Goal: Information Seeking & Learning: Understand process/instructions

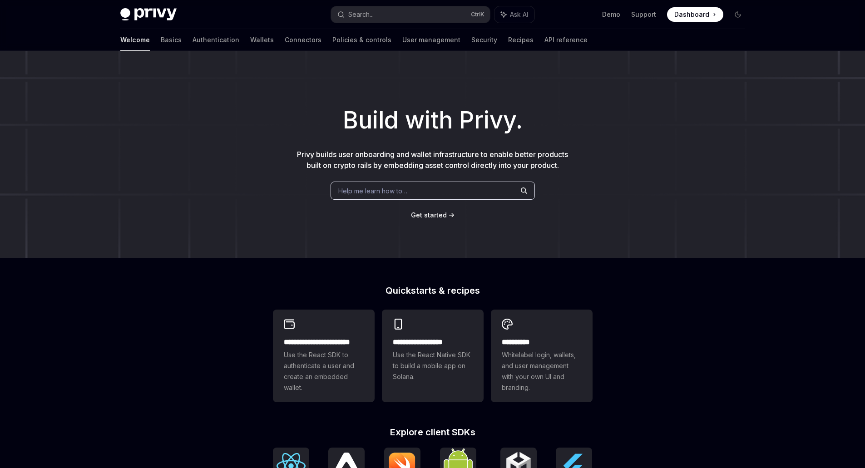
scroll to position [227, 0]
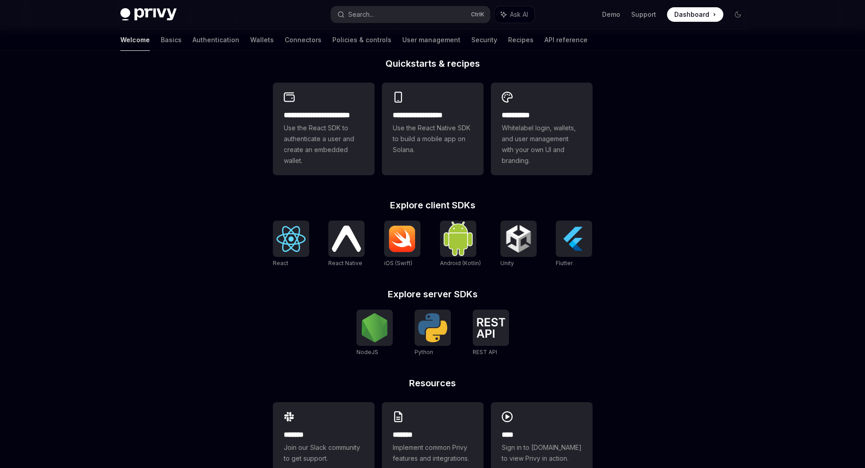
click at [297, 242] on img at bounding box center [290, 239] width 29 height 26
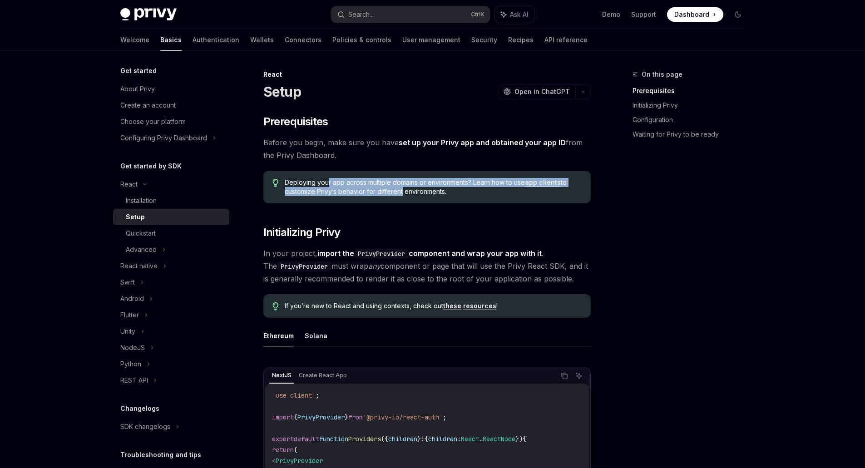
drag, startPoint x: 328, startPoint y: 182, endPoint x: 402, endPoint y: 197, distance: 75.3
click at [402, 197] on div "Deploying your app across multiple domains or environments? Learn how to use ap…" at bounding box center [426, 187] width 327 height 33
drag, startPoint x: 402, startPoint y: 197, endPoint x: 378, endPoint y: 185, distance: 27.2
click at [378, 185] on div "Deploying your app across multiple domains or environments? Learn how to use ap…" at bounding box center [426, 187] width 327 height 33
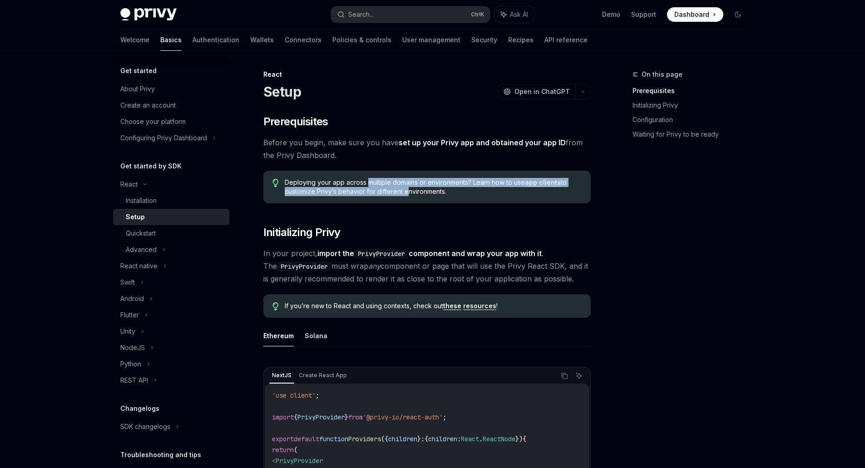
click at [378, 185] on span "Deploying your app across multiple domains or environments? Learn how to use ap…" at bounding box center [433, 187] width 296 height 18
drag, startPoint x: 378, startPoint y: 185, endPoint x: 473, endPoint y: 196, distance: 96.0
click at [473, 196] on span "Deploying your app across multiple domains or environments? Learn how to use ap…" at bounding box center [433, 187] width 296 height 18
drag, startPoint x: 283, startPoint y: 142, endPoint x: 381, endPoint y: 156, distance: 99.1
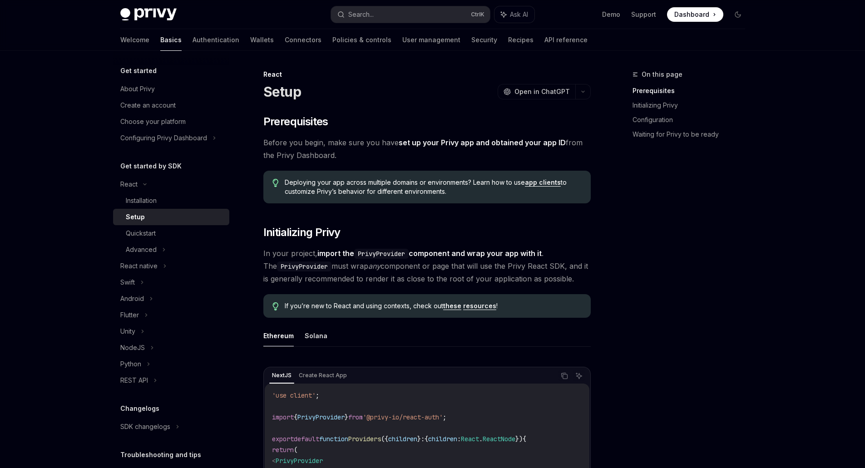
click at [381, 156] on span "Before you begin, make sure you have set up your Privy app and obtained your ap…" at bounding box center [426, 148] width 327 height 25
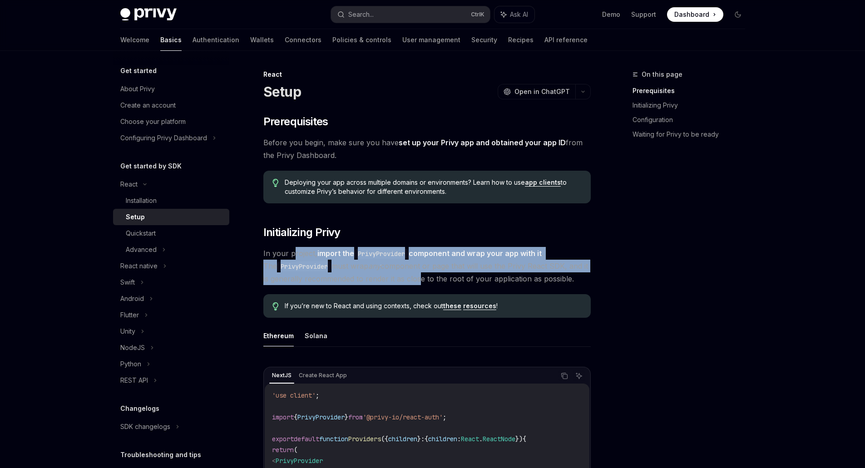
drag, startPoint x: 291, startPoint y: 253, endPoint x: 409, endPoint y: 274, distance: 119.9
click at [409, 274] on span "In your project, import the PrivyProvider component and wrap your app with it .…" at bounding box center [426, 266] width 327 height 38
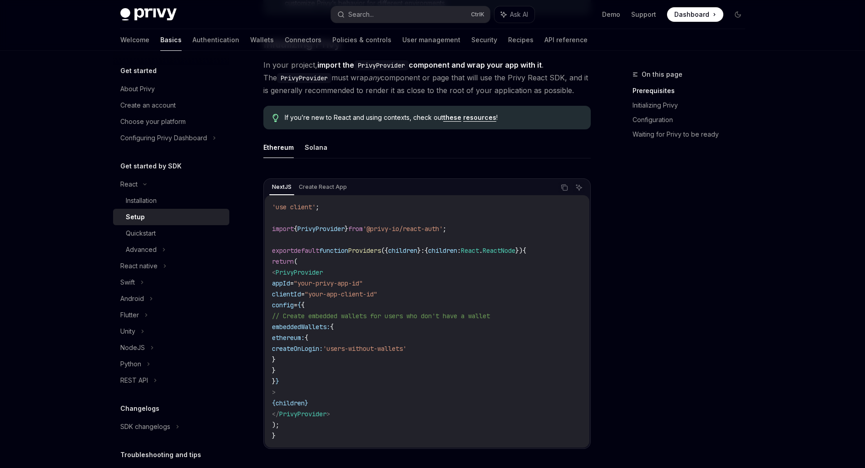
scroll to position [227, 0]
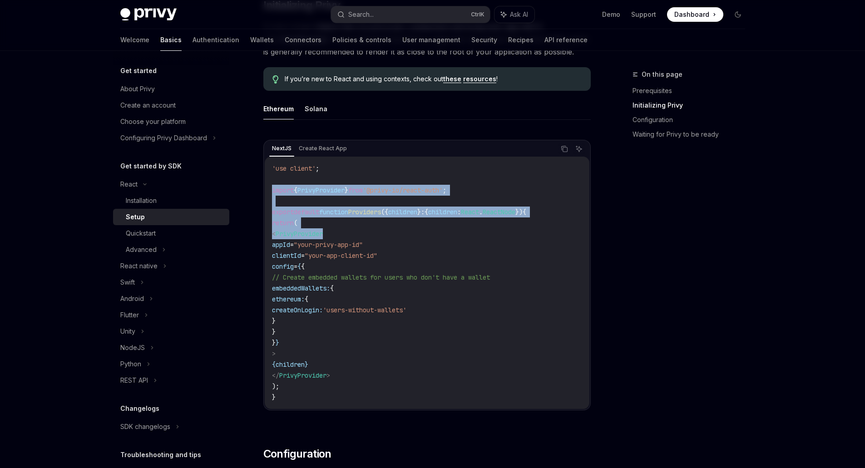
drag, startPoint x: 269, startPoint y: 188, endPoint x: 368, endPoint y: 239, distance: 110.6
click at [368, 239] on div "'use client' ; import { PrivyProvider } from '@privy-io/react-auth' ; export de…" at bounding box center [427, 283] width 325 height 252
click at [368, 239] on code "'use client' ; import { PrivyProvider } from '@privy-io/react-auth' ; export de…" at bounding box center [427, 283] width 310 height 240
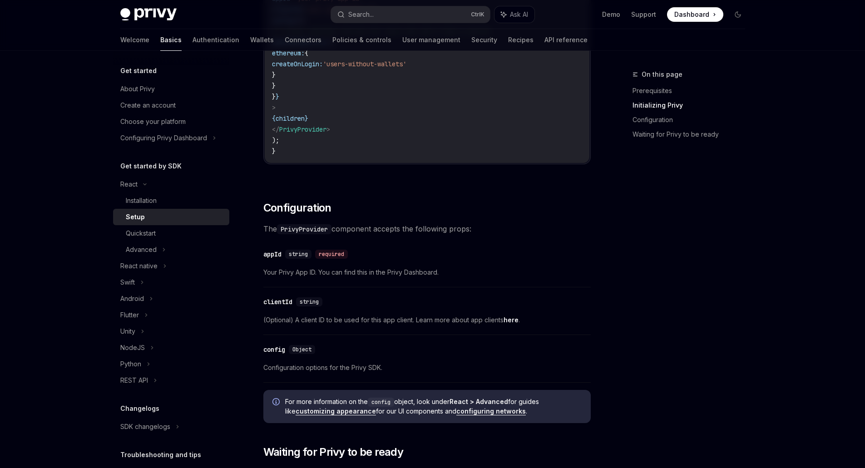
scroll to position [530, 0]
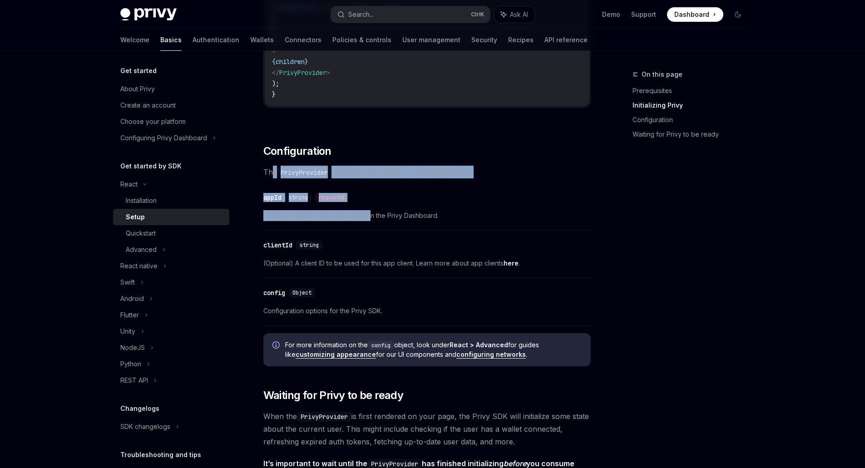
drag, startPoint x: 273, startPoint y: 172, endPoint x: 374, endPoint y: 214, distance: 109.3
click at [374, 214] on div "​ Prerequisites Before you begin, make sure you have set up your Privy app and …" at bounding box center [426, 246] width 327 height 1322
click at [374, 214] on span "Your Privy App ID. You can find this in the Privy Dashboard." at bounding box center [426, 215] width 327 height 11
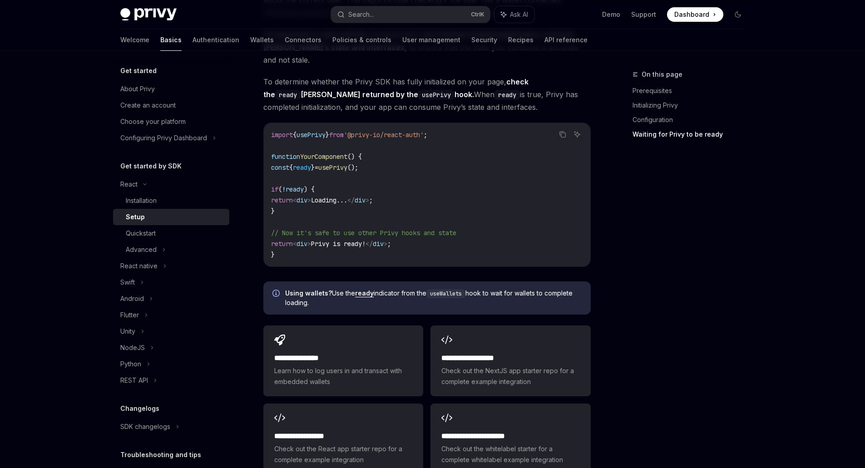
scroll to position [984, 0]
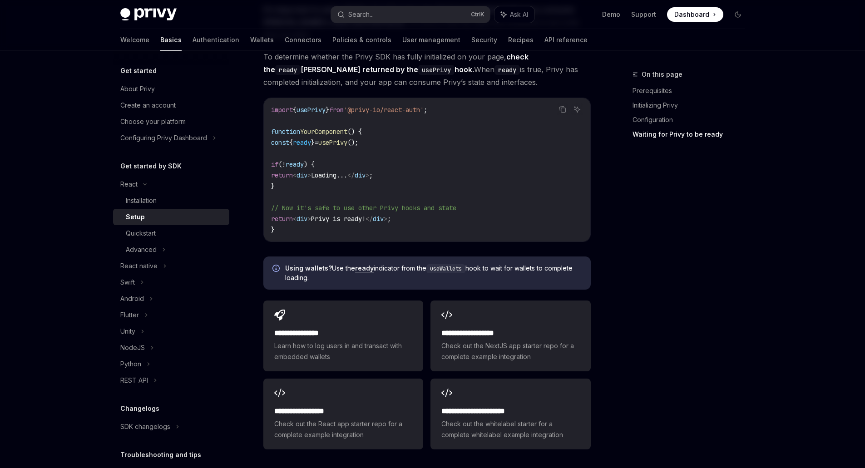
click at [137, 233] on div "Quickstart" at bounding box center [141, 233] width 30 height 11
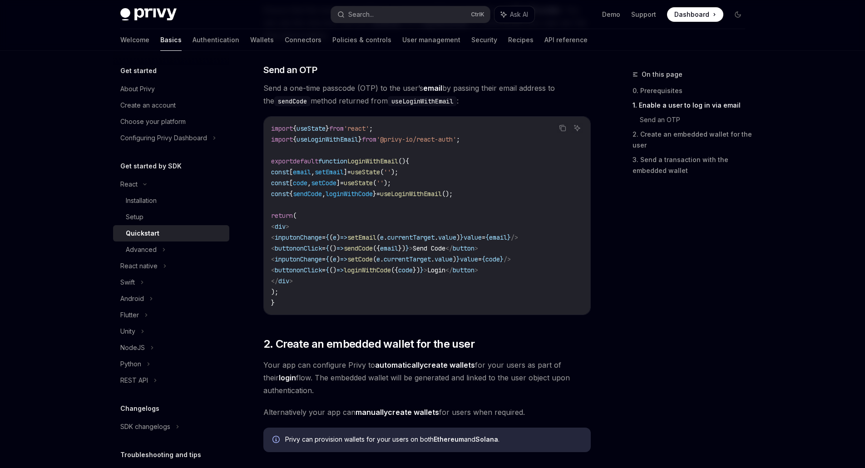
scroll to position [378, 0]
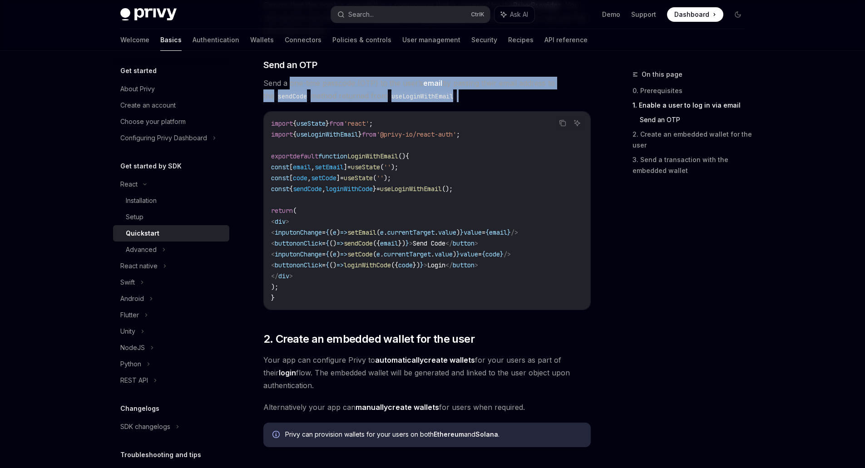
drag, startPoint x: 290, startPoint y: 81, endPoint x: 468, endPoint y: 96, distance: 179.0
click at [468, 96] on span "Send a one-time passcode (OTP) to the user’s email by passing their email addre…" at bounding box center [426, 89] width 327 height 25
drag, startPoint x: 468, startPoint y: 96, endPoint x: 264, endPoint y: 84, distance: 204.6
click at [264, 84] on span "Send a one-time passcode (OTP) to the user’s email by passing their email addre…" at bounding box center [426, 89] width 327 height 25
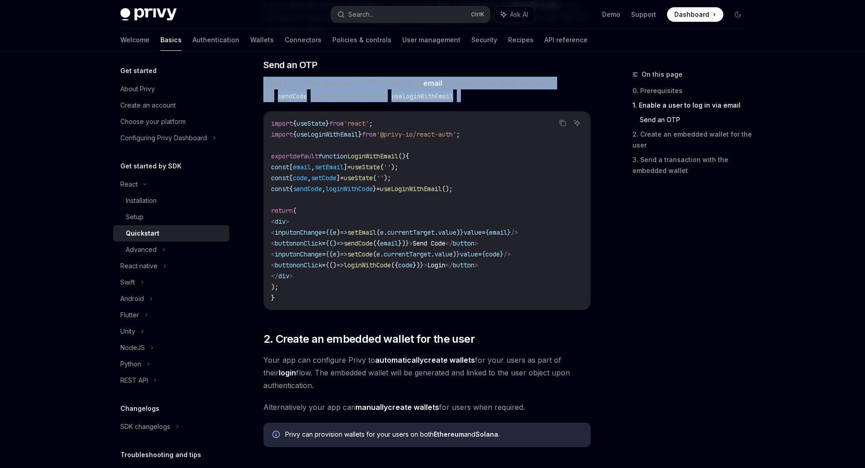
click at [264, 84] on span "Send a one-time passcode (OTP) to the user’s email by passing their email addre…" at bounding box center [426, 89] width 327 height 25
drag, startPoint x: 264, startPoint y: 84, endPoint x: 456, endPoint y: 107, distance: 192.9
click at [456, 107] on div "​ 0. Prerequisites This guide assumes that you have completed the Setup guide. …" at bounding box center [426, 282] width 327 height 1035
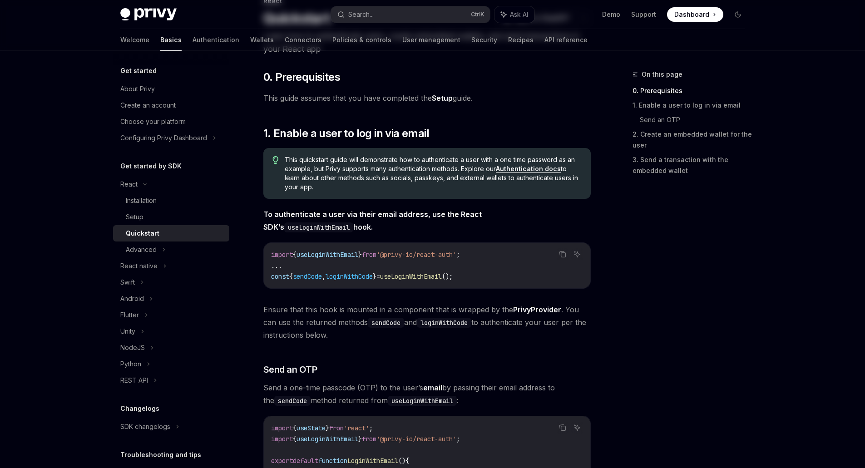
scroll to position [76, 0]
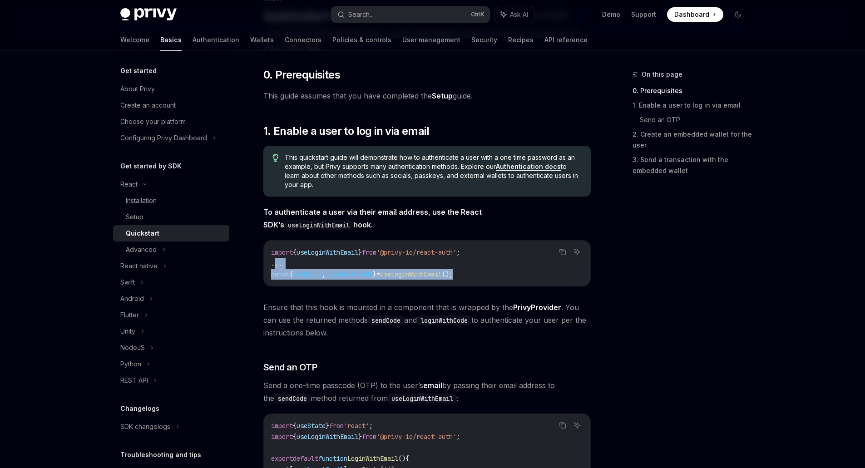
drag, startPoint x: 275, startPoint y: 268, endPoint x: 501, endPoint y: 276, distance: 226.2
click at [501, 276] on code "import { useLoginWithEmail } from '@privy-io/react-auth' ; ... const { sendCode…" at bounding box center [427, 263] width 312 height 33
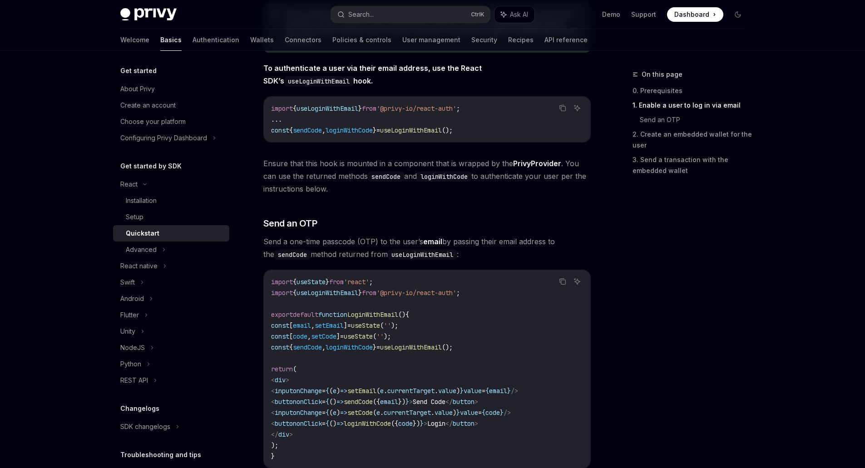
scroll to position [227, 0]
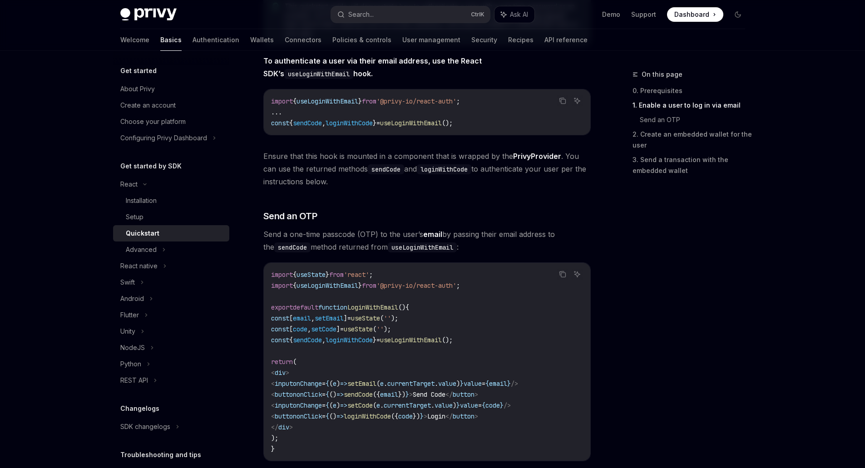
click at [358, 427] on code "import { useState } from 'react' ; import { useLoginWithEmail } from '@privy-io…" at bounding box center [427, 361] width 312 height 185
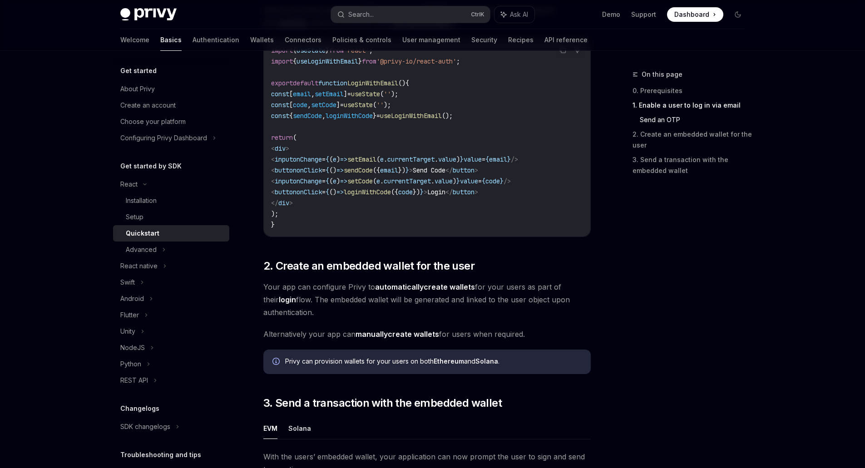
scroll to position [454, 0]
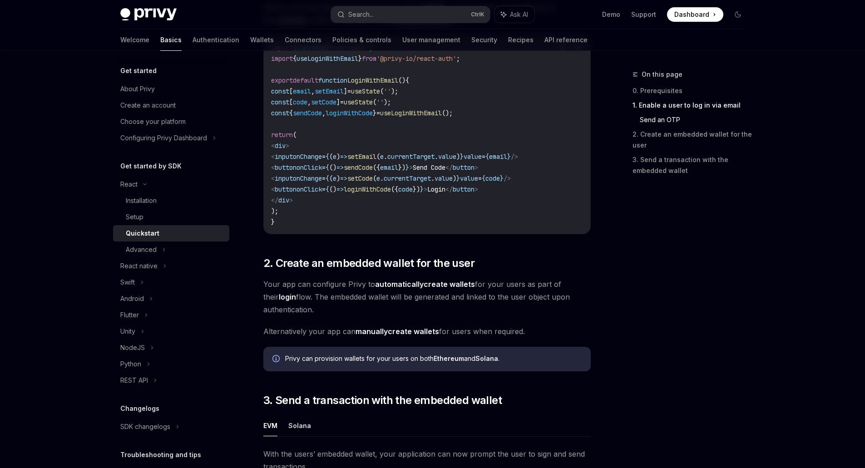
drag, startPoint x: 262, startPoint y: 287, endPoint x: 362, endPoint y: 316, distance: 103.6
click at [362, 316] on div "React Quickstart OpenAI Open in ChatGPT Learn how to authenticate users, create…" at bounding box center [341, 237] width 501 height 1244
click at [362, 316] on span "Your app can configure Privy to automatically create wallets for your users as …" at bounding box center [426, 297] width 327 height 38
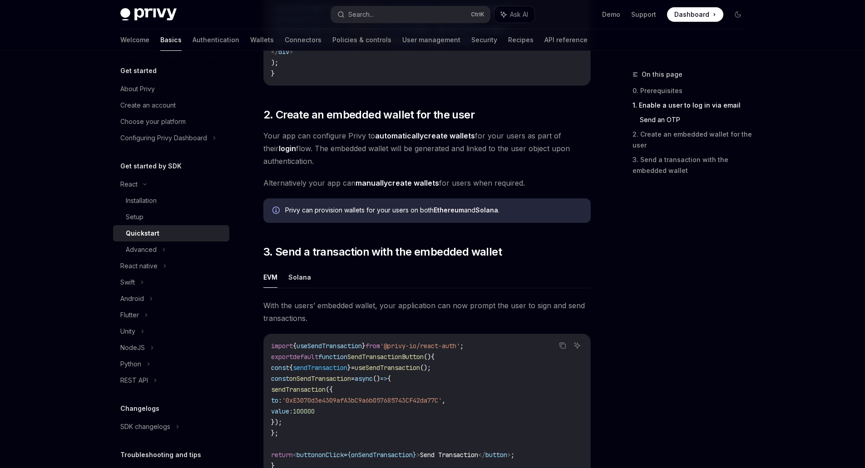
scroll to position [605, 0]
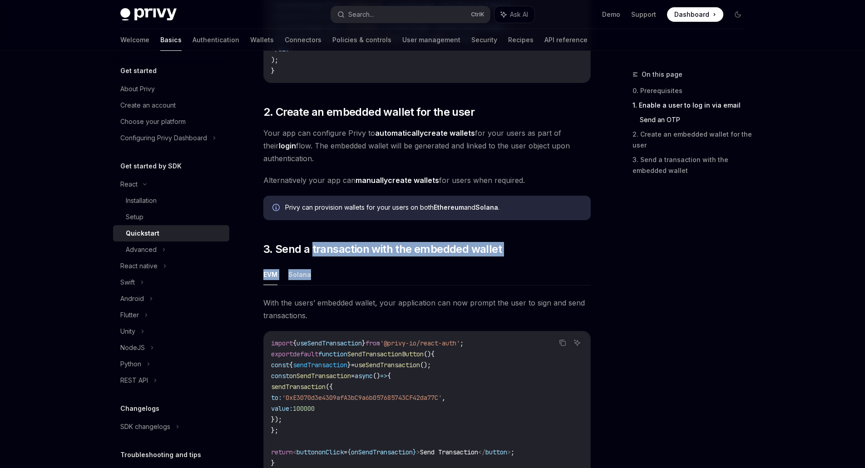
drag, startPoint x: 312, startPoint y: 248, endPoint x: 400, endPoint y: 275, distance: 92.5
click at [400, 275] on div "​ 0. Prerequisites This guide assumes that you have completed the Setup guide. …" at bounding box center [426, 55] width 327 height 1035
click at [400, 275] on ul "EVM Solana" at bounding box center [426, 275] width 327 height 22
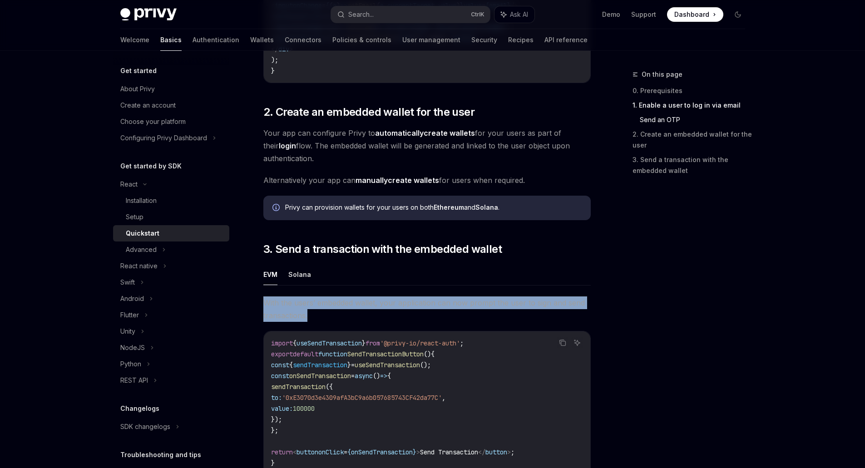
drag, startPoint x: 262, startPoint y: 306, endPoint x: 328, endPoint y: 320, distance: 67.7
click at [328, 320] on div "React Quickstart OpenAI Open in ChatGPT Learn how to authenticate users, create…" at bounding box center [341, 86] width 501 height 1244
click at [328, 320] on span "With the users’ embedded wallet, your application can now prompt the user to si…" at bounding box center [426, 308] width 327 height 25
drag, startPoint x: 269, startPoint y: 348, endPoint x: 357, endPoint y: 426, distance: 117.7
click at [357, 426] on div "import { useSendTransaction } from '@privy-io/react-auth' ; export default func…" at bounding box center [427, 402] width 326 height 143
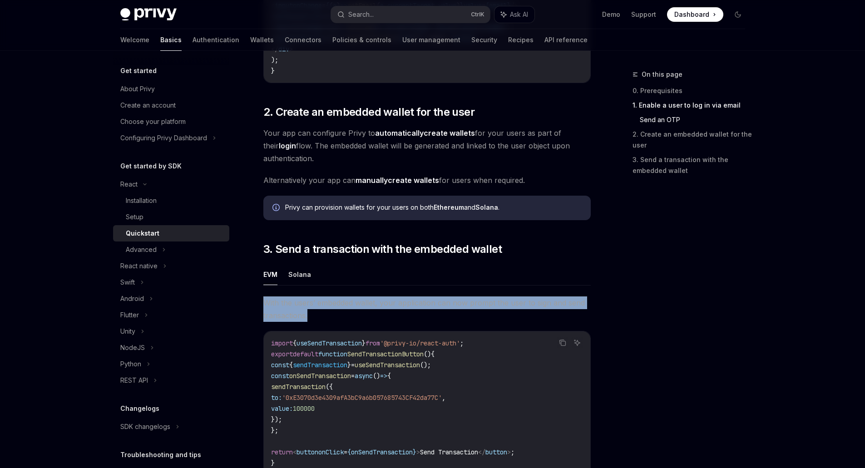
click at [357, 426] on code "import { useSendTransaction } from '@privy-io/react-auth' ; export default func…" at bounding box center [427, 403] width 312 height 131
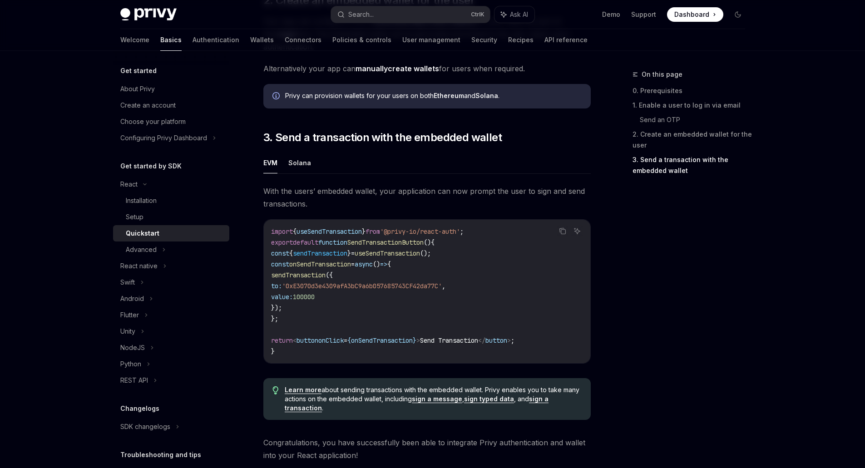
scroll to position [681, 0]
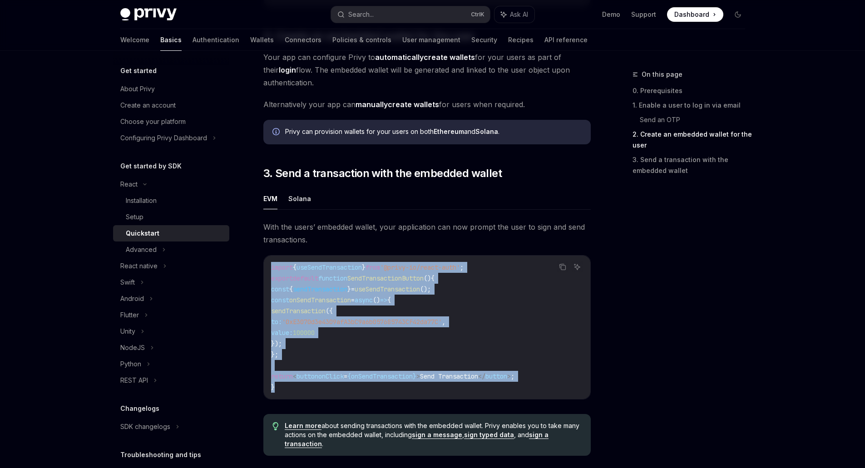
drag, startPoint x: 317, startPoint y: 389, endPoint x: 271, endPoint y: 272, distance: 125.7
click at [271, 272] on code "import { useSendTransaction } from '@privy-io/react-auth' ; export default func…" at bounding box center [427, 327] width 312 height 131
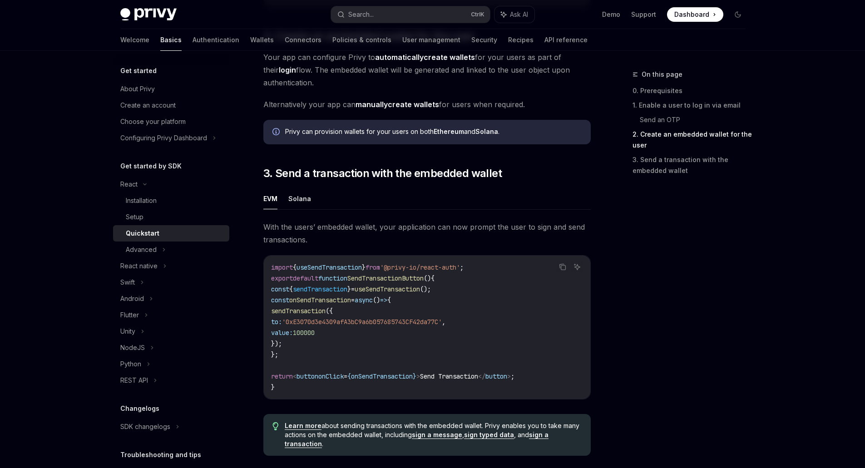
click at [144, 250] on div "Advanced" at bounding box center [141, 249] width 31 height 11
type textarea "*"
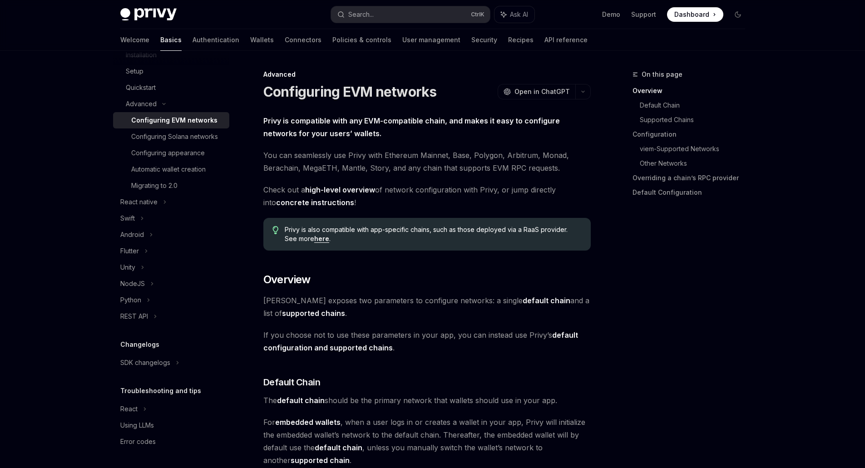
scroll to position [151, 0]
click at [374, 10] on div "Search..." at bounding box center [360, 14] width 25 height 11
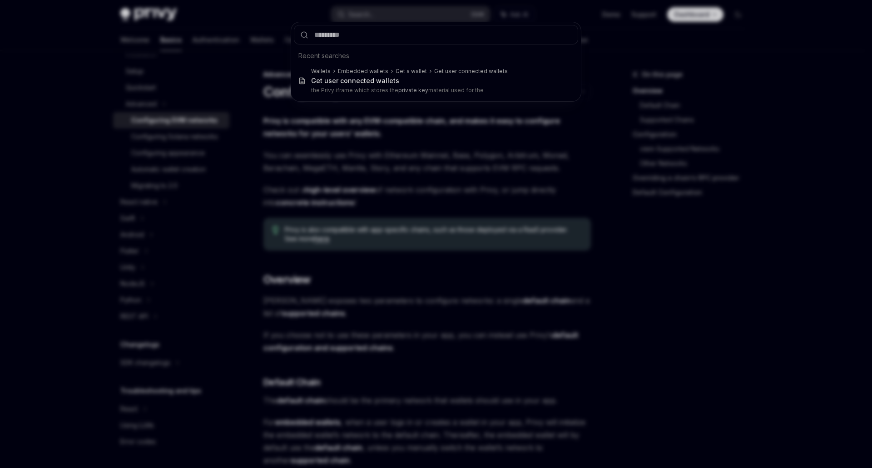
click at [375, 16] on div "Recent searches Wallets Embedded wallets Get a wallet Get user connected wallet…" at bounding box center [436, 234] width 872 height 468
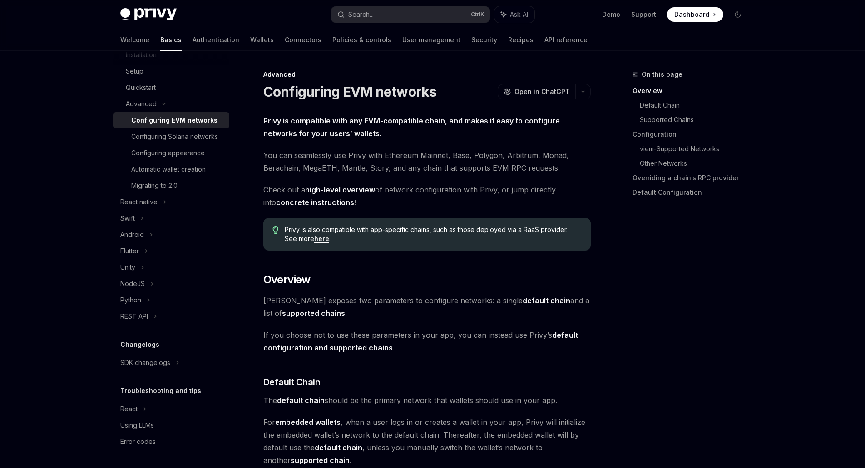
click at [374, 16] on div "Search..." at bounding box center [360, 14] width 25 height 11
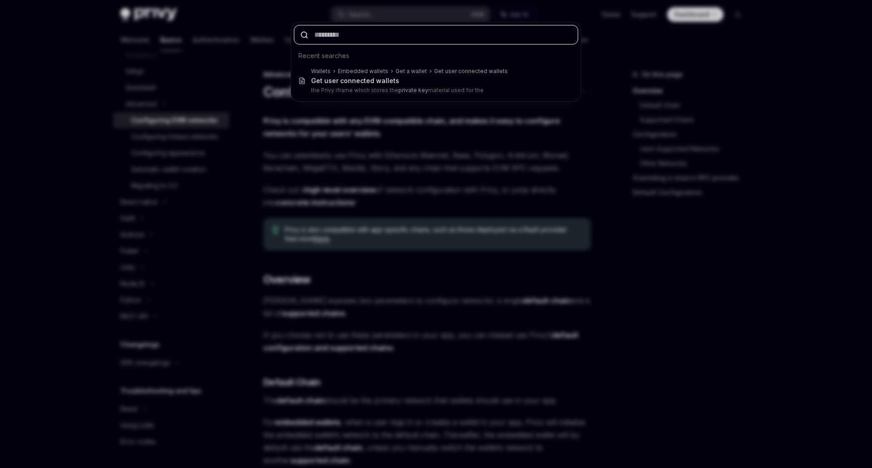
click at [371, 33] on input "text" at bounding box center [436, 35] width 284 height 20
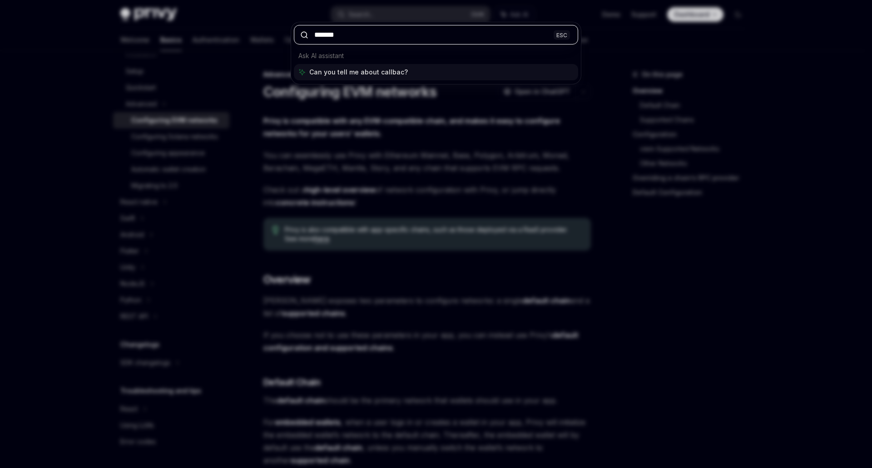
type input "********"
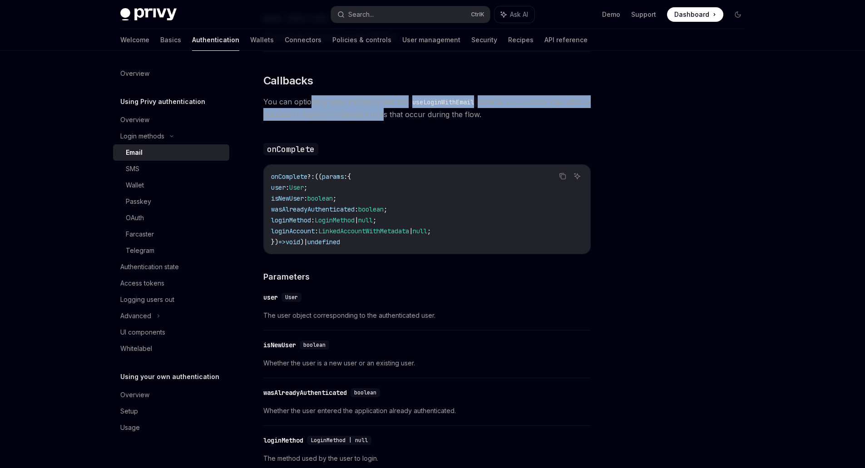
drag, startPoint x: 308, startPoint y: 98, endPoint x: 384, endPoint y: 109, distance: 76.7
click at [384, 109] on span "You can optionally pass callbacks into the useLoginWithEmail hook to run custom…" at bounding box center [426, 107] width 327 height 25
drag, startPoint x: 384, startPoint y: 109, endPoint x: 366, endPoint y: 100, distance: 20.3
click at [366, 100] on span "You can optionally pass callbacks into the useLoginWithEmail hook to run custom…" at bounding box center [426, 107] width 327 height 25
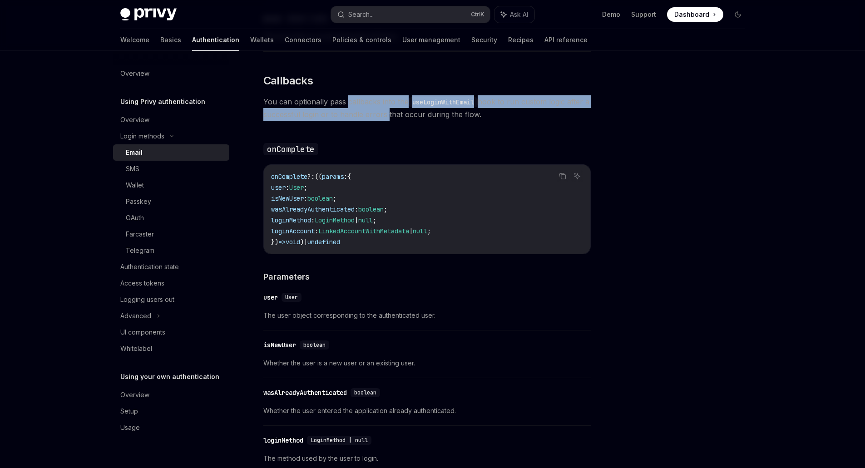
click at [366, 100] on span "You can optionally pass callbacks into the useLoginWithEmail hook to run custom…" at bounding box center [426, 107] width 327 height 25
drag, startPoint x: 366, startPoint y: 100, endPoint x: 379, endPoint y: 113, distance: 18.3
click at [379, 113] on span "You can optionally pass callbacks into the useLoginWithEmail hook to run custom…" at bounding box center [426, 107] width 327 height 25
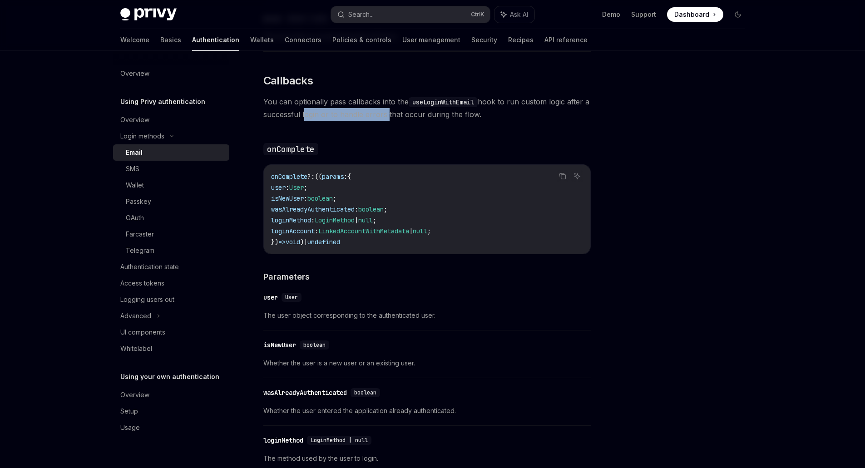
drag, startPoint x: 379, startPoint y: 113, endPoint x: 316, endPoint y: 109, distance: 62.8
click at [316, 109] on span "You can optionally pass callbacks into the useLoginWithEmail hook to run custom…" at bounding box center [426, 107] width 327 height 25
drag, startPoint x: 316, startPoint y: 109, endPoint x: 504, endPoint y: 114, distance: 188.0
click at [504, 114] on span "You can optionally pass callbacks into the useLoginWithEmail hook to run custom…" at bounding box center [426, 107] width 327 height 25
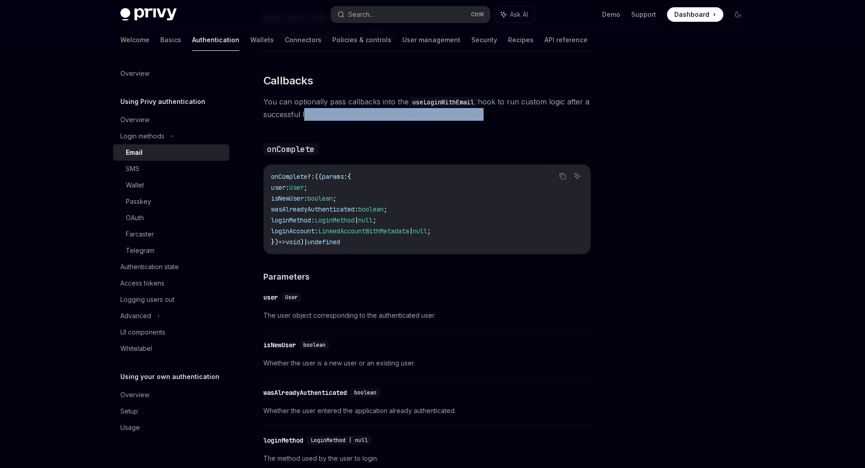
click at [504, 114] on span "You can optionally pass callbacks into the useLoginWithEmail hook to run custom…" at bounding box center [426, 107] width 327 height 25
drag, startPoint x: 286, startPoint y: 183, endPoint x: 372, endPoint y: 238, distance: 102.6
click at [372, 238] on code "onComplete ?: (( params : { user : User ; isNewUser : boolean ; wasAlreadyAuthe…" at bounding box center [427, 209] width 312 height 76
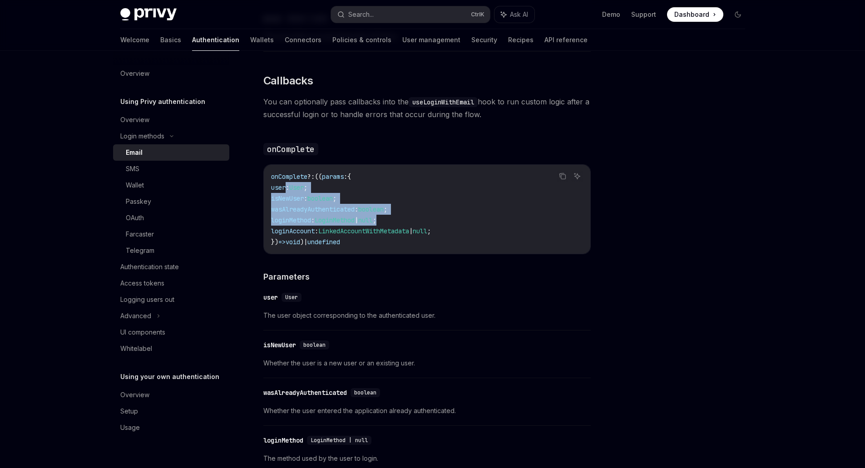
drag, startPoint x: 286, startPoint y: 184, endPoint x: 415, endPoint y: 221, distance: 133.9
click at [415, 221] on code "onComplete ?: (( params : { user : User ; isNewUser : boolean ; wasAlreadyAuthe…" at bounding box center [427, 209] width 312 height 76
drag, startPoint x: 415, startPoint y: 221, endPoint x: 286, endPoint y: 182, distance: 134.9
click at [286, 182] on code "onComplete ?: (( params : { user : User ; isNewUser : boolean ; wasAlreadyAuthe…" at bounding box center [427, 209] width 312 height 76
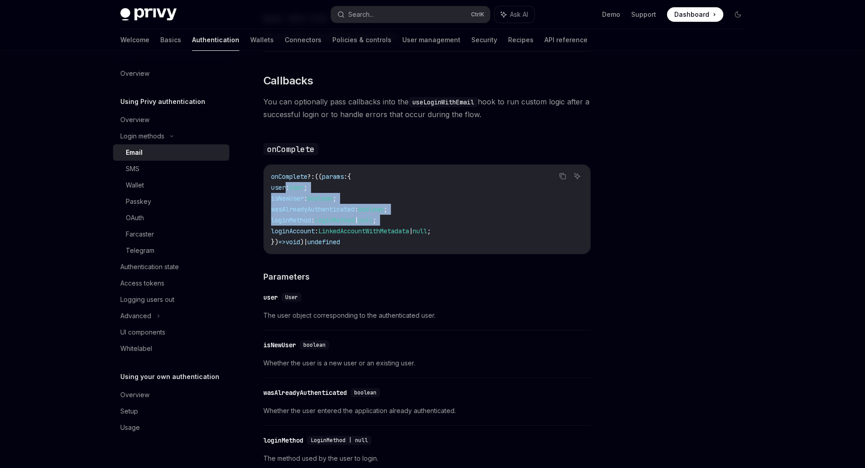
click at [286, 183] on span "user" at bounding box center [278, 187] width 15 height 8
drag, startPoint x: 286, startPoint y: 182, endPoint x: 473, endPoint y: 228, distance: 193.0
click at [473, 228] on code "onComplete ?: (( params : { user : User ; isNewUser : boolean ; wasAlreadyAuthe…" at bounding box center [427, 209] width 312 height 76
drag, startPoint x: 473, startPoint y: 228, endPoint x: 286, endPoint y: 183, distance: 192.8
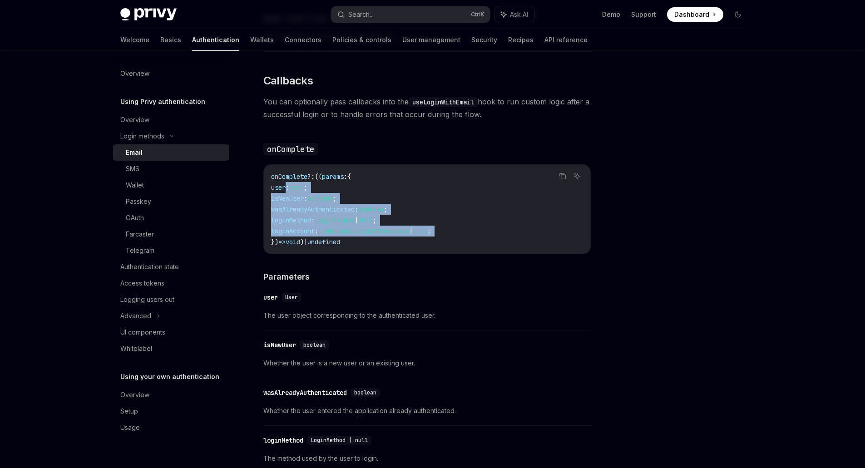
click at [286, 183] on code "onComplete ?: (( params : { user : User ; isNewUser : boolean ; wasAlreadyAuthe…" at bounding box center [427, 209] width 312 height 76
click at [286, 183] on span "user" at bounding box center [278, 187] width 15 height 8
drag, startPoint x: 286, startPoint y: 183, endPoint x: 473, endPoint y: 231, distance: 192.9
click at [473, 231] on code "onComplete ?: (( params : { user : User ; isNewUser : boolean ; wasAlreadyAuthe…" at bounding box center [427, 209] width 312 height 76
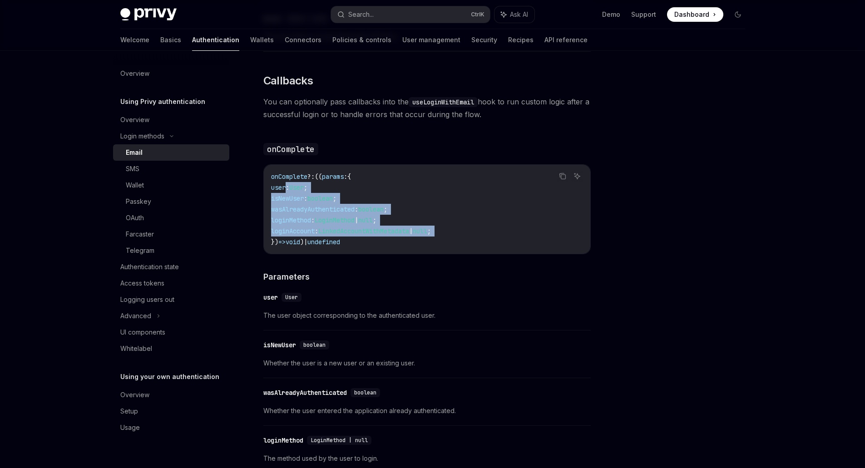
drag, startPoint x: 270, startPoint y: 173, endPoint x: 379, endPoint y: 240, distance: 128.0
click at [379, 240] on div "onComplete ?: (( params : { user : User ; isNewUser : boolean ; wasAlreadyAuthe…" at bounding box center [427, 209] width 326 height 89
click at [379, 240] on code "onComplete ?: (( params : { user : User ; isNewUser : boolean ; wasAlreadyAuthe…" at bounding box center [427, 209] width 312 height 76
drag, startPoint x: 379, startPoint y: 240, endPoint x: 272, endPoint y: 169, distance: 128.4
click at [272, 171] on code "onComplete ?: (( params : { user : User ; isNewUser : boolean ; wasAlreadyAuthe…" at bounding box center [427, 209] width 312 height 76
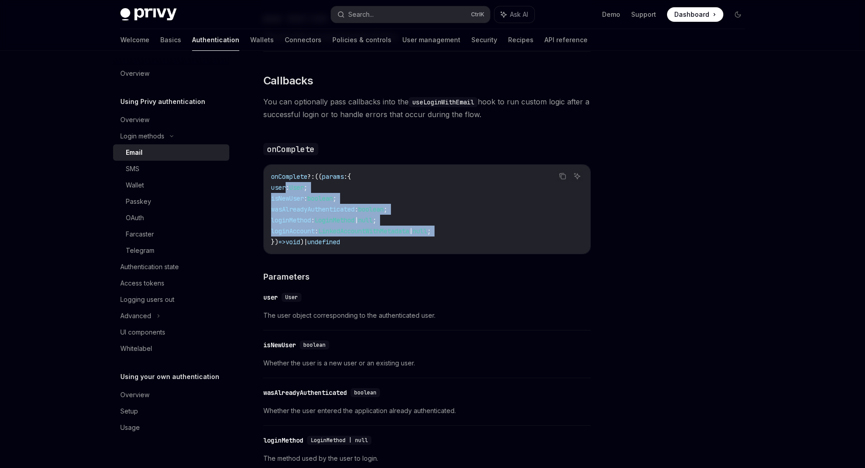
click at [272, 173] on span "onComplete" at bounding box center [289, 177] width 36 height 8
drag, startPoint x: 272, startPoint y: 169, endPoint x: 365, endPoint y: 241, distance: 117.1
click at [365, 241] on code "onComplete ?: (( params : { user : User ; isNewUser : boolean ; wasAlreadyAuthe…" at bounding box center [427, 209] width 312 height 76
drag, startPoint x: 365, startPoint y: 241, endPoint x: 272, endPoint y: 173, distance: 114.6
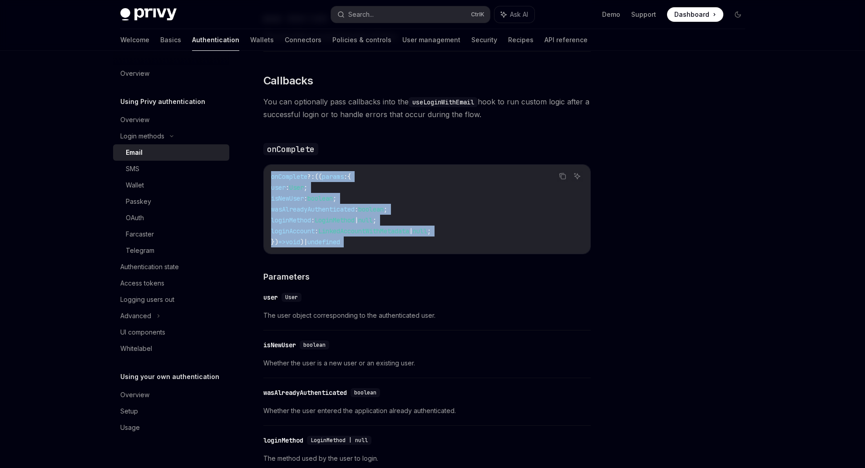
click at [272, 173] on code "onComplete ?: (( params : { user : User ; isNewUser : boolean ; wasAlreadyAuthe…" at bounding box center [427, 209] width 312 height 76
click at [272, 173] on span "onComplete" at bounding box center [289, 177] width 36 height 8
drag, startPoint x: 272, startPoint y: 173, endPoint x: 367, endPoint y: 242, distance: 117.0
click at [367, 242] on code "onComplete ?: (( params : { user : User ; isNewUser : boolean ; wasAlreadyAuthe…" at bounding box center [427, 209] width 312 height 76
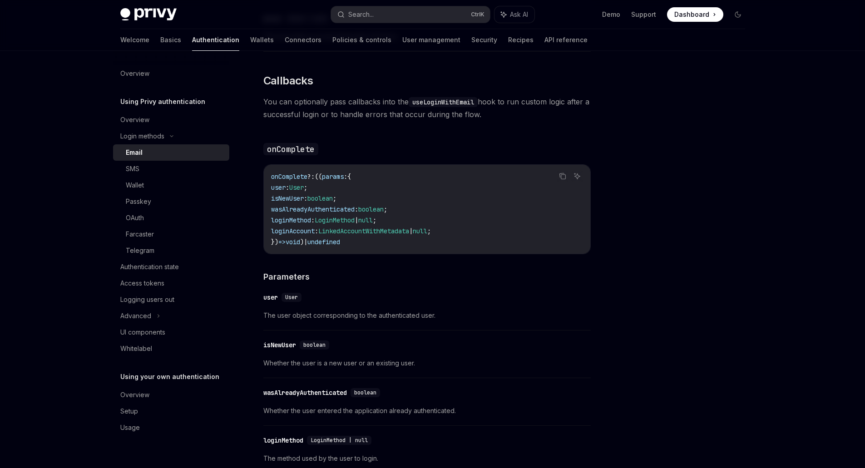
scroll to position [1442, 0]
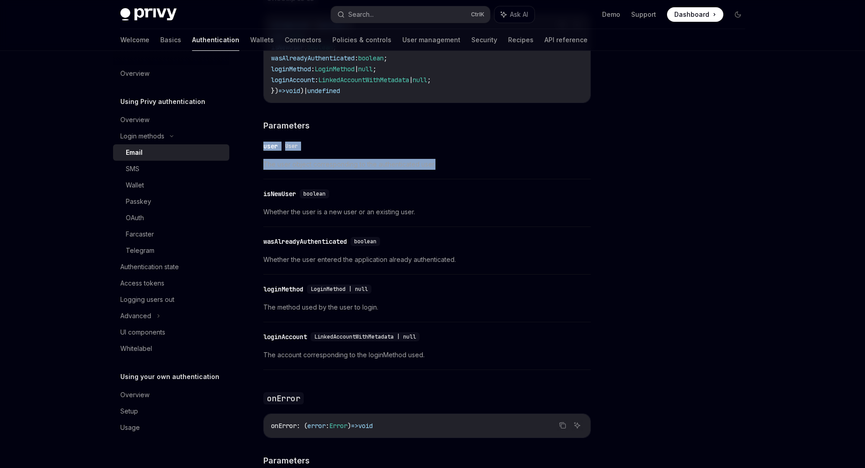
drag, startPoint x: 261, startPoint y: 141, endPoint x: 461, endPoint y: 165, distance: 201.6
click at [461, 165] on span "The user object corresponding to the authenticated user." at bounding box center [426, 164] width 327 height 11
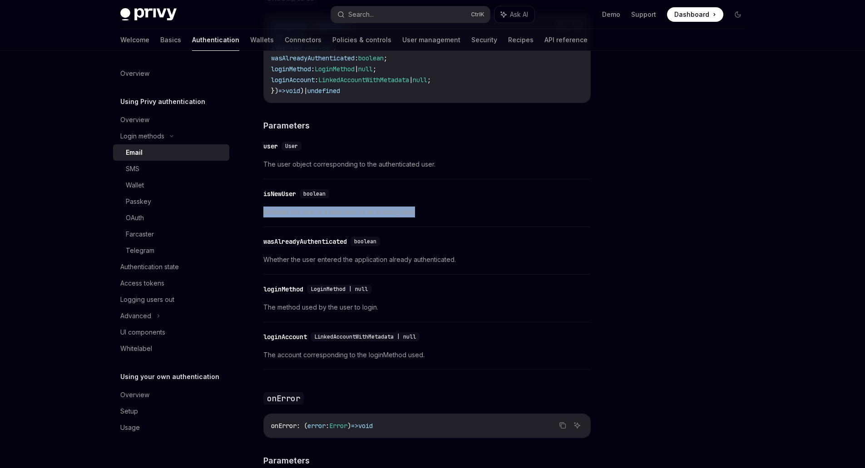
drag, startPoint x: 259, startPoint y: 207, endPoint x: 438, endPoint y: 211, distance: 178.9
click at [438, 211] on span "Whether the user is a new user or an existing user." at bounding box center [426, 212] width 327 height 11
drag, startPoint x: 249, startPoint y: 252, endPoint x: 327, endPoint y: 257, distance: 77.8
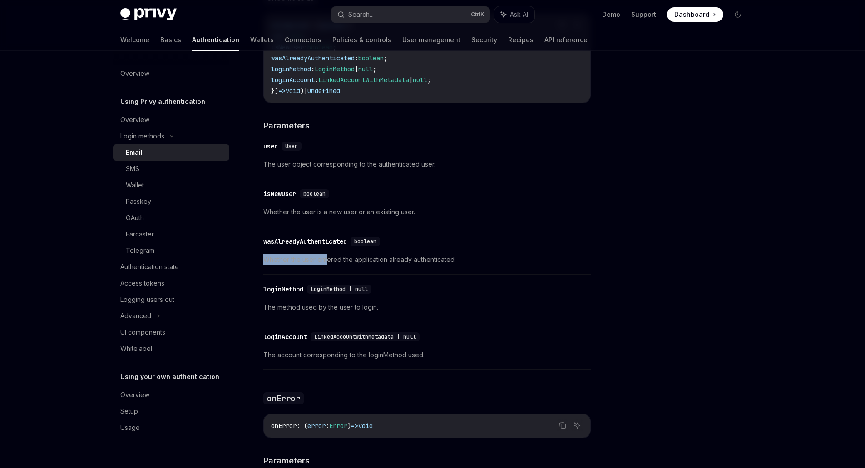
click at [327, 257] on span "Whether the user entered the application already authenticated." at bounding box center [426, 259] width 327 height 11
drag, startPoint x: 327, startPoint y: 257, endPoint x: 274, endPoint y: 255, distance: 53.2
click at [274, 255] on span "Whether the user entered the application already authenticated." at bounding box center [426, 259] width 327 height 11
drag, startPoint x: 274, startPoint y: 255, endPoint x: 442, endPoint y: 264, distance: 168.7
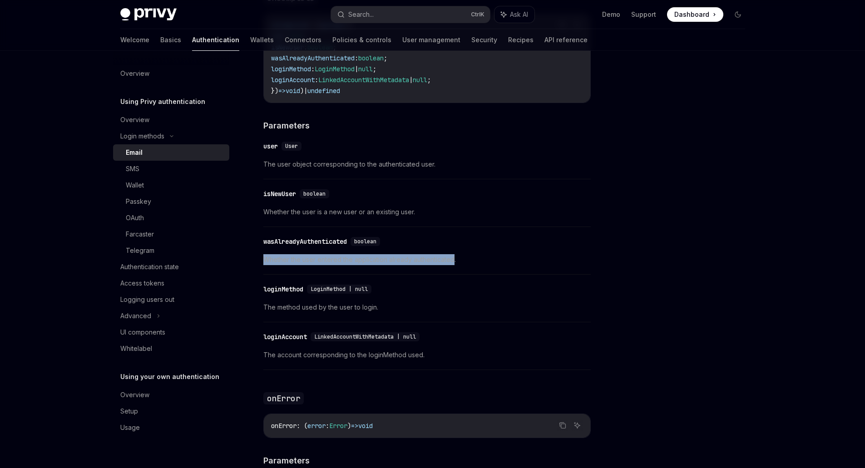
click at [442, 264] on div "​ wasAlreadyAuthenticated boolean Whether the user entered the application alre…" at bounding box center [426, 253] width 327 height 43
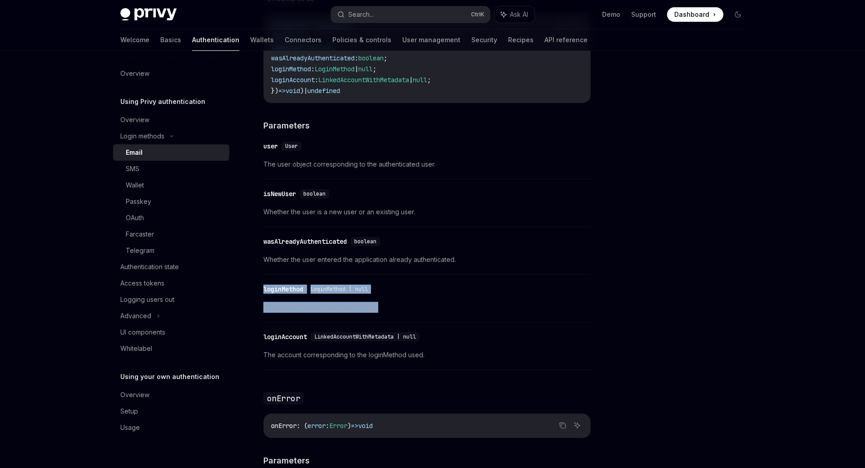
drag, startPoint x: 251, startPoint y: 282, endPoint x: 393, endPoint y: 303, distance: 143.2
click at [393, 303] on span "The method used by the user to login." at bounding box center [426, 307] width 327 height 11
drag, startPoint x: 393, startPoint y: 303, endPoint x: 251, endPoint y: 276, distance: 144.2
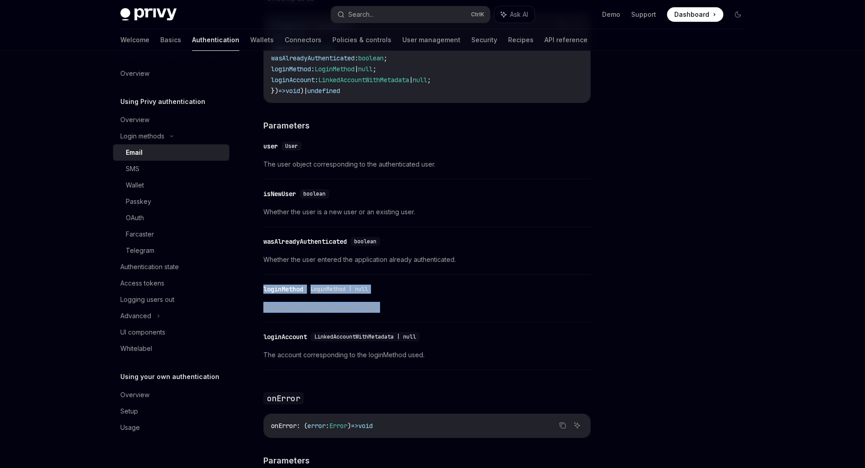
drag, startPoint x: 251, startPoint y: 276, endPoint x: 296, endPoint y: 350, distance: 86.8
click at [296, 350] on span "The account corresponding to the loginMethod used." at bounding box center [426, 355] width 327 height 11
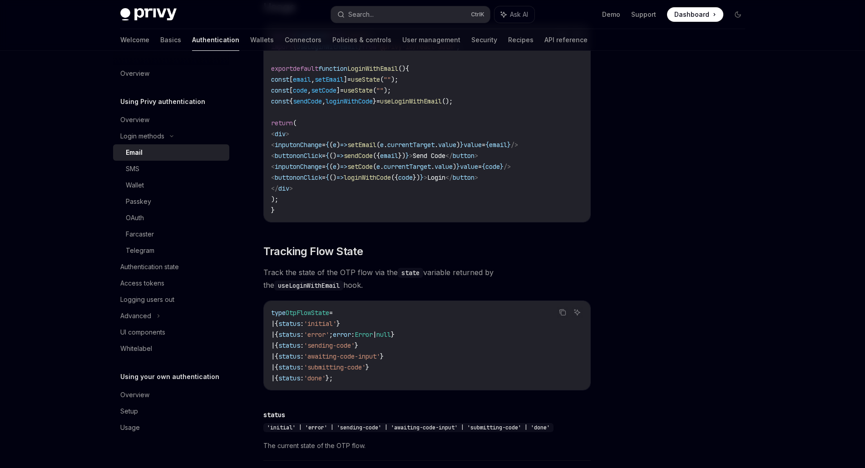
scroll to position [837, 0]
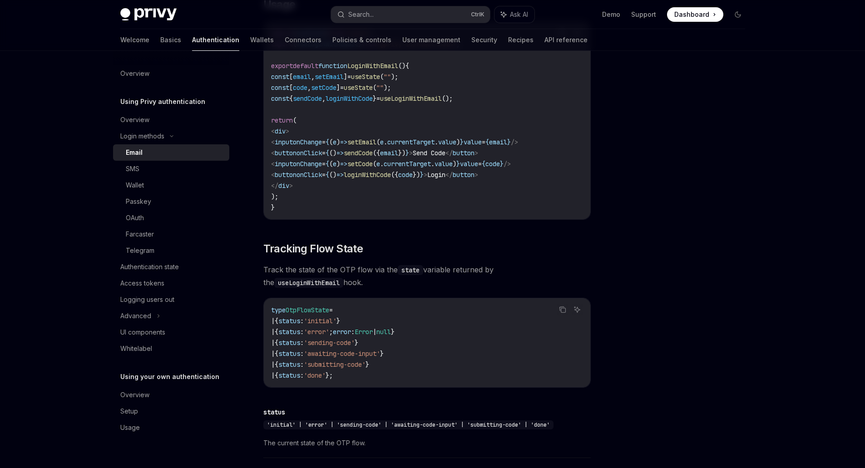
drag, startPoint x: 291, startPoint y: 262, endPoint x: 337, endPoint y: 286, distance: 52.4
click at [337, 286] on div "To authenticate your users with a one-time passcode (OTP) sent to their email a…" at bounding box center [426, 321] width 327 height 1865
drag, startPoint x: 337, startPoint y: 286, endPoint x: 261, endPoint y: 263, distance: 79.1
click at [261, 263] on div "Login methods Email OpenAI Open in ChatGPT OpenAI Open in ChatGPT Privy enables…" at bounding box center [341, 310] width 501 height 2156
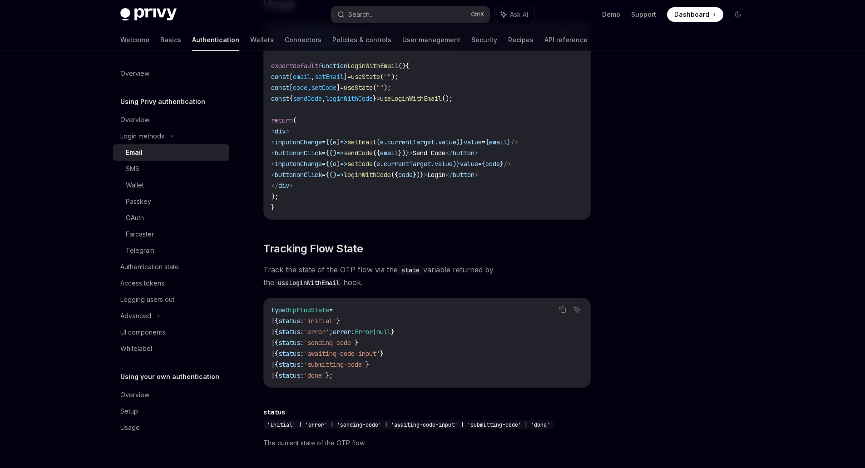
click at [261, 263] on div "Login methods Email OpenAI Open in ChatGPT OpenAI Open in ChatGPT Privy enables…" at bounding box center [341, 310] width 501 height 2156
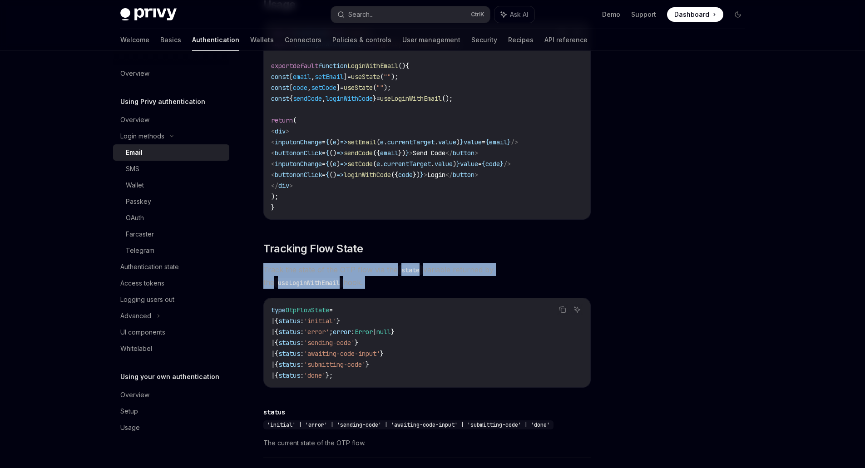
drag, startPoint x: 261, startPoint y: 263, endPoint x: 307, endPoint y: 277, distance: 47.5
click at [307, 277] on div "Login methods Email OpenAI Open in ChatGPT OpenAI Open in ChatGPT Privy enables…" at bounding box center [341, 310] width 501 height 2156
click at [307, 277] on span "Track the state of the OTP flow via the state variable returned by the useLogin…" at bounding box center [426, 275] width 327 height 25
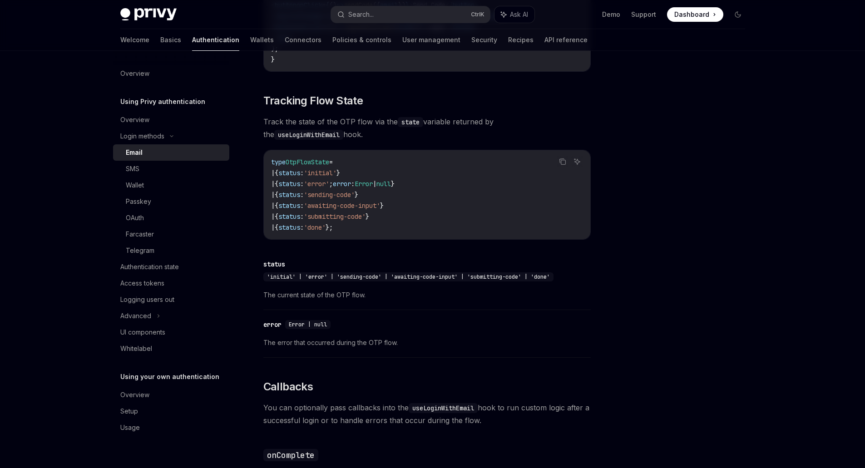
scroll to position [988, 0]
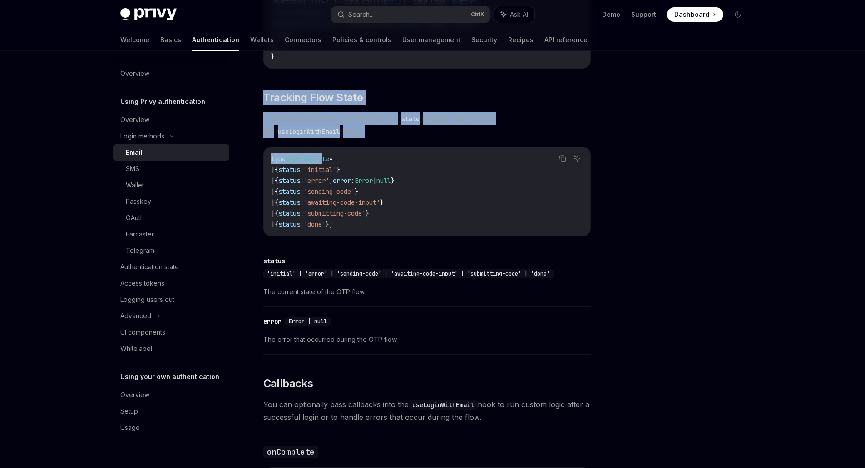
drag, startPoint x: 326, startPoint y: 133, endPoint x: 263, endPoint y: 91, distance: 75.9
click at [263, 91] on div "To authenticate your users with a one-time passcode (OTP) sent to their email a…" at bounding box center [426, 169] width 327 height 1865
click at [387, 128] on span "Track the state of the OTP flow via the state variable returned by the useLogin…" at bounding box center [426, 124] width 327 height 25
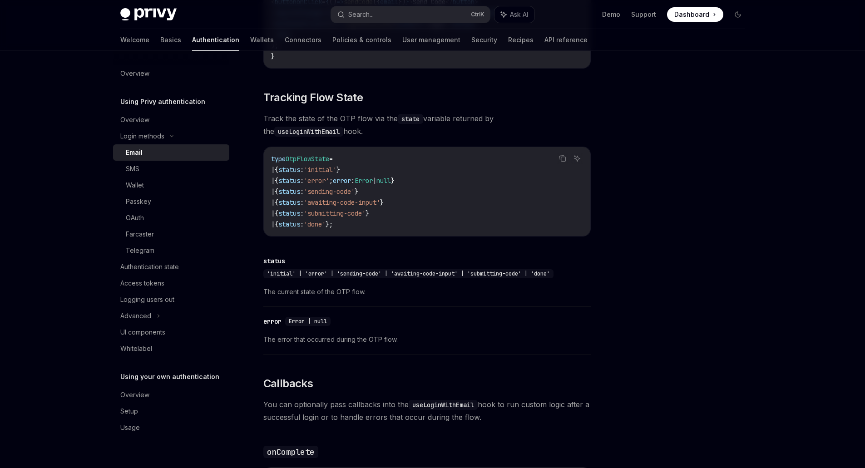
click at [144, 220] on div "OAuth" at bounding box center [135, 217] width 18 height 11
type textarea "*"
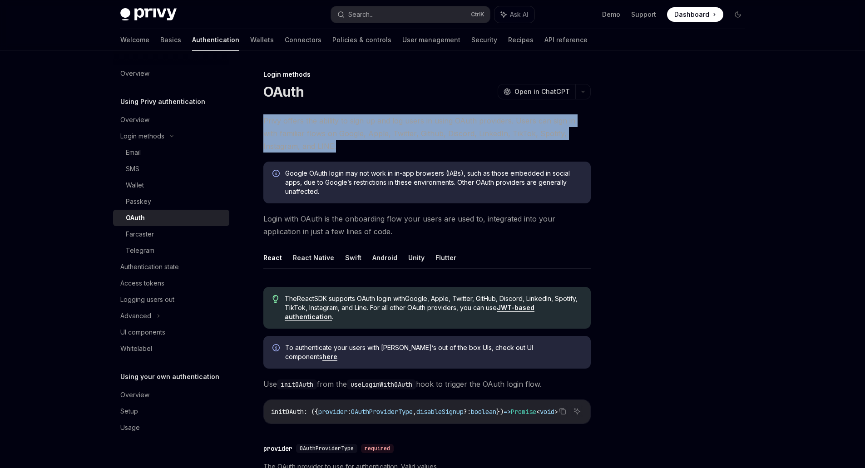
drag, startPoint x: 265, startPoint y: 123, endPoint x: 336, endPoint y: 143, distance: 74.1
click at [336, 143] on span "Privy offers the ability to sign up and log users in using OAuth providers. Use…" at bounding box center [426, 133] width 327 height 38
drag, startPoint x: 336, startPoint y: 143, endPoint x: 262, endPoint y: 123, distance: 76.8
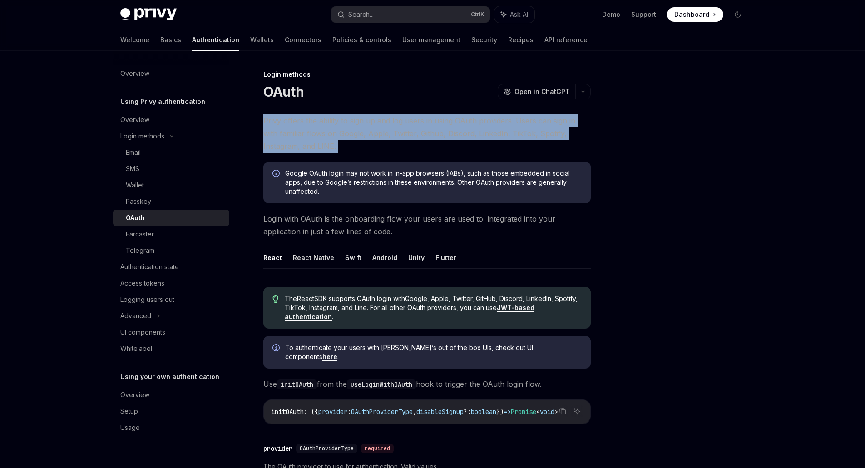
drag, startPoint x: 262, startPoint y: 123, endPoint x: 328, endPoint y: 152, distance: 71.8
click at [328, 152] on span "Privy offers the ability to sign up and log users in using OAuth providers. Use…" at bounding box center [426, 133] width 327 height 38
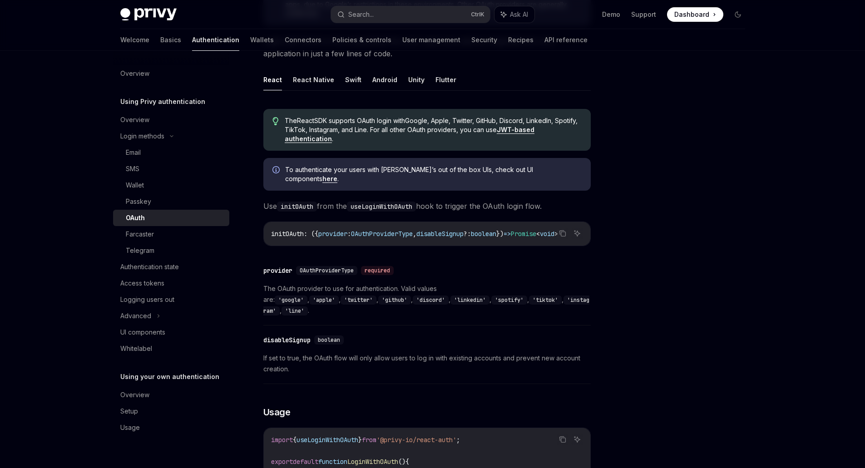
scroll to position [227, 0]
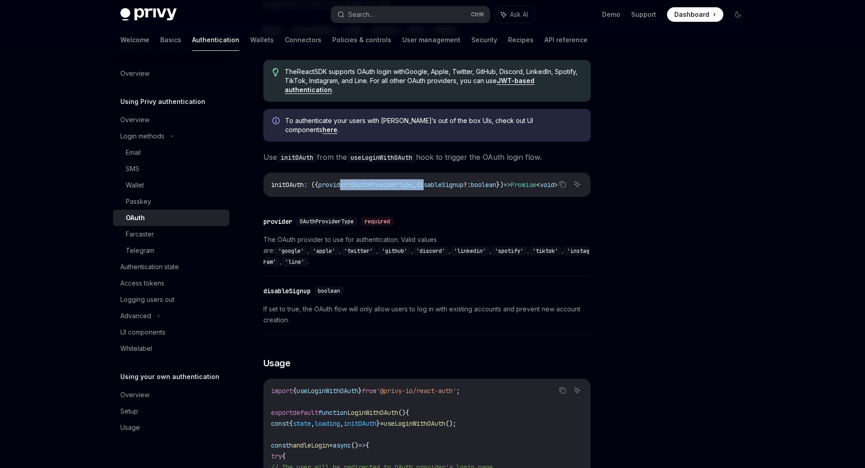
drag, startPoint x: 348, startPoint y: 174, endPoint x: 444, endPoint y: 173, distance: 95.3
click at [444, 181] on span "initOAuth : ({ provider : OAuthProviderType , disableSignup ?: boolean }) => Pr…" at bounding box center [414, 185] width 287 height 8
click at [444, 181] on span "disableSignup" at bounding box center [439, 185] width 47 height 8
drag, startPoint x: 444, startPoint y: 173, endPoint x: 505, endPoint y: 178, distance: 61.9
click at [505, 181] on span "initOAuth : ({ provider : OAuthProviderType , disableSignup ?: boolean }) => Pr…" at bounding box center [414, 185] width 287 height 8
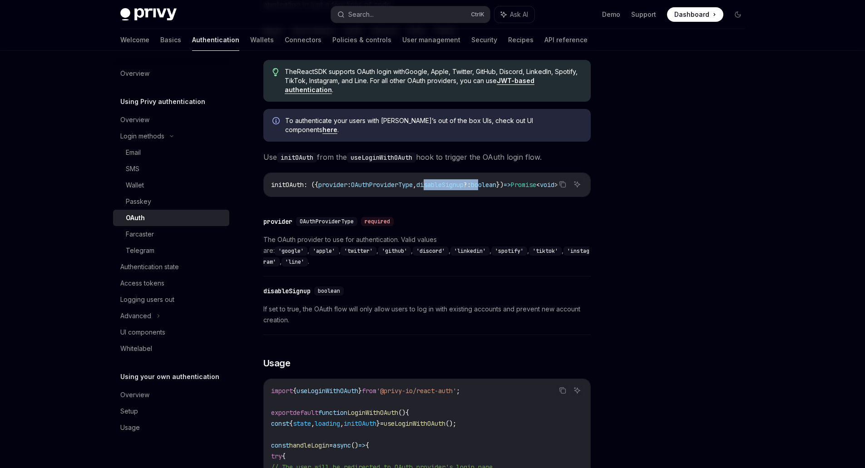
click at [496, 181] on span "boolean" at bounding box center [483, 185] width 25 height 8
click at [672, 196] on div at bounding box center [683, 268] width 138 height 399
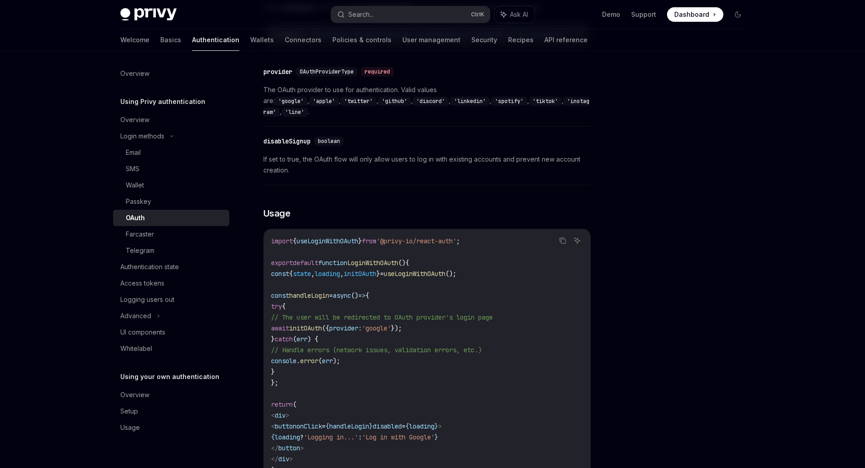
scroll to position [378, 0]
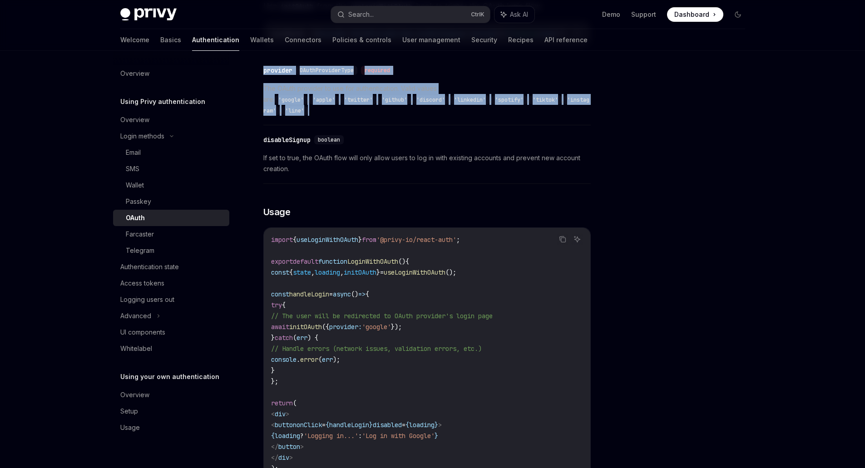
drag, startPoint x: 260, startPoint y: 68, endPoint x: 557, endPoint y: 97, distance: 299.2
click at [557, 97] on span "The OAuth provider to use for authentication. Valid values are: 'google' , 'app…" at bounding box center [426, 99] width 327 height 33
drag, startPoint x: 557, startPoint y: 97, endPoint x: 434, endPoint y: 87, distance: 123.9
click at [434, 87] on span "The OAuth provider to use for authentication. Valid values are: 'google' , 'app…" at bounding box center [426, 99] width 327 height 33
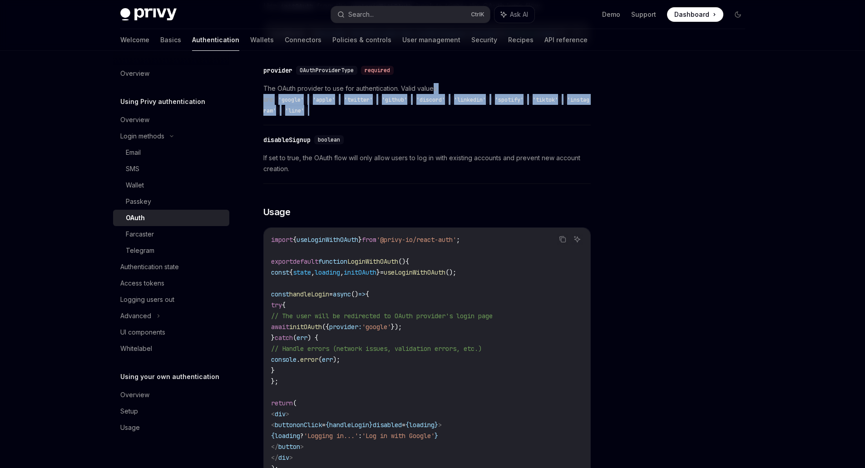
click at [434, 87] on span "The OAuth provider to use for authentication. Valid values are: 'google' , 'app…" at bounding box center [426, 99] width 327 height 33
drag, startPoint x: 434, startPoint y: 87, endPoint x: 557, endPoint y: 98, distance: 123.1
click at [557, 98] on span "The OAuth provider to use for authentication. Valid values are: 'google' , 'app…" at bounding box center [426, 99] width 327 height 33
drag, startPoint x: 557, startPoint y: 98, endPoint x: 263, endPoint y: 86, distance: 293.9
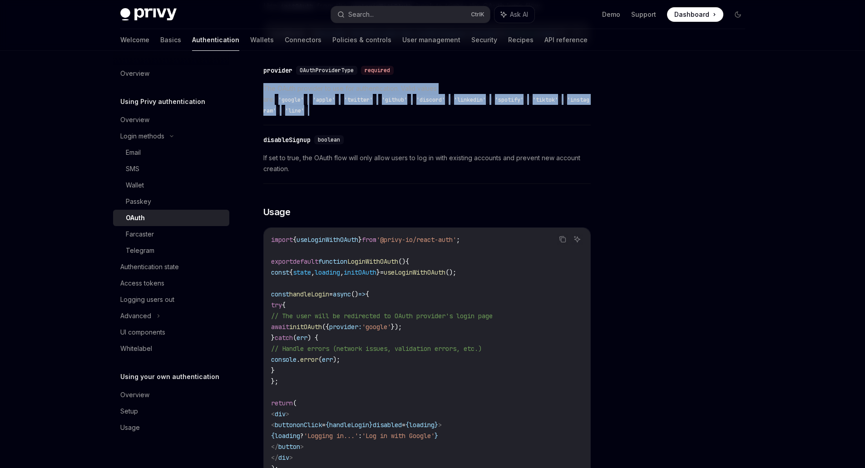
click at [263, 86] on span "The OAuth provider to use for authentication. Valid values are: 'google' , 'app…" at bounding box center [426, 99] width 327 height 33
drag, startPoint x: 263, startPoint y: 86, endPoint x: 574, endPoint y: 99, distance: 311.7
click at [574, 99] on span "The OAuth provider to use for authentication. Valid values are: 'google' , 'app…" at bounding box center [426, 99] width 327 height 33
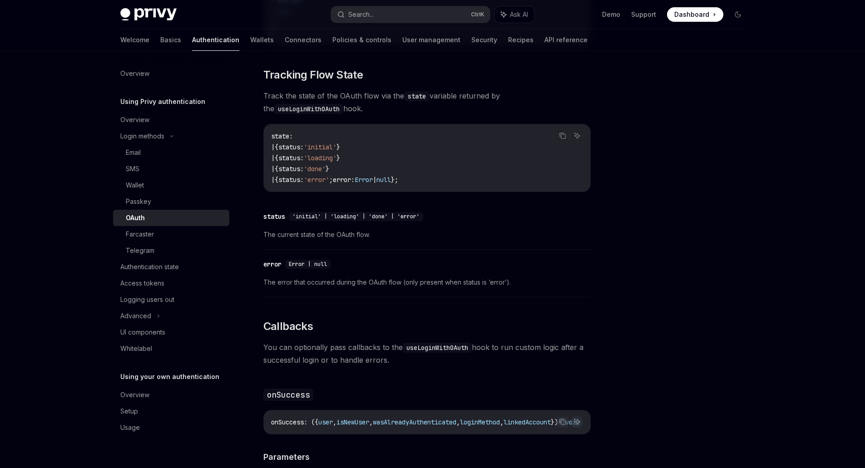
scroll to position [832, 0]
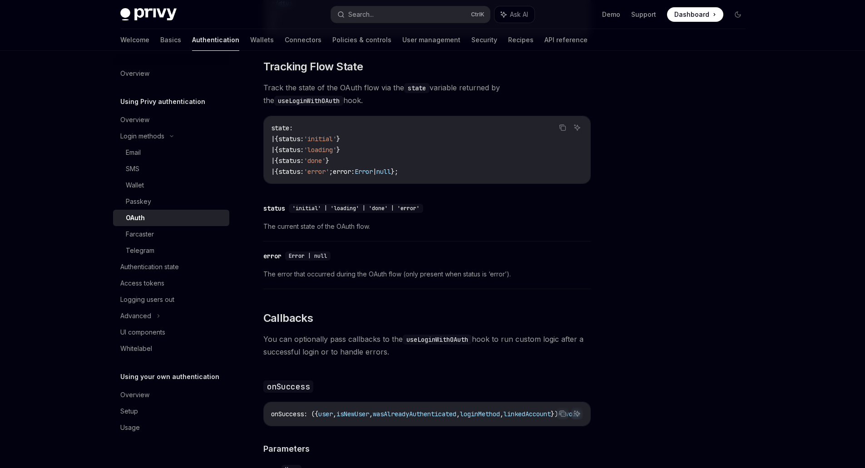
drag, startPoint x: 385, startPoint y: 79, endPoint x: 466, endPoint y: 158, distance: 113.3
click at [466, 158] on div "The React SDK supports OAuth login with Google, Apple, Twitter, GitHub, Discord…" at bounding box center [426, 386] width 327 height 1876
click at [466, 158] on code "state : | { status : 'initial' } | { status : 'loading' } | { status : 'done' }…" at bounding box center [427, 150] width 312 height 54
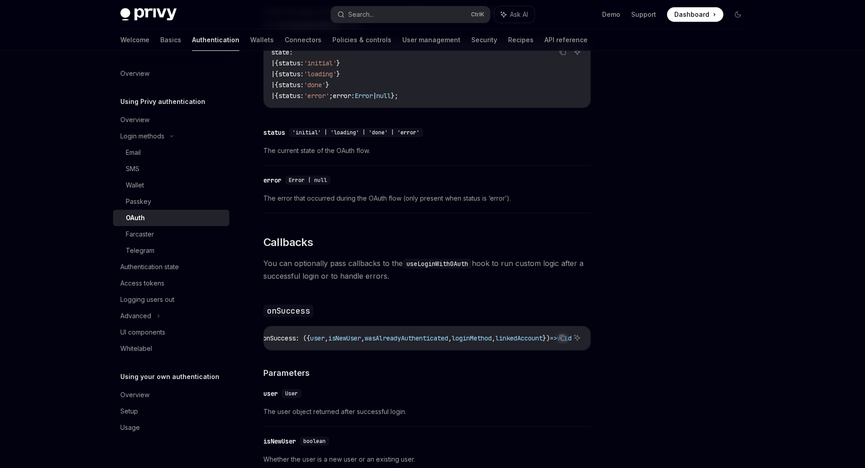
scroll to position [0, 0]
drag, startPoint x: 322, startPoint y: 250, endPoint x: 414, endPoint y: 272, distance: 94.9
click at [414, 272] on div "The React SDK supports OAuth login with Google, Apple, Twitter, GitHub, Discord…" at bounding box center [426, 310] width 327 height 1876
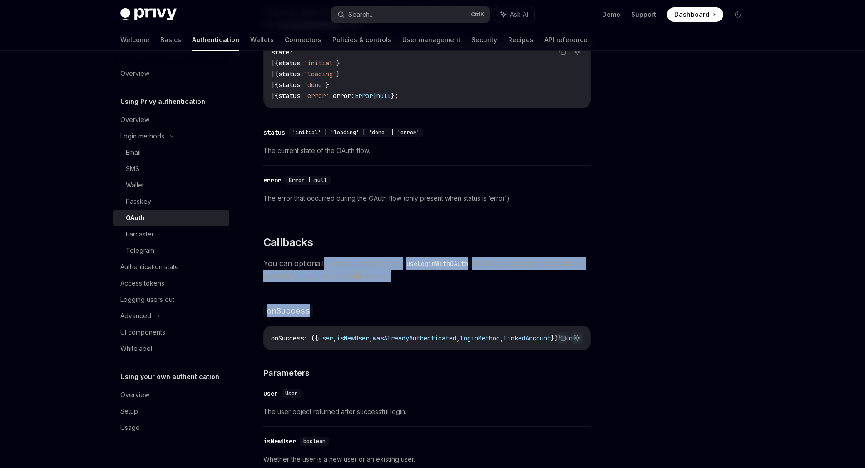
click at [414, 272] on div "The React SDK supports OAuth login with Google, Apple, Twitter, GitHub, Discord…" at bounding box center [426, 310] width 327 height 1876
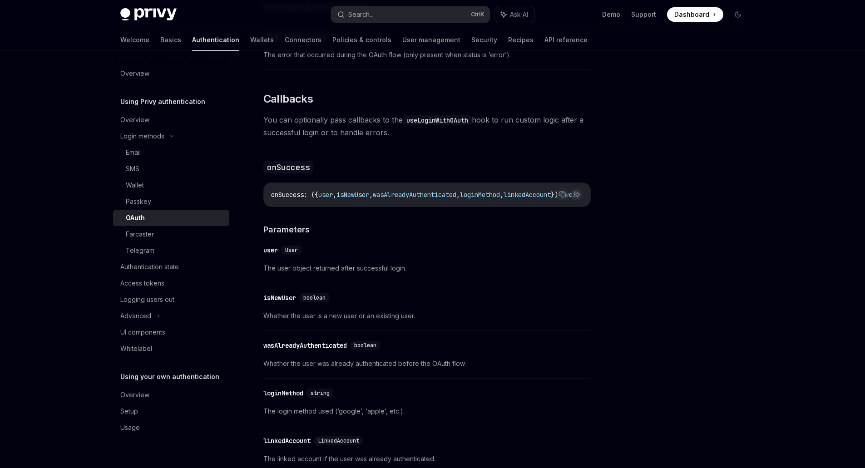
scroll to position [1059, 0]
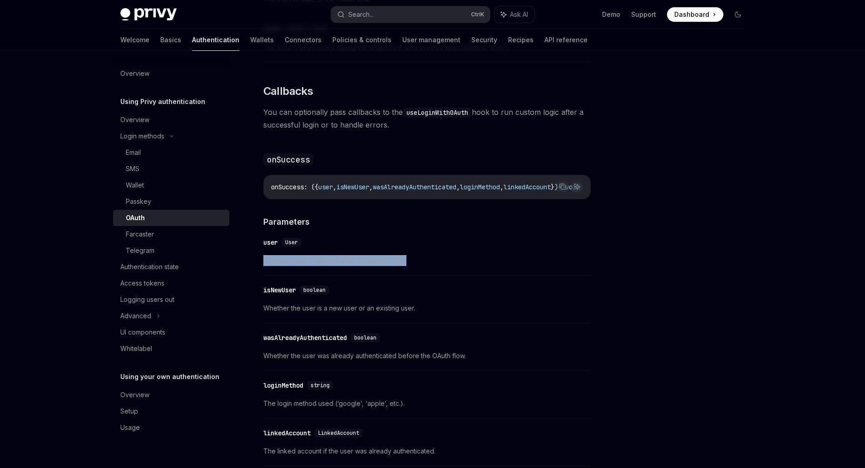
drag, startPoint x: 264, startPoint y: 249, endPoint x: 429, endPoint y: 254, distance: 165.8
click at [429, 254] on div "​ user User The user object returned after successful login." at bounding box center [426, 253] width 327 height 43
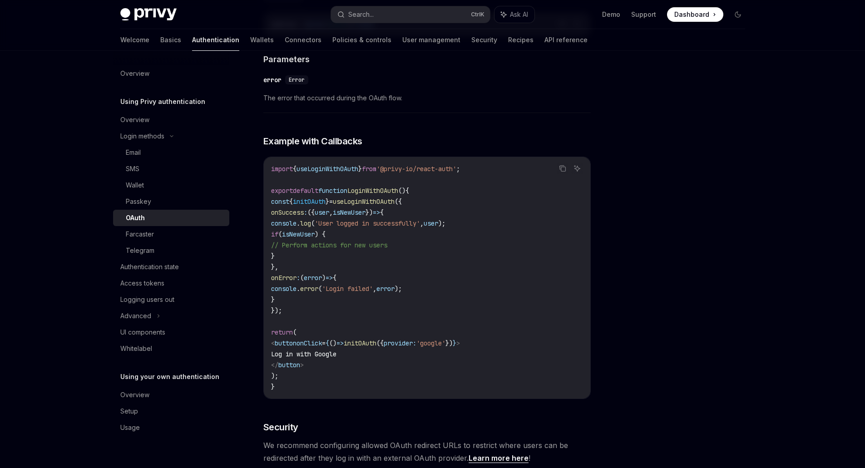
scroll to position [1589, 0]
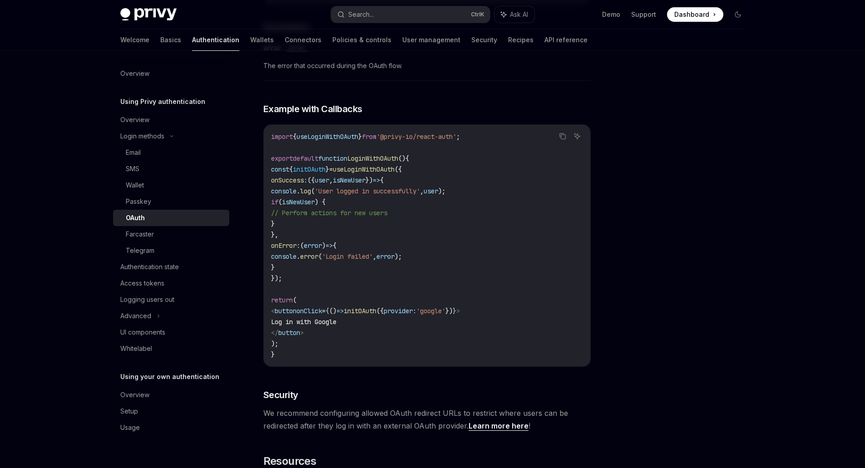
drag, startPoint x: 306, startPoint y: 165, endPoint x: 377, endPoint y: 225, distance: 93.1
click at [377, 225] on code "import { useLoginWithOAuth } from '@privy-io/react-auth' ; export default funct…" at bounding box center [427, 245] width 312 height 229
click at [144, 235] on div "Farcaster" at bounding box center [140, 234] width 28 height 11
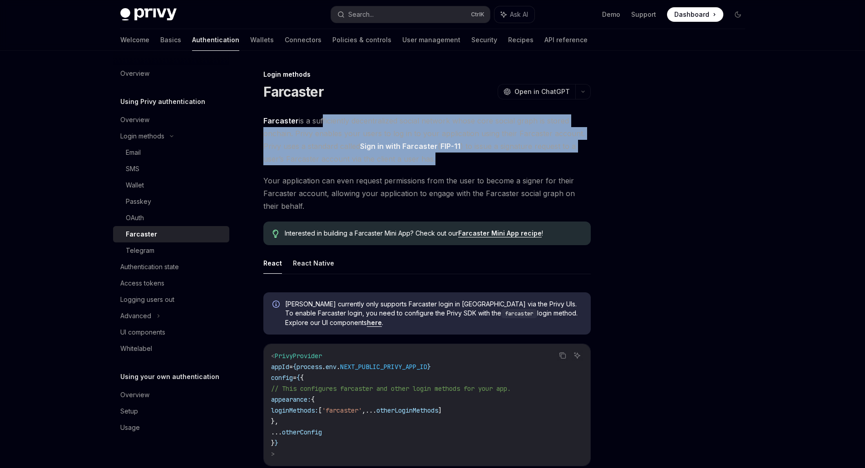
drag, startPoint x: 321, startPoint y: 124, endPoint x: 494, endPoint y: 158, distance: 175.8
click at [494, 158] on span "Farcaster is a sufficiently decentralized social network whose core social grap…" at bounding box center [426, 139] width 327 height 51
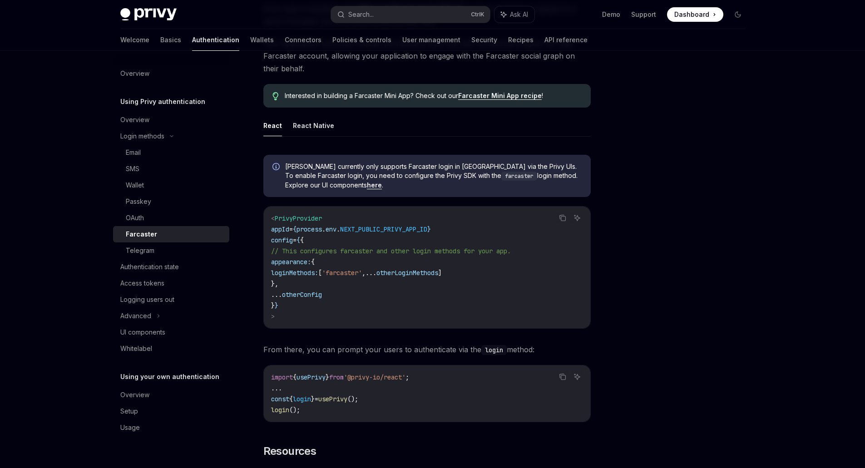
scroll to position [151, 0]
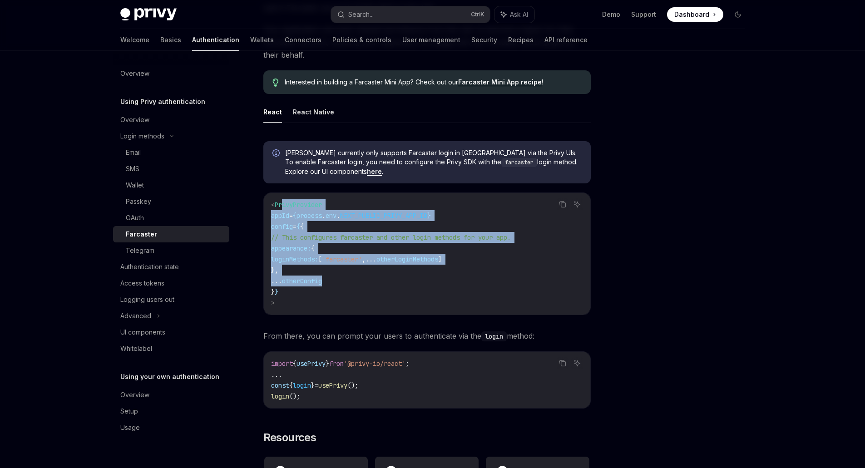
drag, startPoint x: 282, startPoint y: 203, endPoint x: 377, endPoint y: 286, distance: 126.4
click at [377, 286] on code "< PrivyProvider appId = { process . env . NEXT_PUBLIC_PRIVY_APP_ID } config = {…" at bounding box center [427, 253] width 312 height 109
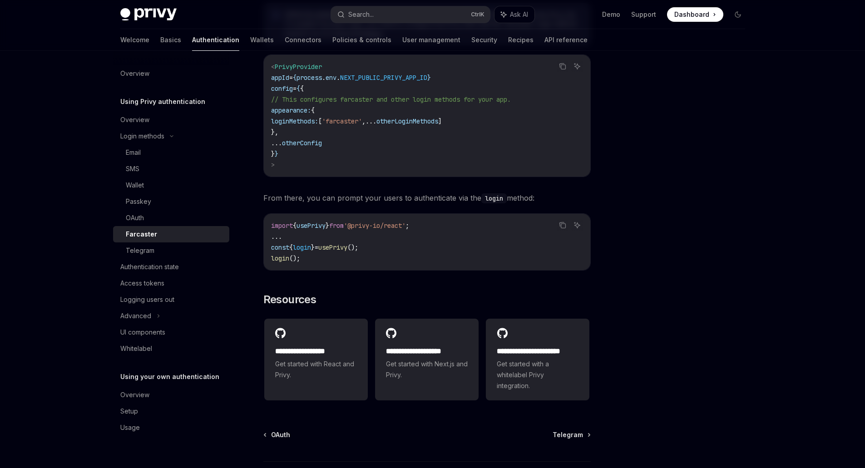
scroll to position [303, 0]
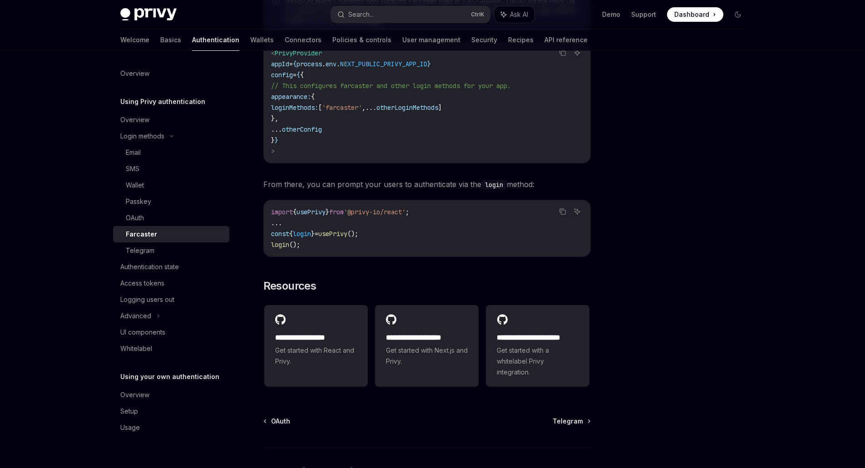
click at [161, 265] on div "Authentication state" at bounding box center [149, 266] width 59 height 11
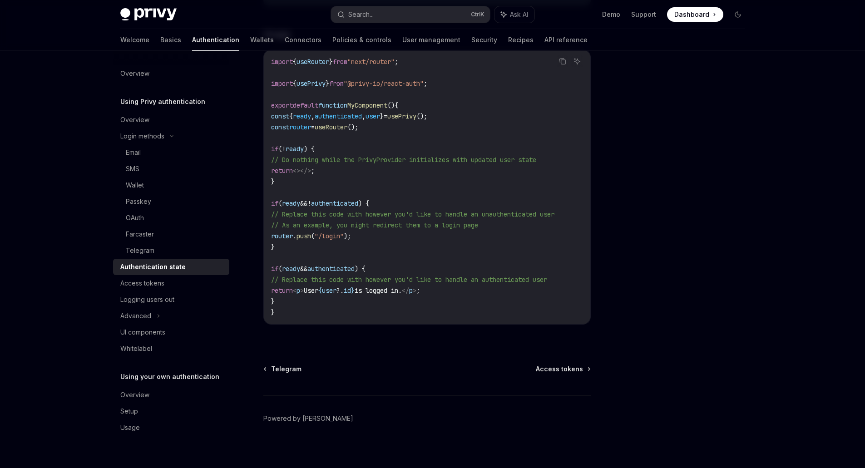
scroll to position [305, 0]
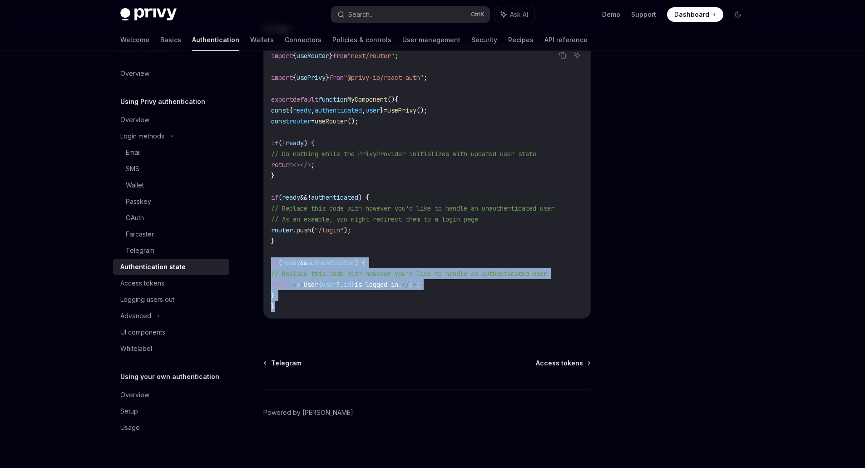
drag, startPoint x: 272, startPoint y: 257, endPoint x: 316, endPoint y: 298, distance: 59.4
click at [316, 298] on code "import { useRouter } from "next/router" ; import { usePrivy } from "@privy-io/r…" at bounding box center [427, 180] width 312 height 261
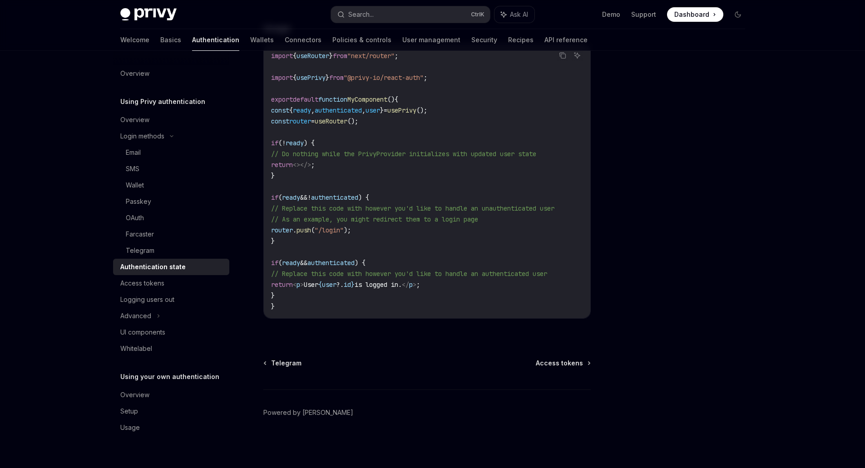
click at [130, 283] on div "Access tokens" at bounding box center [142, 283] width 44 height 11
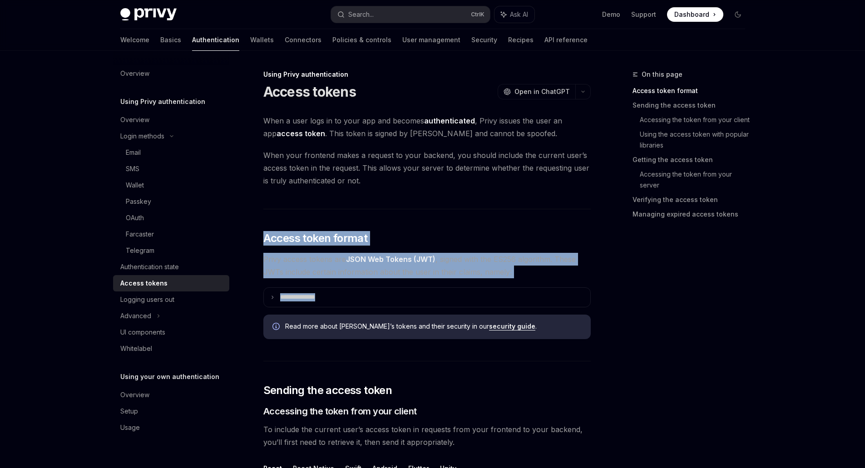
drag, startPoint x: 266, startPoint y: 220, endPoint x: 374, endPoint y: 293, distance: 130.3
click at [374, 293] on summary "**********" at bounding box center [427, 297] width 326 height 19
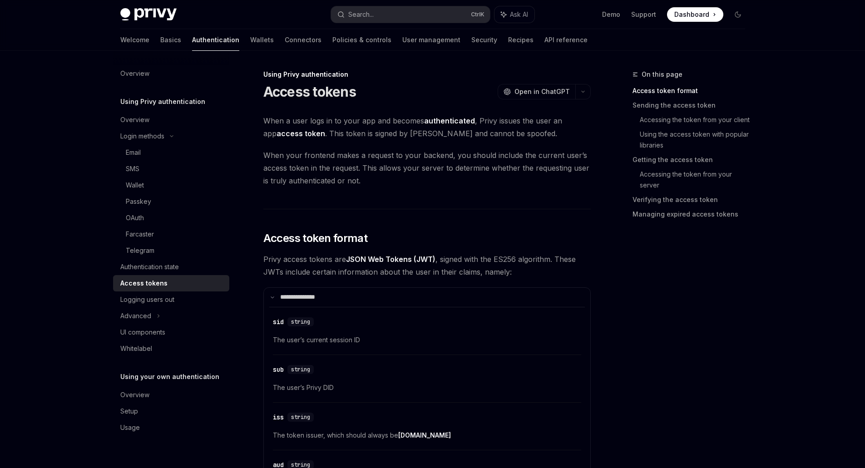
click at [374, 293] on summary "**********" at bounding box center [427, 297] width 326 height 19
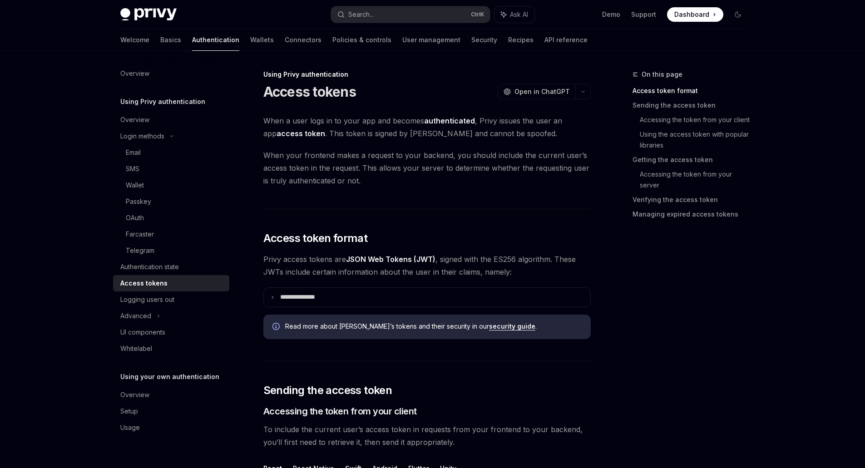
click at [275, 296] on summary "**********" at bounding box center [427, 297] width 326 height 19
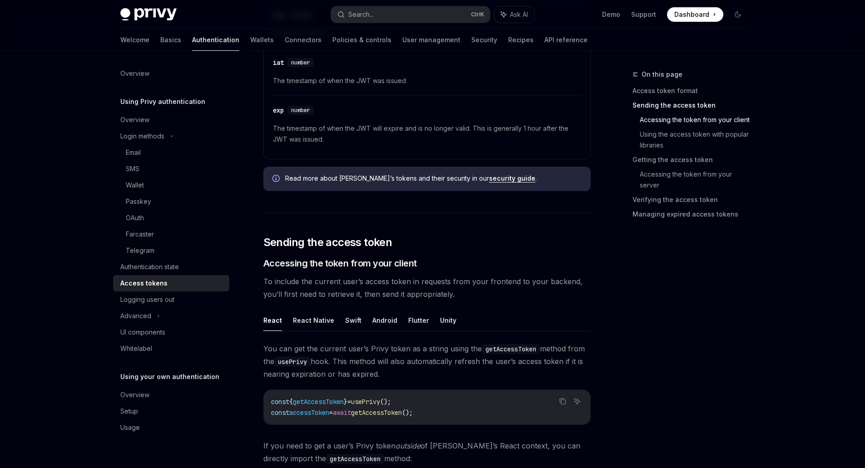
scroll to position [454, 0]
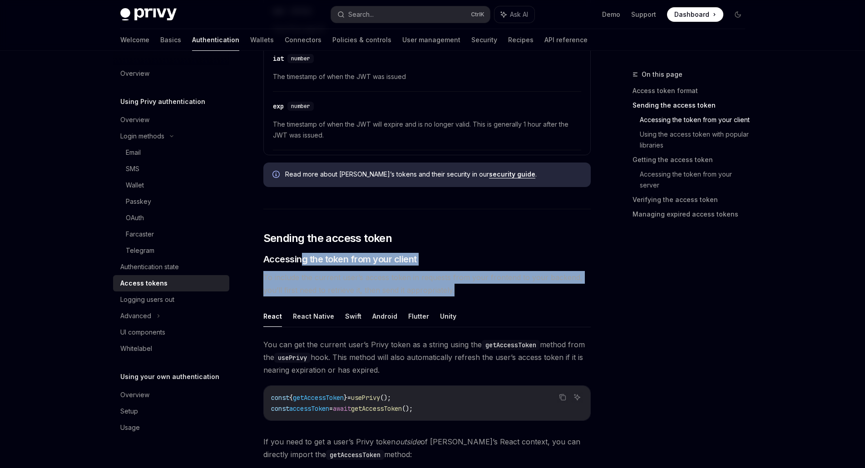
drag, startPoint x: 300, startPoint y: 261, endPoint x: 509, endPoint y: 286, distance: 210.7
click at [509, 286] on span "To include the current user’s access token in requests from your frontend to yo…" at bounding box center [426, 283] width 327 height 25
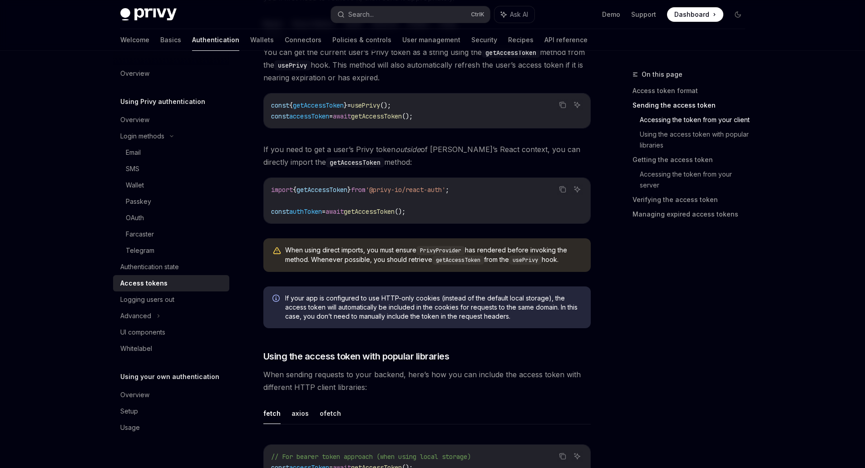
scroll to position [757, 0]
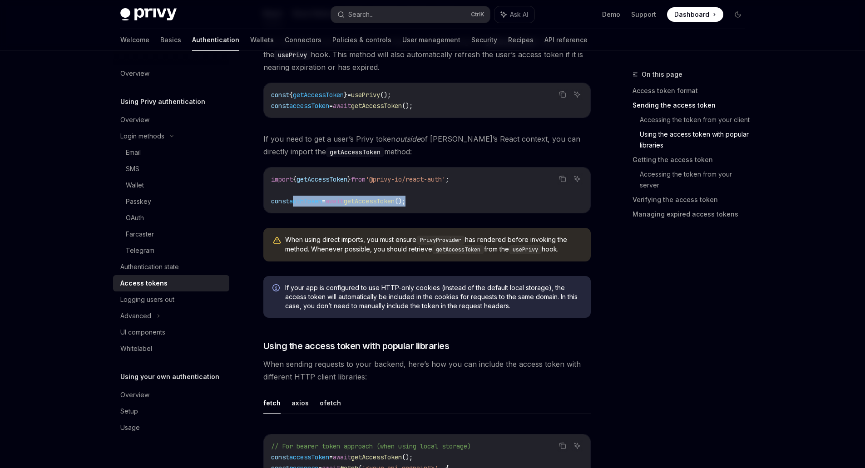
drag, startPoint x: 293, startPoint y: 202, endPoint x: 467, endPoint y: 203, distance: 173.9
click at [467, 203] on code "import { getAccessToken } from '@privy-io/react-auth' ; const authToken = await…" at bounding box center [427, 190] width 312 height 33
drag, startPoint x: 467, startPoint y: 203, endPoint x: 270, endPoint y: 186, distance: 198.3
click at [270, 186] on div "import { getAccessToken } from '@privy-io/react-auth' ; const authToken = await…" at bounding box center [427, 190] width 326 height 45
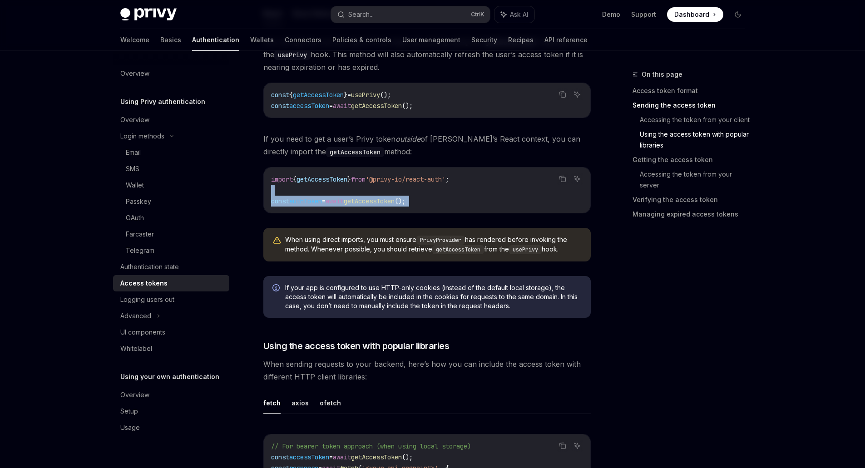
click at [270, 186] on div "import { getAccessToken } from '@privy-io/react-auth' ; const authToken = await…" at bounding box center [427, 190] width 326 height 45
drag, startPoint x: 270, startPoint y: 186, endPoint x: 448, endPoint y: 197, distance: 178.8
click at [448, 197] on div "import { getAccessToken } from '@privy-io/react-auth' ; const authToken = await…" at bounding box center [427, 190] width 326 height 45
click at [448, 197] on code "import { getAccessToken } from '@privy-io/react-auth' ; const authToken = await…" at bounding box center [427, 190] width 312 height 33
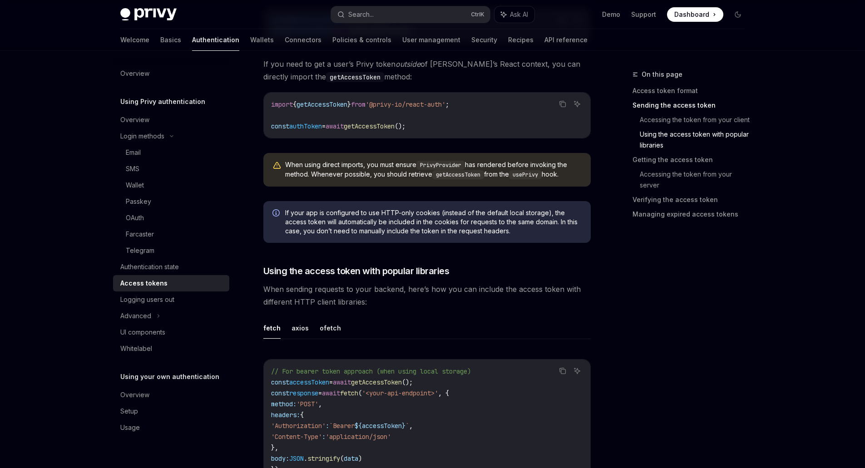
scroll to position [832, 0]
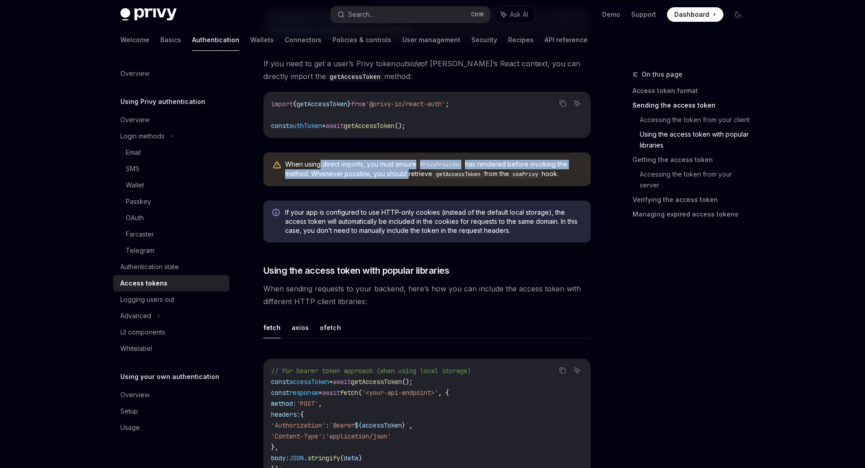
drag, startPoint x: 320, startPoint y: 162, endPoint x: 406, endPoint y: 174, distance: 86.7
click at [406, 174] on span "When using direct imports, you must ensure PrivyProvider has rendered before in…" at bounding box center [433, 169] width 296 height 19
drag, startPoint x: 406, startPoint y: 174, endPoint x: 363, endPoint y: 162, distance: 44.8
click at [363, 162] on span "When using direct imports, you must ensure PrivyProvider has rendered before in…" at bounding box center [433, 169] width 296 height 19
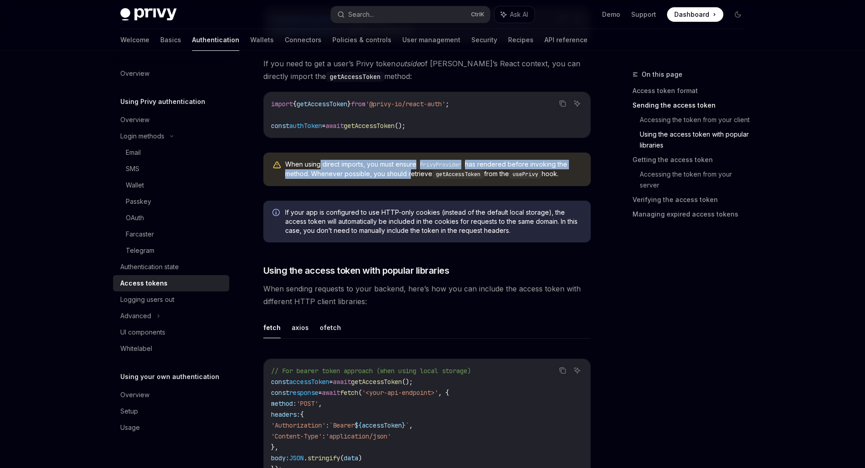
click at [363, 162] on span "When using direct imports, you must ensure PrivyProvider has rendered before in…" at bounding box center [433, 169] width 296 height 19
drag, startPoint x: 363, startPoint y: 162, endPoint x: 373, endPoint y: 171, distance: 13.2
click at [373, 171] on span "When using direct imports, you must ensure PrivyProvider has rendered before in…" at bounding box center [433, 169] width 296 height 19
drag, startPoint x: 373, startPoint y: 171, endPoint x: 427, endPoint y: 174, distance: 53.7
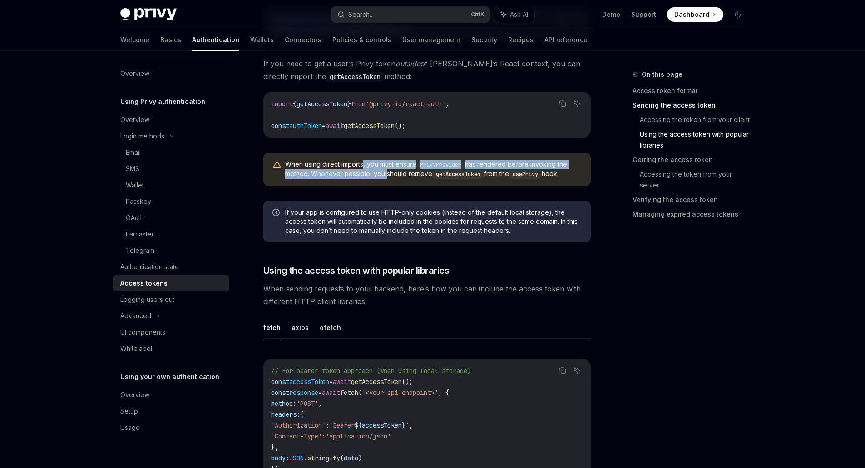
click at [427, 174] on span "When using direct imports, you must ensure PrivyProvider has rendered before in…" at bounding box center [433, 169] width 296 height 19
drag, startPoint x: 427, startPoint y: 174, endPoint x: 507, endPoint y: 175, distance: 80.4
click at [507, 175] on span "When using direct imports, you must ensure PrivyProvider has rendered before in…" at bounding box center [433, 169] width 296 height 19
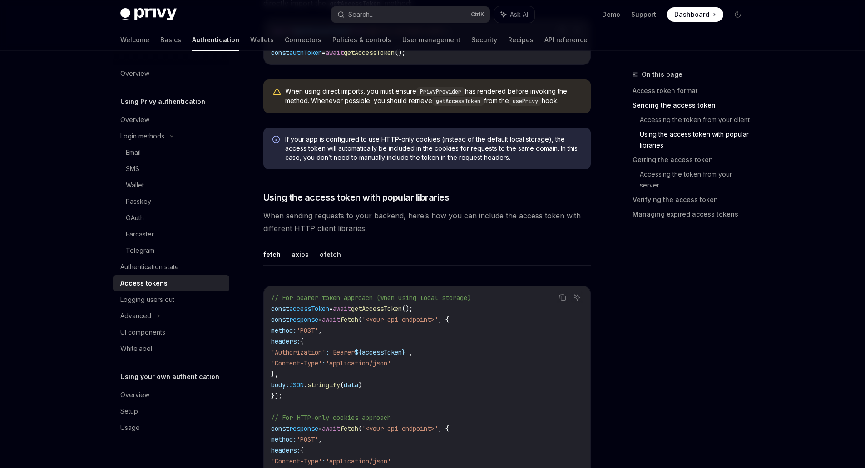
scroll to position [908, 0]
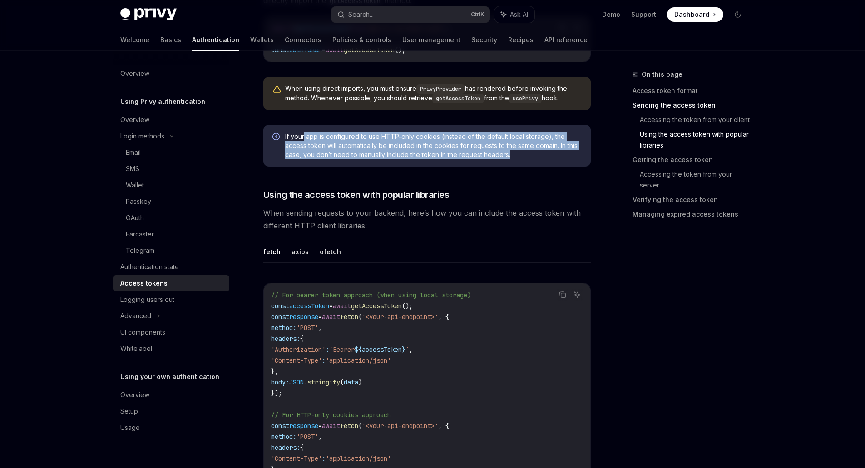
drag, startPoint x: 303, startPoint y: 137, endPoint x: 522, endPoint y: 159, distance: 219.5
click at [522, 159] on div "If your app is configured to use HTTP-only cookies (instead of the default loca…" at bounding box center [426, 146] width 327 height 42
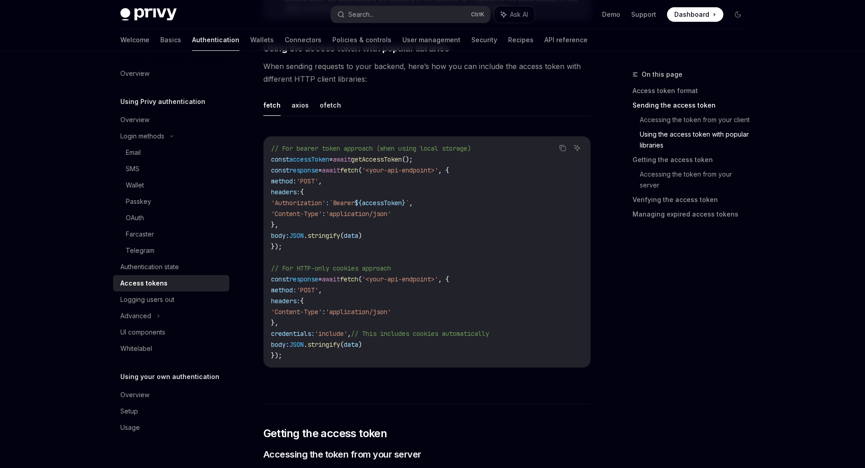
scroll to position [1059, 0]
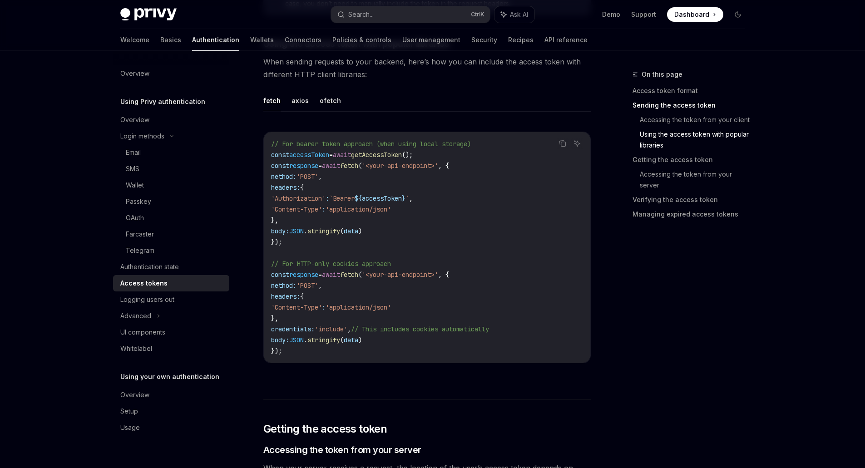
drag, startPoint x: 299, startPoint y: 141, endPoint x: 364, endPoint y: 223, distance: 104.4
click at [364, 223] on code "// For bearer token approach (when using local storage) const accessToken = awa…" at bounding box center [427, 247] width 312 height 218
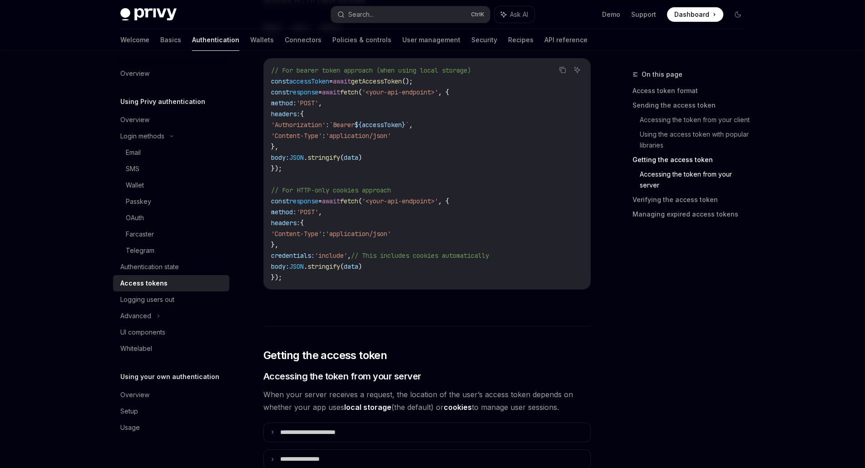
scroll to position [1135, 0]
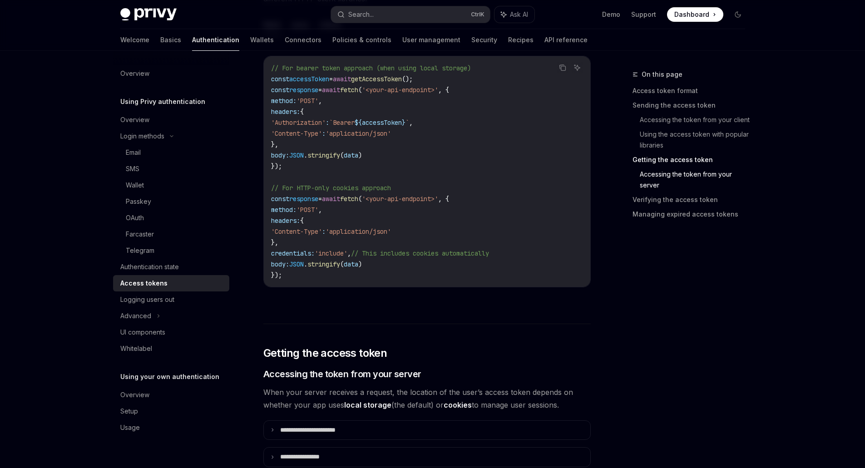
drag, startPoint x: 329, startPoint y: 201, endPoint x: 339, endPoint y: 235, distance: 35.9
click at [339, 235] on code "// For bearer token approach (when using local storage) const accessToken = awa…" at bounding box center [427, 172] width 312 height 218
click at [322, 235] on span "'Content-Type'" at bounding box center [296, 231] width 51 height 8
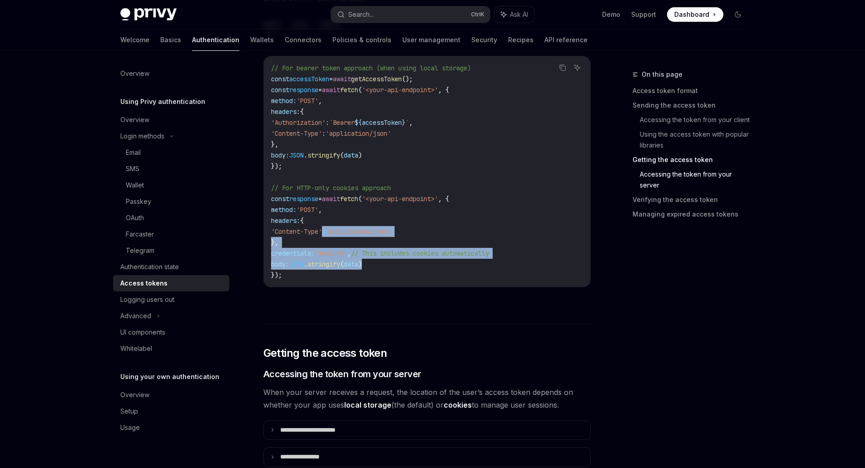
drag, startPoint x: 339, startPoint y: 235, endPoint x: 395, endPoint y: 261, distance: 62.1
click at [395, 261] on code "// For bearer token approach (when using local storage) const accessToken = awa…" at bounding box center [427, 172] width 312 height 218
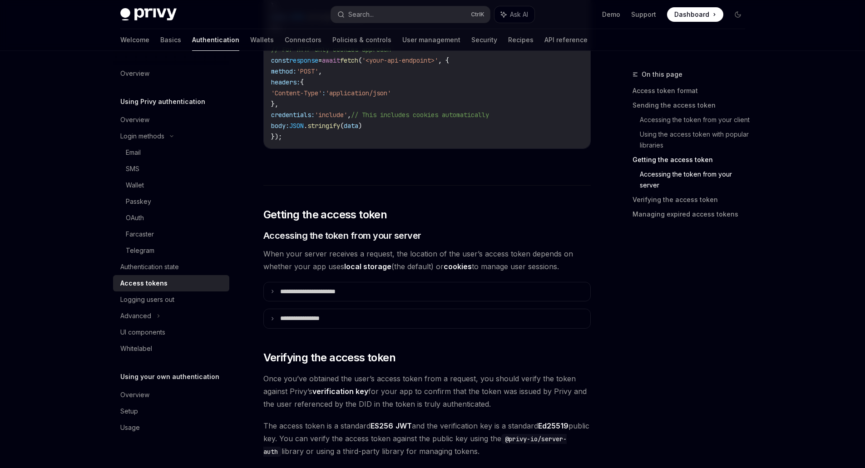
scroll to position [1286, 0]
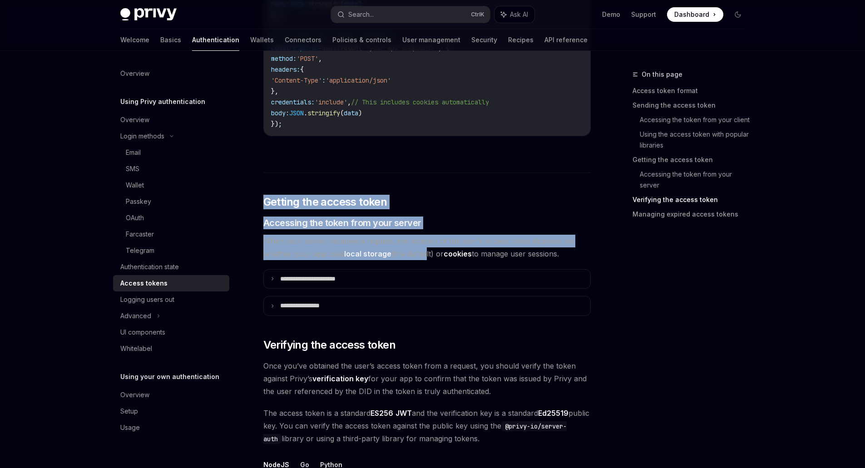
drag, startPoint x: 263, startPoint y: 187, endPoint x: 424, endPoint y: 254, distance: 173.6
click at [424, 254] on div "**********" at bounding box center [426, 218] width 327 height 2781
click at [424, 254] on span "When your server receives a request, the location of the user’s access token de…" at bounding box center [426, 247] width 327 height 25
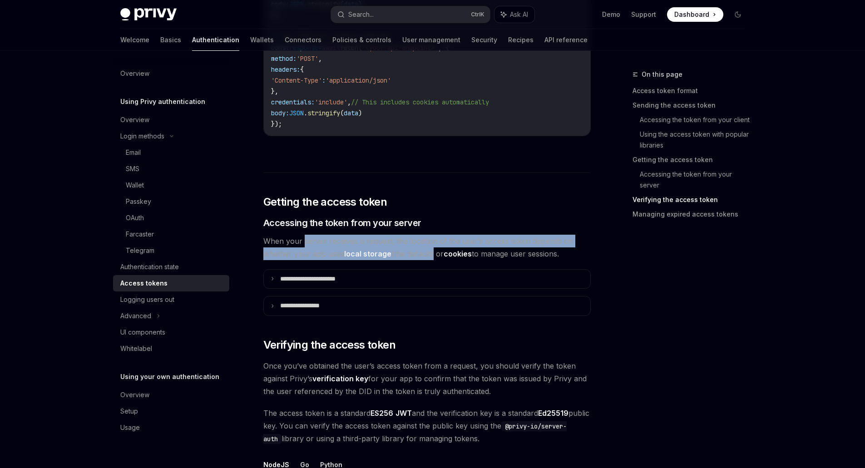
drag, startPoint x: 424, startPoint y: 254, endPoint x: 302, endPoint y: 245, distance: 122.0
click at [302, 245] on span "When your server receives a request, the location of the user’s access token de…" at bounding box center [426, 247] width 327 height 25
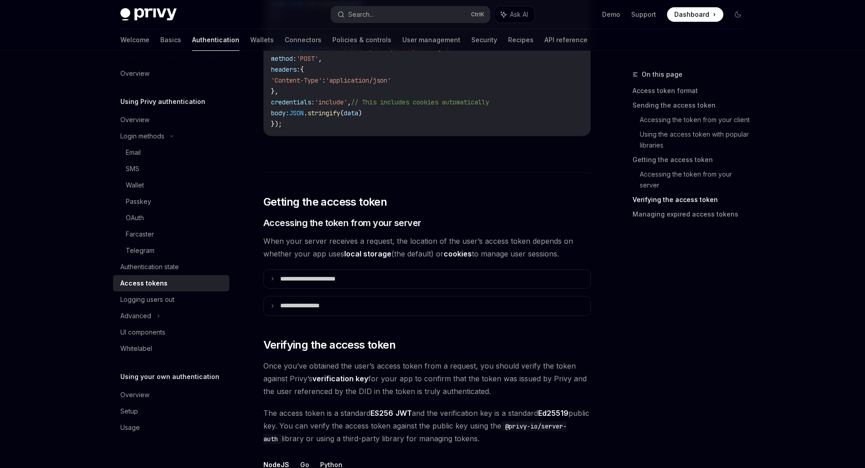
drag, startPoint x: 302, startPoint y: 245, endPoint x: 441, endPoint y: 251, distance: 139.1
click at [441, 251] on span "When your server receives a request, the location of the user’s access token de…" at bounding box center [426, 247] width 327 height 25
drag, startPoint x: 441, startPoint y: 251, endPoint x: 314, endPoint y: 242, distance: 127.0
click at [314, 242] on span "When your server receives a request, the location of the user’s access token de…" at bounding box center [426, 247] width 327 height 25
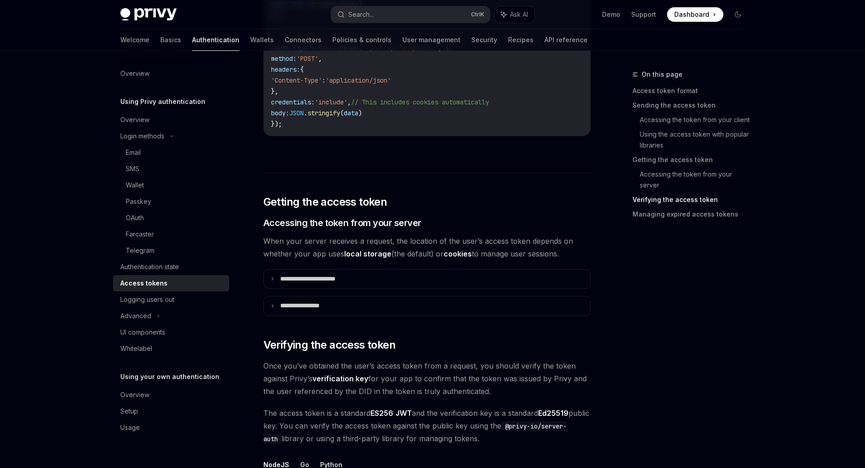
click at [314, 242] on span "When your server receives a request, the location of the user’s access token de…" at bounding box center [426, 247] width 327 height 25
drag, startPoint x: 314, startPoint y: 242, endPoint x: 443, endPoint y: 258, distance: 129.5
click at [443, 258] on span "When your server receives a request, the location of the user’s access token de…" at bounding box center [426, 247] width 327 height 25
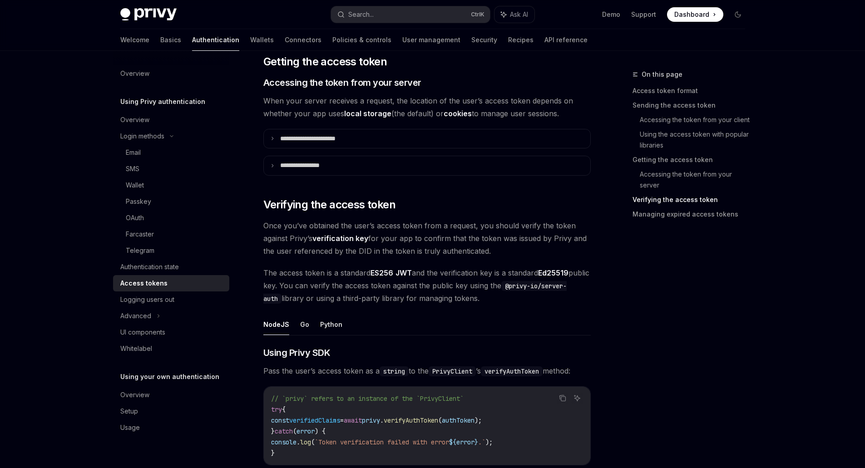
scroll to position [1438, 0]
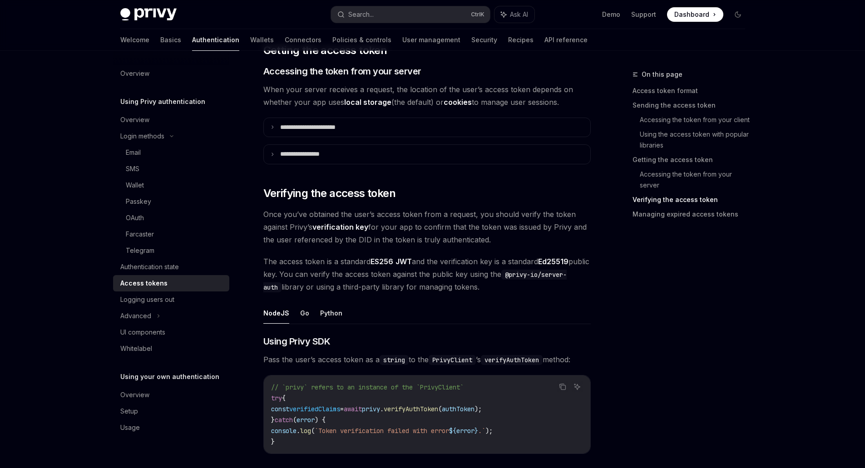
drag, startPoint x: 276, startPoint y: 215, endPoint x: 498, endPoint y: 241, distance: 222.6
click at [498, 241] on span "Once you’ve obtained the user’s access token from a request, you should verify …" at bounding box center [426, 227] width 327 height 38
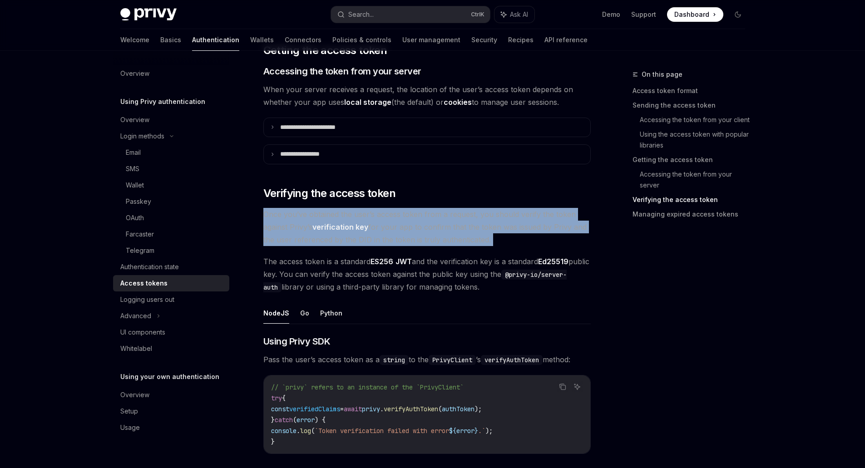
drag, startPoint x: 498, startPoint y: 241, endPoint x: 263, endPoint y: 212, distance: 236.4
click at [263, 212] on span "Once you’ve obtained the user’s access token from a request, you should verify …" at bounding box center [426, 227] width 327 height 38
drag, startPoint x: 263, startPoint y: 212, endPoint x: 450, endPoint y: 266, distance: 195.0
click at [450, 266] on div "**********" at bounding box center [426, 67] width 327 height 2781
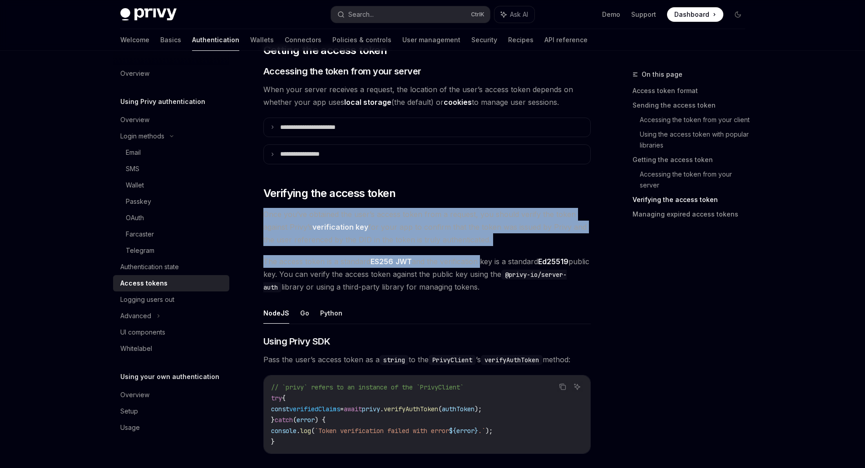
click at [450, 266] on span "The access token is a standard ES256 JWT and the verification key is a standard…" at bounding box center [426, 274] width 327 height 38
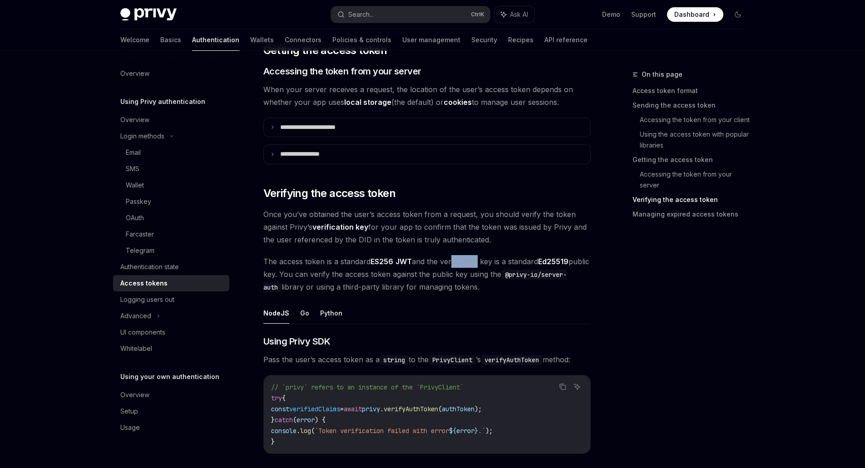
drag, startPoint x: 450, startPoint y: 266, endPoint x: 478, endPoint y: 265, distance: 27.3
click at [478, 265] on span "The access token is a standard ES256 JWT and the verification key is a standard…" at bounding box center [426, 274] width 327 height 38
drag, startPoint x: 356, startPoint y: 288, endPoint x: 501, endPoint y: 288, distance: 144.4
click at [501, 288] on span "The access token is a standard ES256 JWT and the verification key is a standard…" at bounding box center [426, 274] width 327 height 38
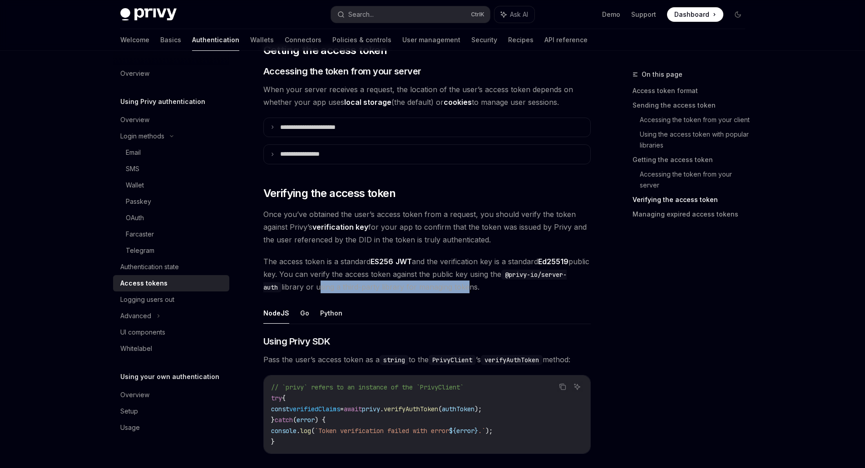
click at [501, 288] on span "The access token is a standard ES256 JWT and the verification key is a standard…" at bounding box center [426, 274] width 327 height 38
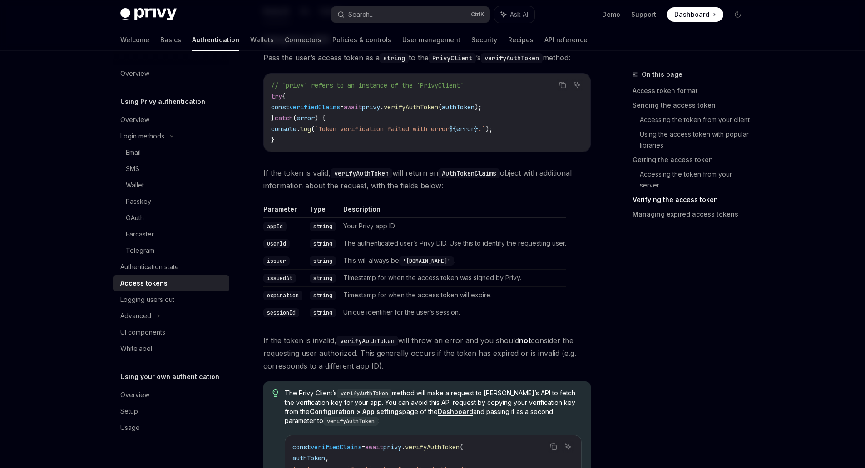
scroll to position [1740, 0]
drag, startPoint x: 309, startPoint y: 171, endPoint x: 475, endPoint y: 187, distance: 167.4
click at [475, 187] on span "If the token is valid, verifyAuthToken will return an AuthTokenClaims object wi…" at bounding box center [426, 178] width 327 height 25
drag, startPoint x: 475, startPoint y: 187, endPoint x: 259, endPoint y: 176, distance: 216.8
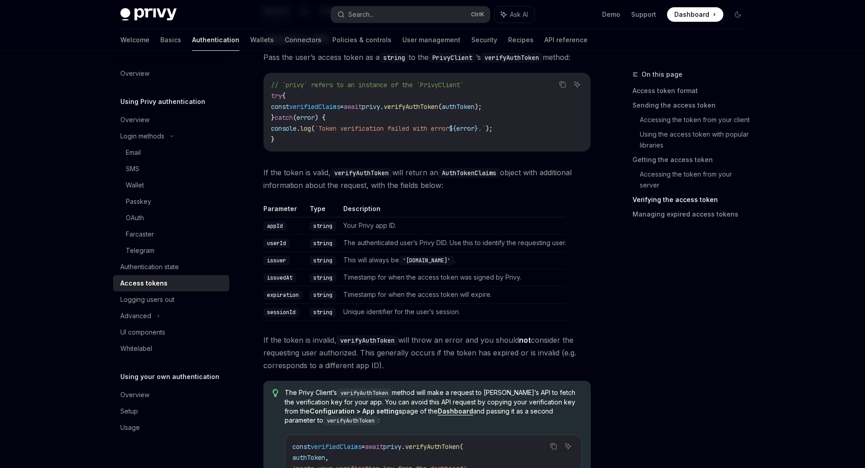
drag, startPoint x: 259, startPoint y: 176, endPoint x: 451, endPoint y: 187, distance: 192.3
click at [451, 187] on span "If the token is valid, verifyAuthToken will return an AuthTokenClaims object wi…" at bounding box center [426, 178] width 327 height 25
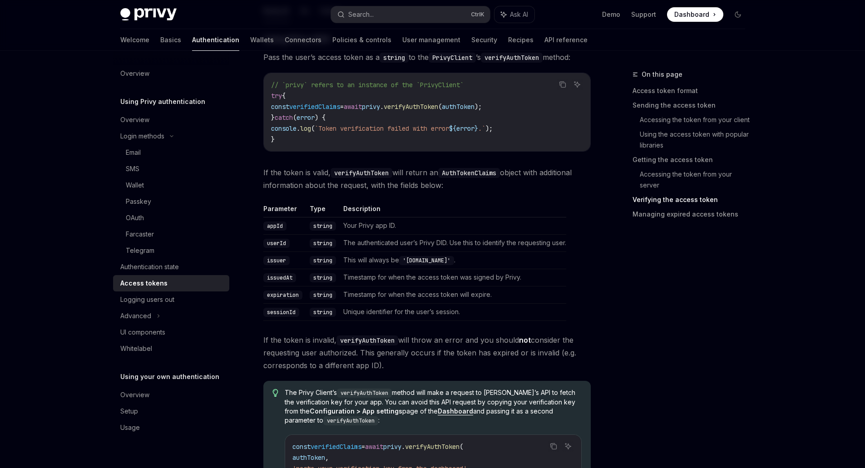
drag, startPoint x: 451, startPoint y: 187, endPoint x: 264, endPoint y: 170, distance: 187.3
click at [264, 170] on span "If the token is valid, verifyAuthToken will return an AuthTokenClaims object wi…" at bounding box center [426, 178] width 327 height 25
drag, startPoint x: 264, startPoint y: 170, endPoint x: 466, endPoint y: 191, distance: 202.6
click at [466, 191] on span "If the token is valid, verifyAuthToken will return an AuthTokenClaims object wi…" at bounding box center [426, 178] width 327 height 25
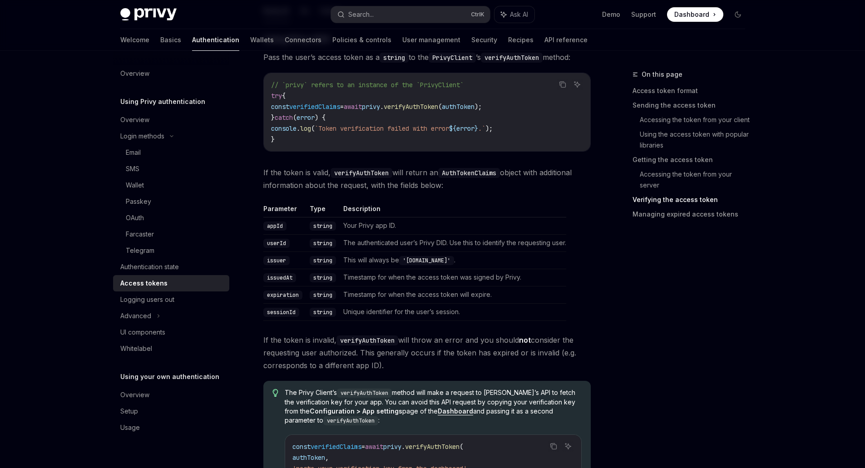
click at [466, 191] on span "If the token is valid, verifyAuthToken will return an AuthTokenClaims object wi…" at bounding box center [426, 178] width 327 height 25
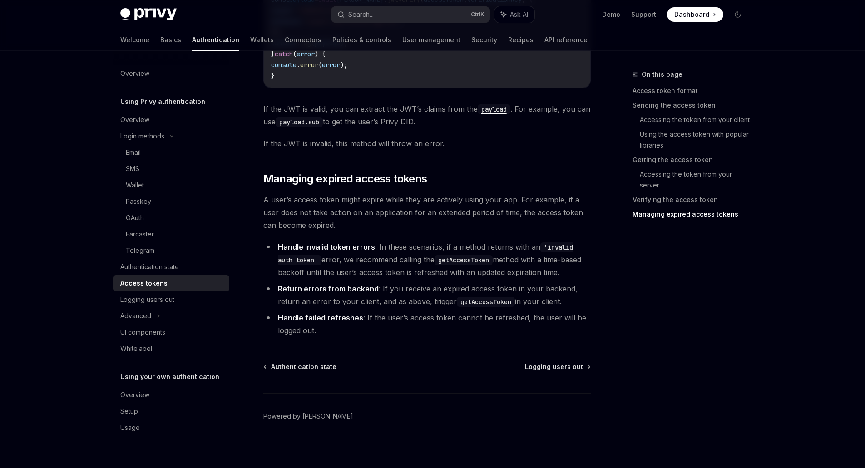
scroll to position [2562, 0]
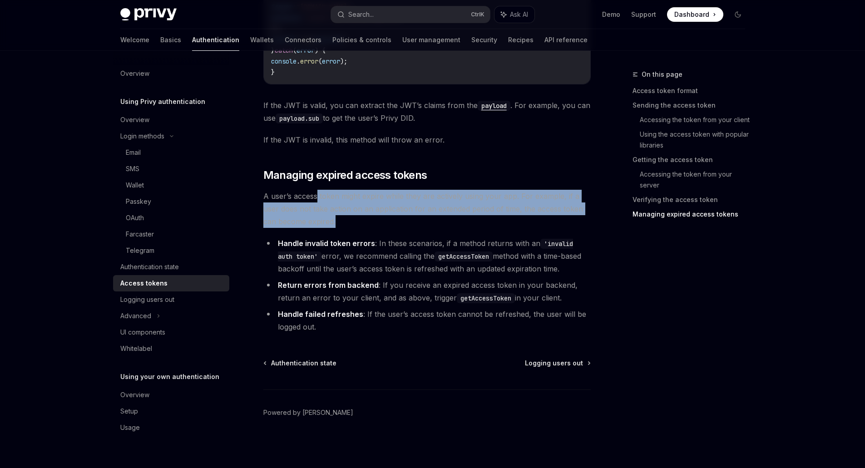
drag, startPoint x: 315, startPoint y: 197, endPoint x: 367, endPoint y: 222, distance: 57.5
click at [367, 222] on span "A user’s access token might expire while they are actively using your app. For …" at bounding box center [426, 209] width 327 height 38
drag, startPoint x: 359, startPoint y: 260, endPoint x: 575, endPoint y: 269, distance: 216.7
click at [575, 269] on li "Handle invalid token errors : In these scenarios, if a method returns with an '…" at bounding box center [426, 256] width 327 height 38
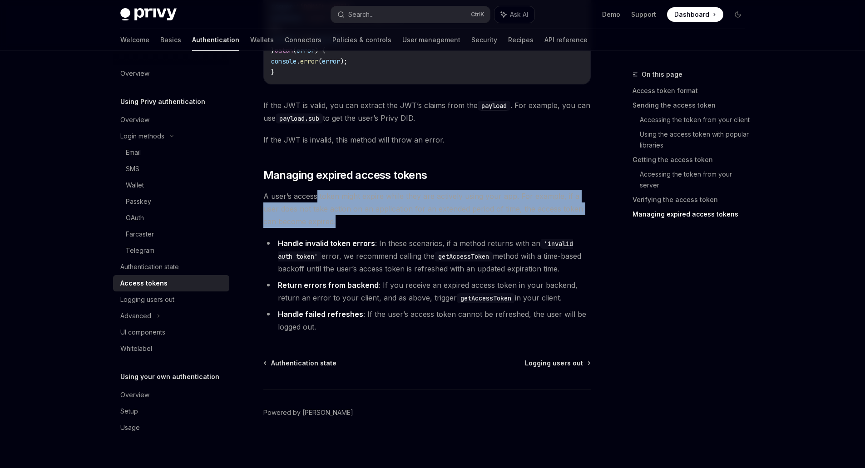
click at [575, 269] on li "Handle invalid token errors : In these scenarios, if a method returns with an '…" at bounding box center [426, 256] width 327 height 38
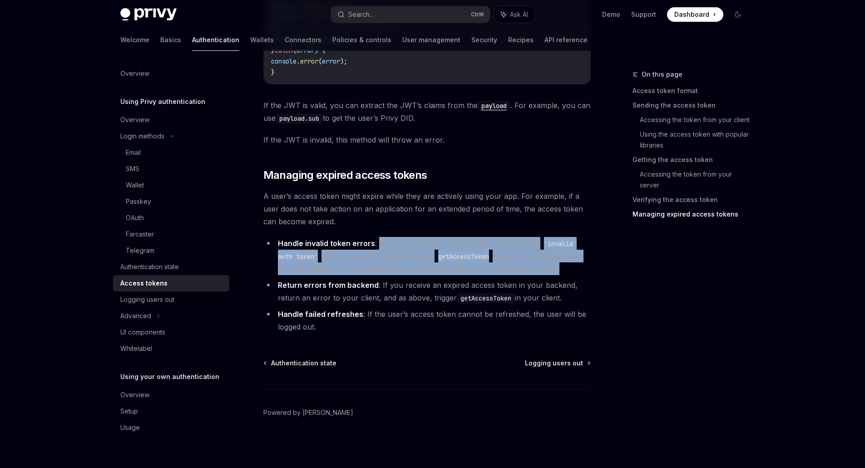
drag, startPoint x: 575, startPoint y: 269, endPoint x: 377, endPoint y: 242, distance: 200.2
click at [377, 242] on li "Handle invalid token errors : In these scenarios, if a method returns with an '…" at bounding box center [426, 256] width 327 height 38
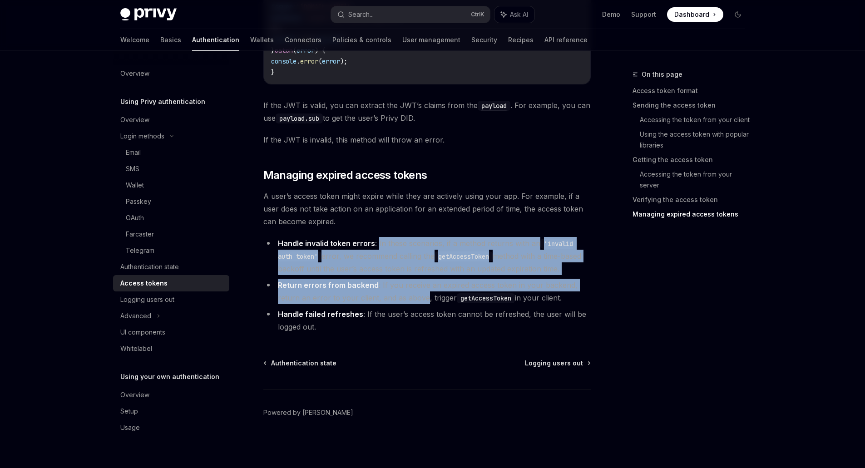
drag, startPoint x: 377, startPoint y: 242, endPoint x: 414, endPoint y: 296, distance: 66.0
click at [414, 296] on ul "Handle invalid token errors : In these scenarios, if a method returns with an '…" at bounding box center [426, 285] width 327 height 96
click at [414, 296] on li "Return errors from backend : If you receive an expired access token in your bac…" at bounding box center [426, 291] width 327 height 25
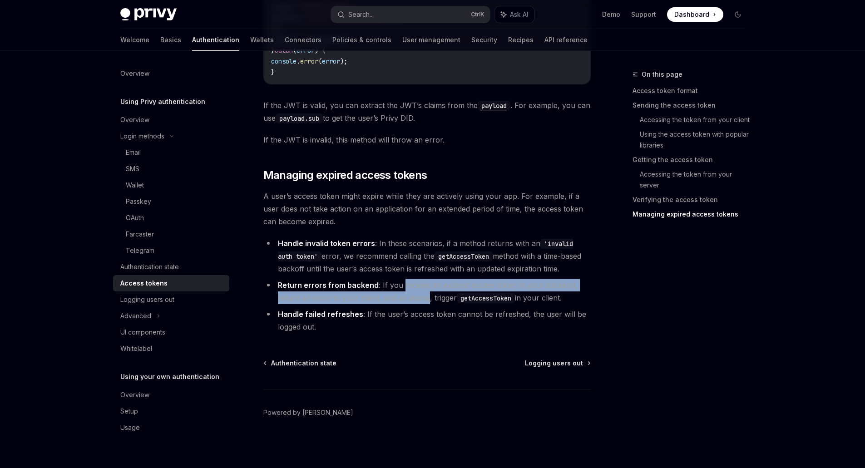
drag, startPoint x: 414, startPoint y: 296, endPoint x: 404, endPoint y: 284, distance: 16.2
click at [404, 284] on li "Return errors from backend : If you receive an expired access token in your bac…" at bounding box center [426, 291] width 327 height 25
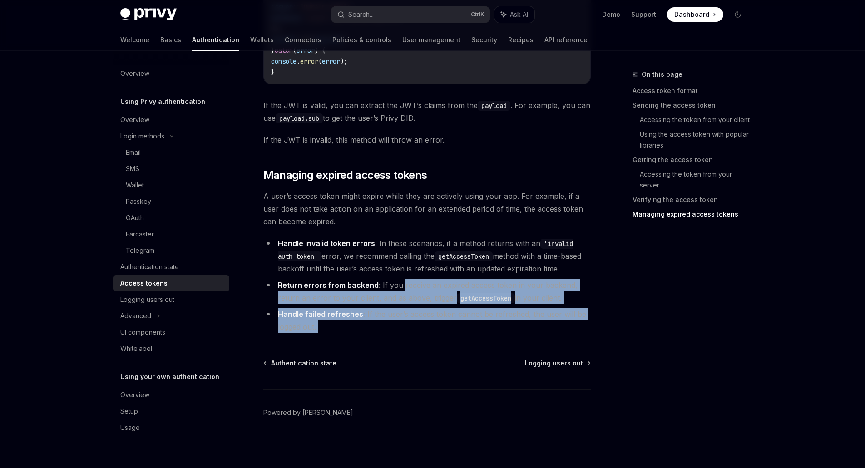
drag, startPoint x: 404, startPoint y: 284, endPoint x: 397, endPoint y: 327, distance: 44.1
click at [397, 327] on ul "Handle invalid token errors : In these scenarios, if a method returns with an '…" at bounding box center [426, 285] width 327 height 96
click at [397, 327] on li "Handle failed refreshes : If the user’s access token cannot be refreshed, the u…" at bounding box center [426, 320] width 327 height 25
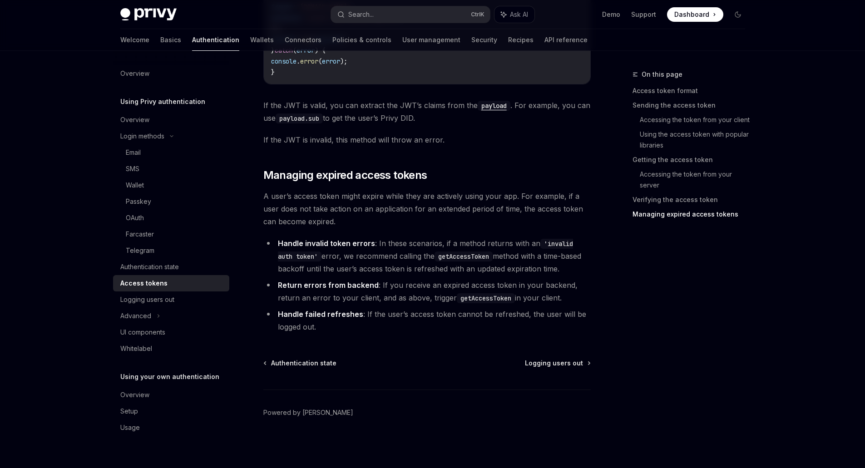
click at [572, 364] on span "Logging users out" at bounding box center [554, 363] width 58 height 9
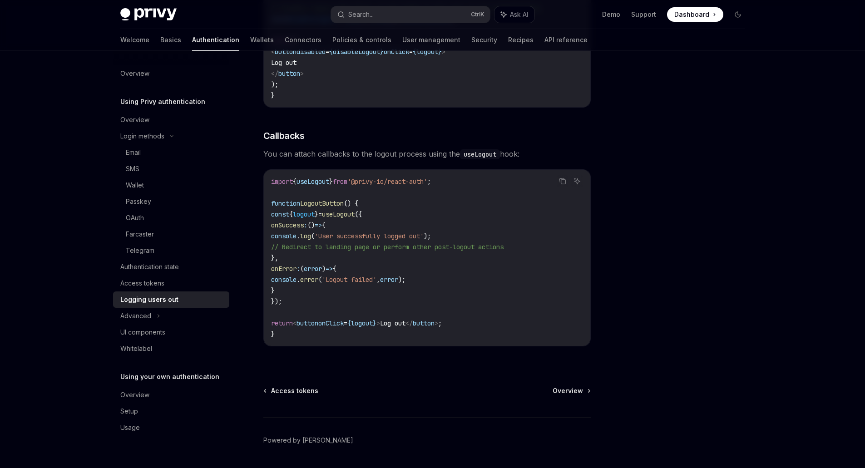
scroll to position [363, 0]
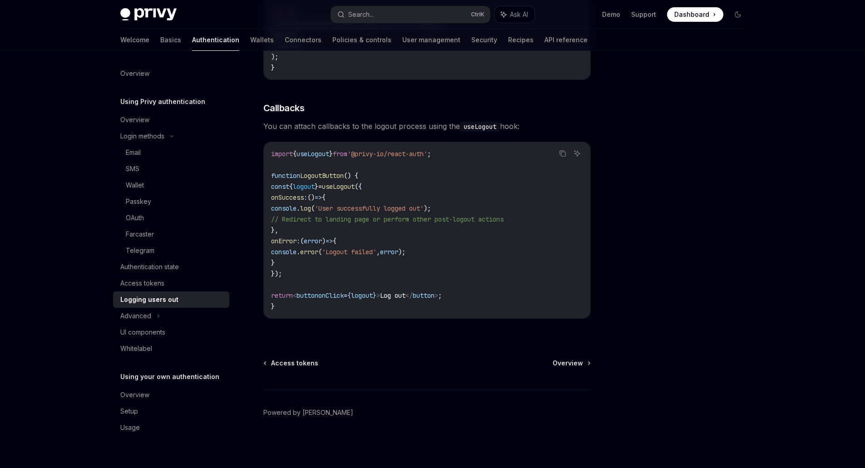
click at [153, 319] on div "Advanced" at bounding box center [171, 316] width 116 height 16
click at [142, 335] on div "MFA" at bounding box center [171, 332] width 116 height 16
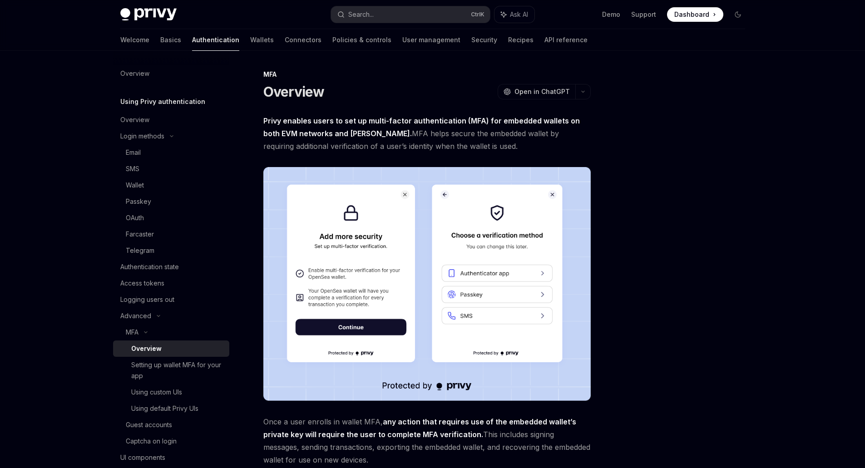
click at [168, 369] on div "Setting up wallet MFA for your app" at bounding box center [177, 371] width 93 height 22
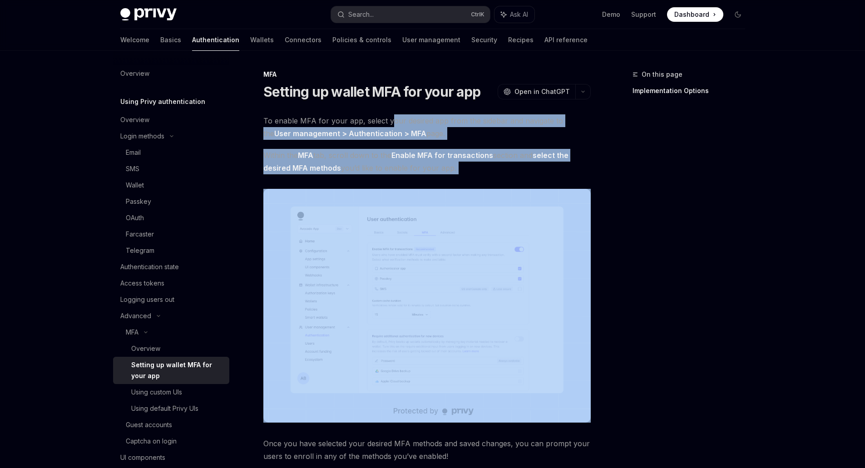
drag, startPoint x: 389, startPoint y: 123, endPoint x: 473, endPoint y: 176, distance: 99.2
click at [473, 176] on div "To enable MFA for your app, select your desired app from the sidebar and naviga…" at bounding box center [426, 397] width 327 height 566
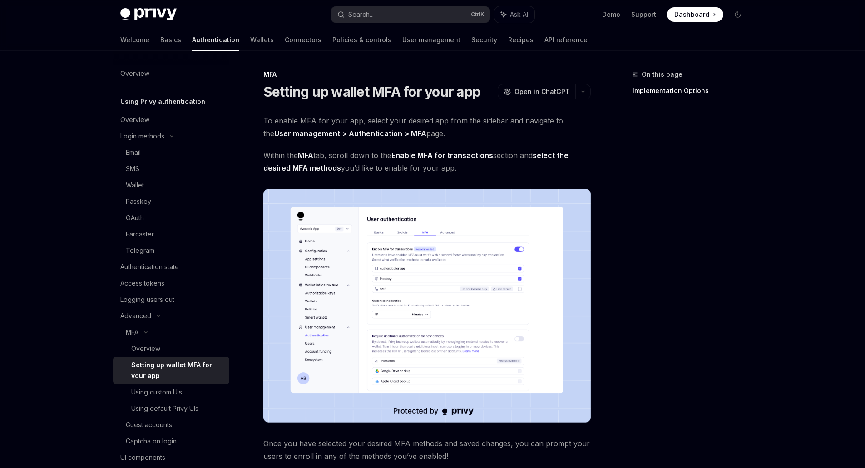
click at [160, 391] on div "Using custom UIs" at bounding box center [156, 392] width 51 height 11
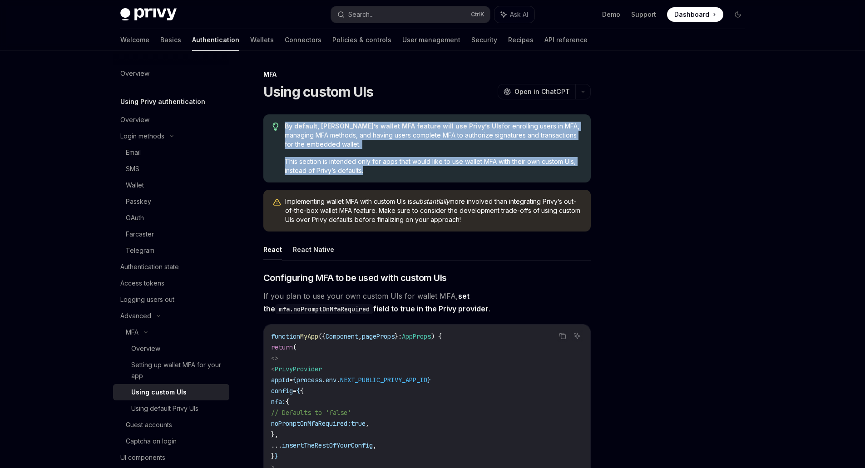
drag, startPoint x: 279, startPoint y: 125, endPoint x: 386, endPoint y: 180, distance: 121.0
click at [386, 180] on div "By default, Privy’s wallet MFA feature will use Privy’s UIs for enrolling users…" at bounding box center [426, 148] width 327 height 68
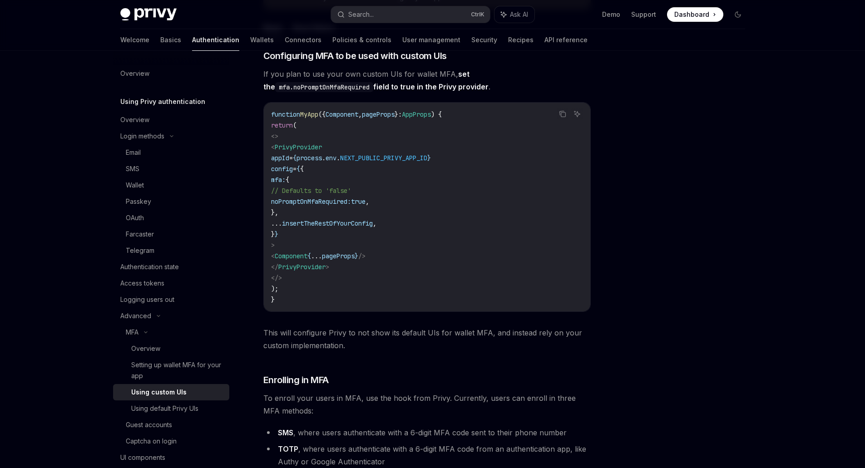
scroll to position [227, 0]
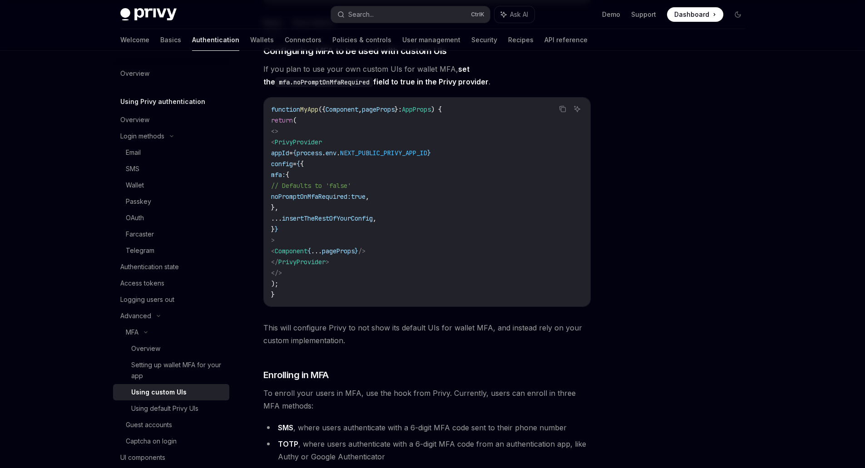
click at [155, 409] on div "Using default Privy UIs" at bounding box center [164, 408] width 67 height 11
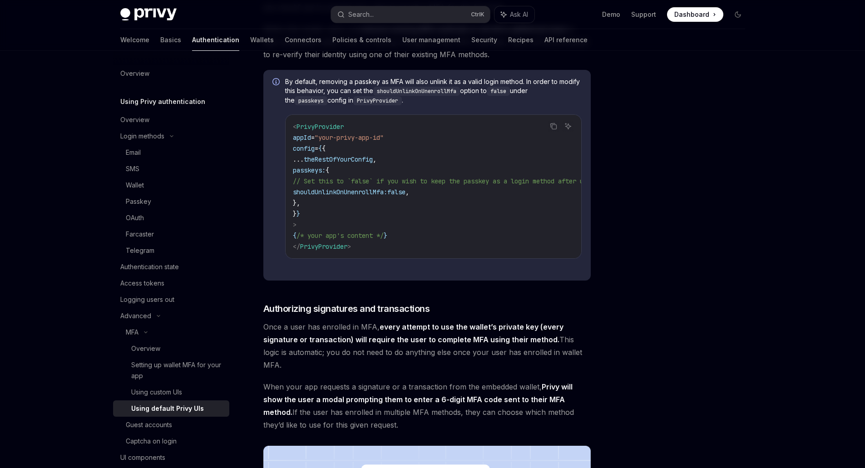
scroll to position [984, 0]
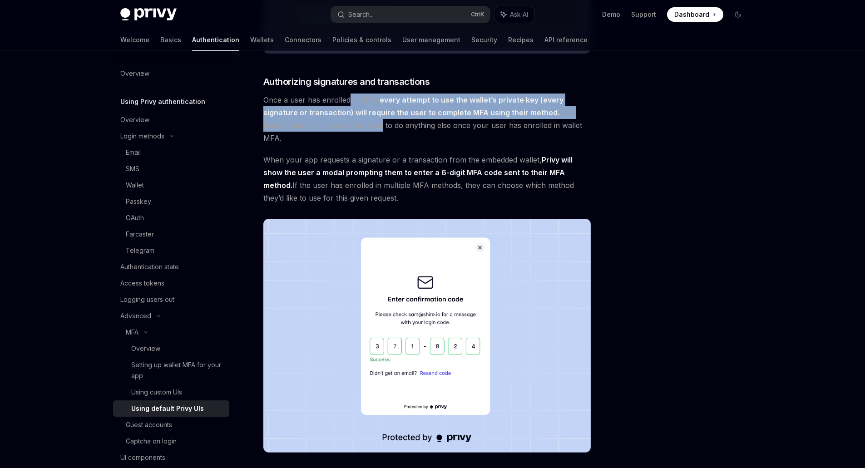
drag, startPoint x: 350, startPoint y: 114, endPoint x: 359, endPoint y: 145, distance: 32.3
click at [359, 144] on span "Once a user has enrolled in MFA, every attempt to use the wallet’s private key …" at bounding box center [426, 119] width 327 height 51
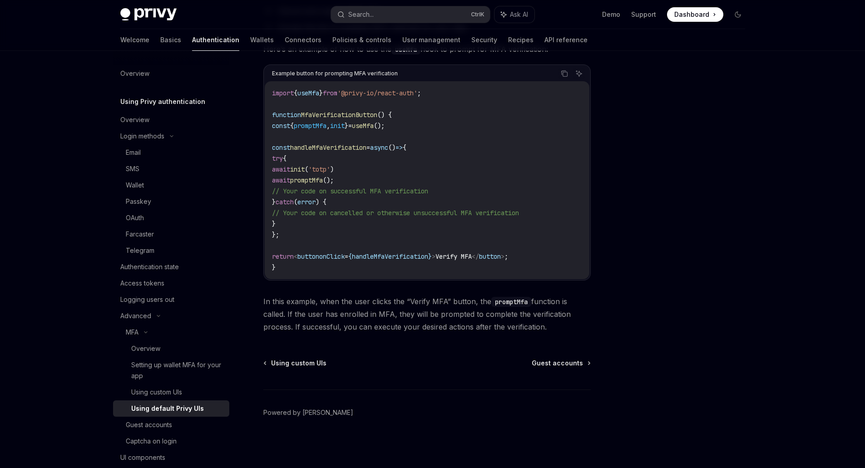
scroll to position [1693, 0]
click at [153, 426] on div "Guest accounts" at bounding box center [149, 424] width 46 height 11
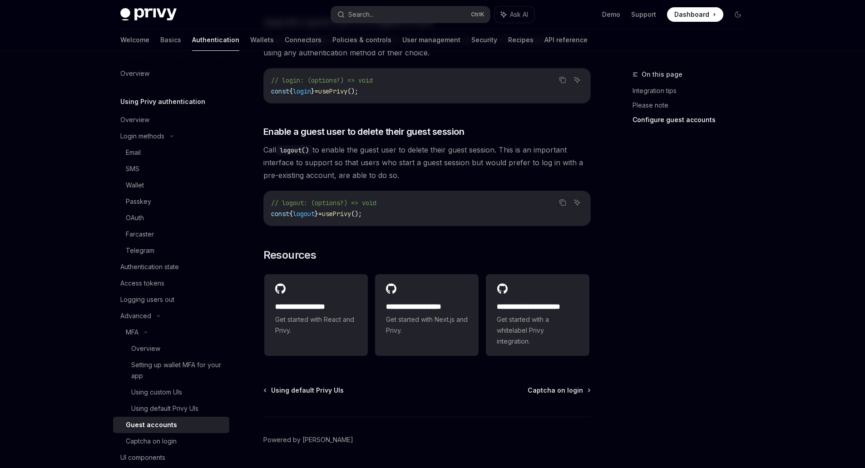
scroll to position [1454, 0]
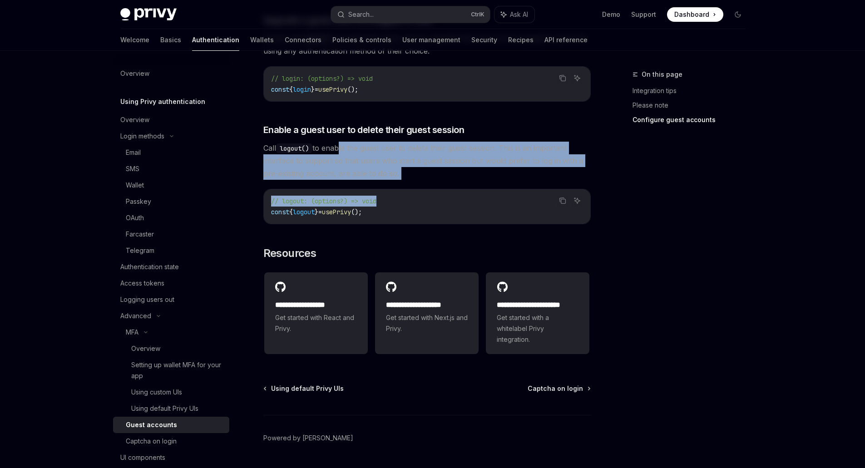
drag, startPoint x: 339, startPoint y: 119, endPoint x: 432, endPoint y: 157, distance: 100.0
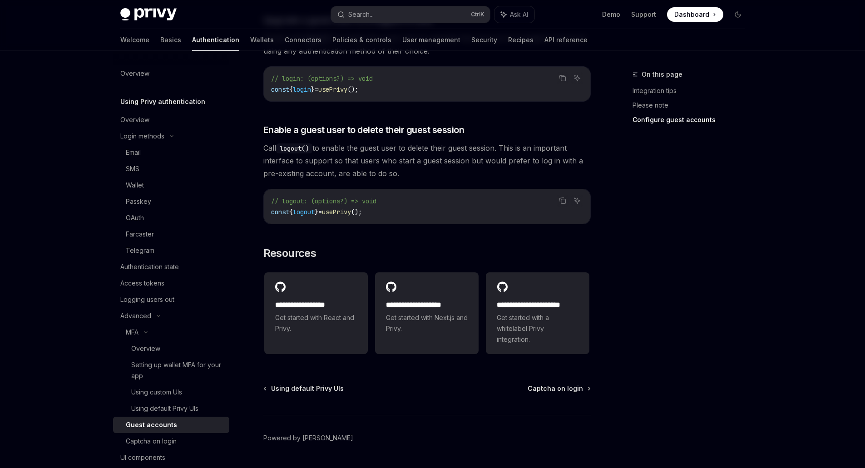
click at [147, 440] on div "Captcha on login" at bounding box center [151, 441] width 51 height 11
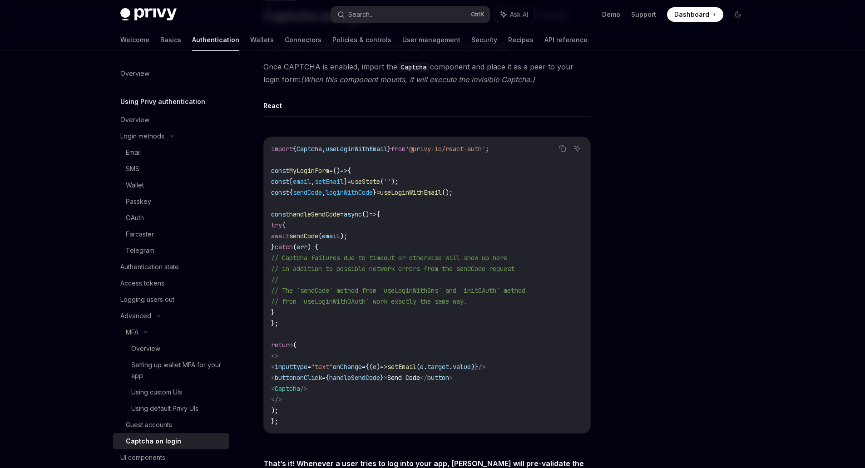
scroll to position [227, 0]
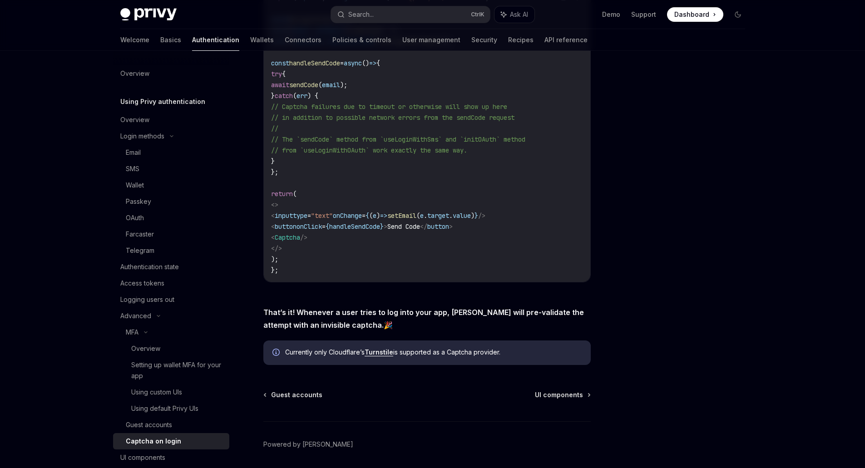
click at [135, 459] on div "UI components" at bounding box center [142, 457] width 45 height 11
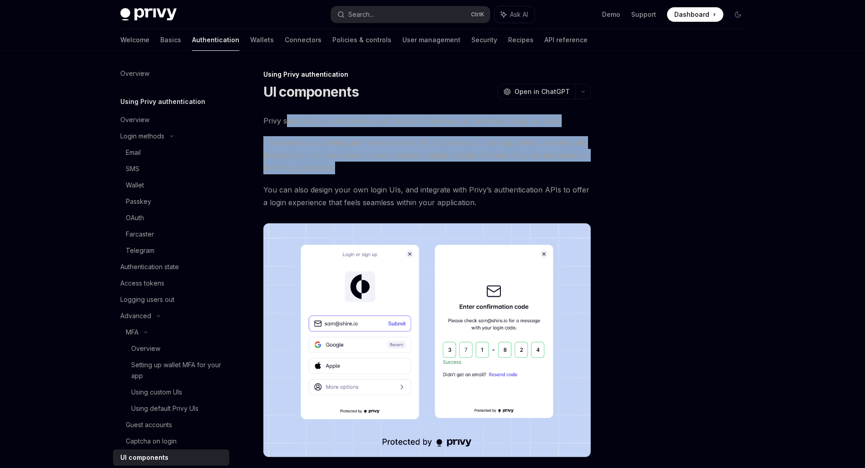
drag, startPoint x: 285, startPoint y: 120, endPoint x: 405, endPoint y: 164, distance: 128.5
click at [405, 164] on span "The fastest way to integrate Privy is with the Privy login modal. Your applicat…" at bounding box center [426, 155] width 327 height 38
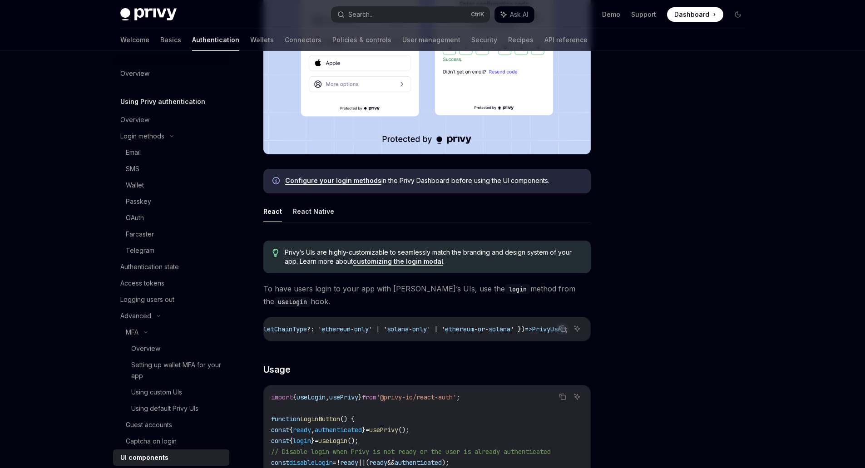
scroll to position [0, 568]
click at [628, 360] on div at bounding box center [683, 268] width 138 height 399
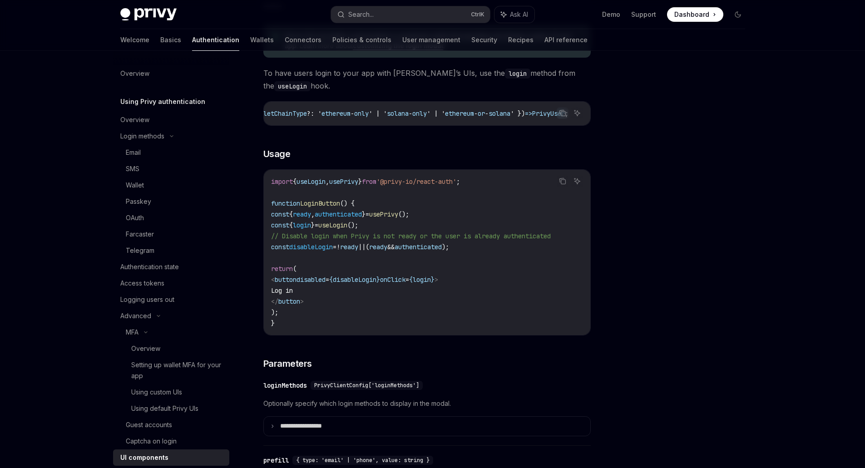
scroll to position [530, 0]
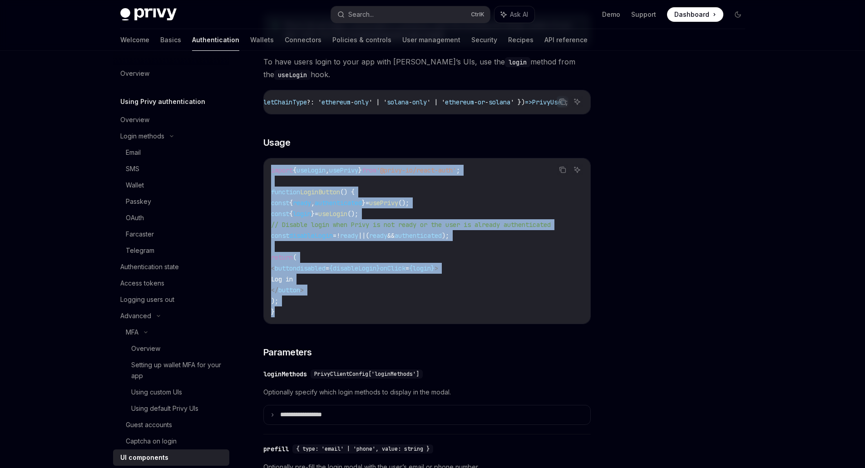
drag, startPoint x: 272, startPoint y: 173, endPoint x: 405, endPoint y: 319, distance: 197.3
click at [405, 317] on code "import { useLogin , usePrivy } from '@privy-io/react-auth' ; function LoginButt…" at bounding box center [427, 241] width 312 height 153
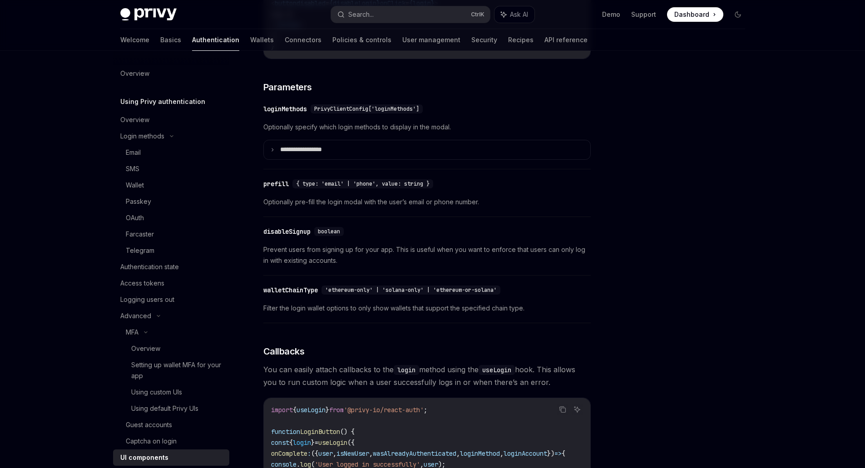
scroll to position [832, 0]
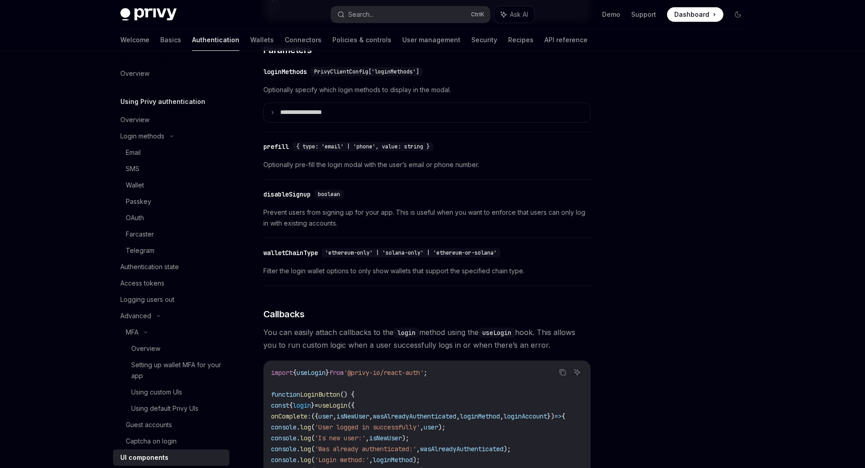
click at [272, 122] on summary "**********" at bounding box center [427, 112] width 326 height 19
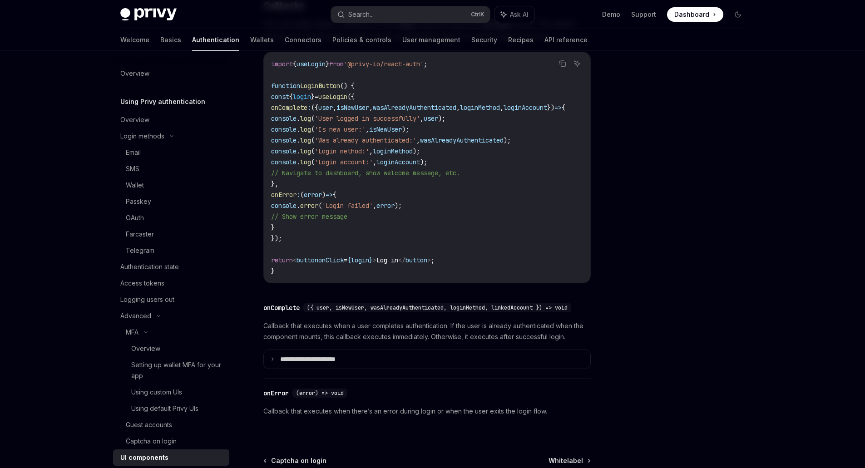
scroll to position [1665, 0]
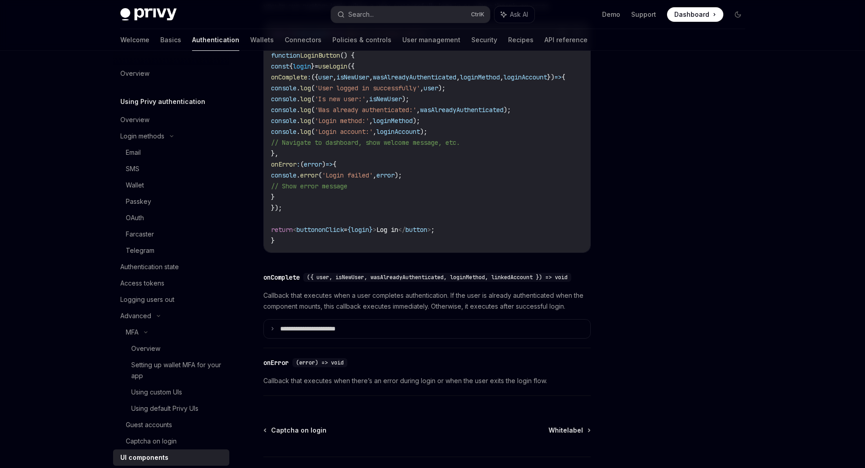
drag, startPoint x: 301, startPoint y: 85, endPoint x: 350, endPoint y: 163, distance: 92.1
click at [350, 163] on code "import { useLogin } from '@privy-io/react-auth' ; function LoginButton () { con…" at bounding box center [429, 137] width 316 height 218
drag, startPoint x: 300, startPoint y: 172, endPoint x: 325, endPoint y: 206, distance: 42.0
click at [325, 206] on code "import { useLogin } from '@privy-io/react-auth' ; function LoginButton () { con…" at bounding box center [429, 137] width 316 height 218
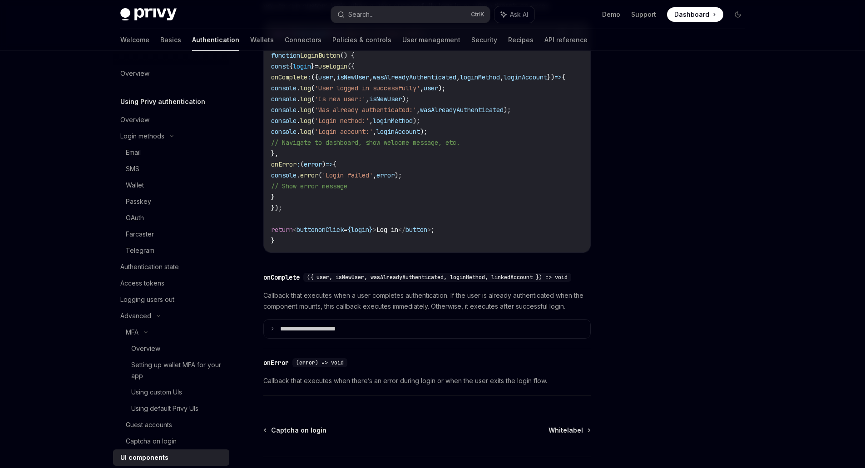
click at [325, 206] on code "import { useLogin } from '@privy-io/react-auth' ; function LoginButton () { con…" at bounding box center [429, 137] width 316 height 218
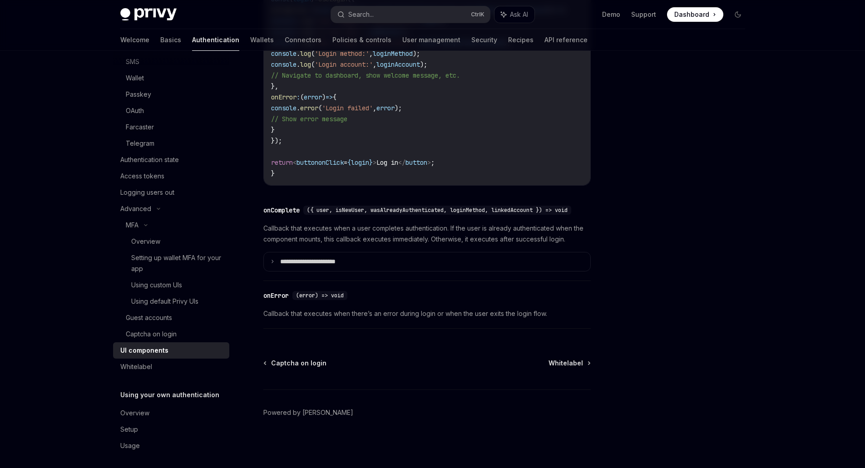
scroll to position [111, 0]
click at [581, 365] on span "Whitelabel" at bounding box center [565, 363] width 35 height 9
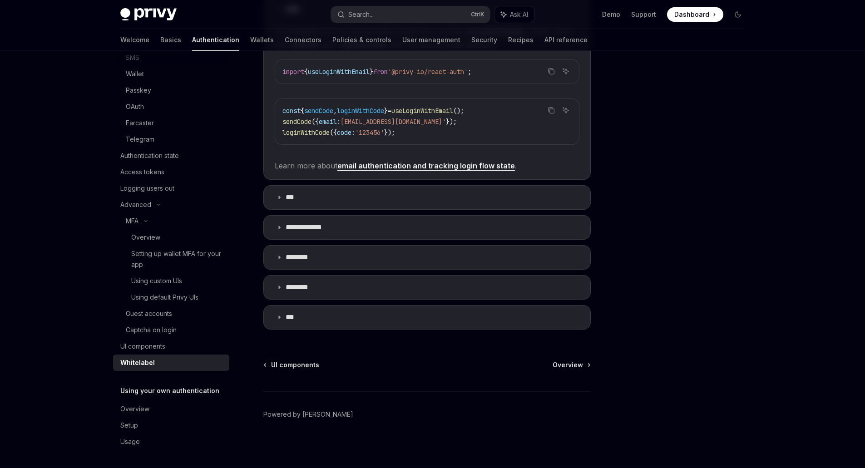
scroll to position [246, 0]
click at [284, 197] on summary "***" at bounding box center [427, 196] width 326 height 24
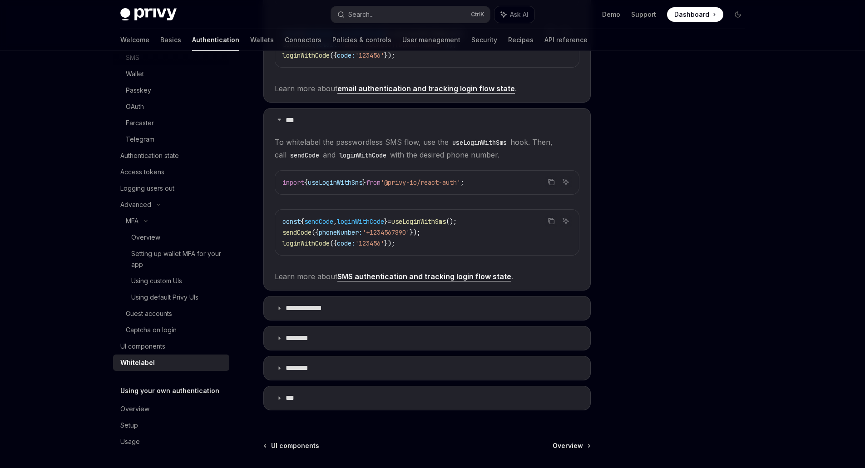
scroll to position [322, 0]
click at [286, 306] on p "**********" at bounding box center [308, 307] width 44 height 9
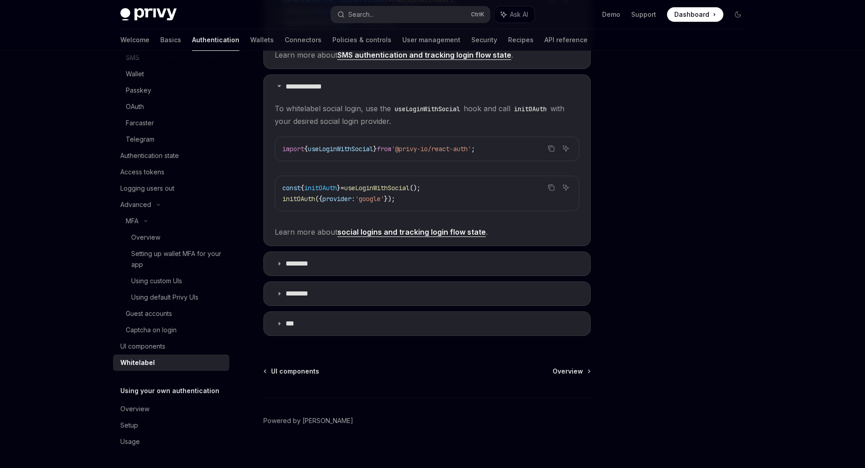
scroll to position [549, 0]
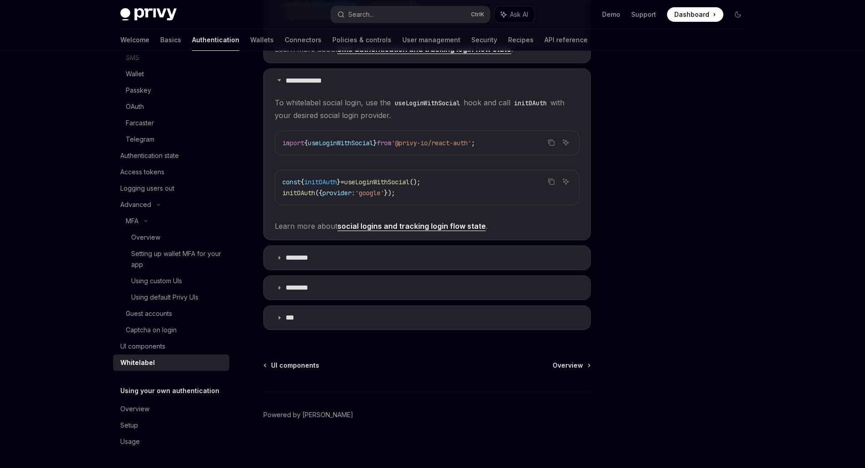
click at [284, 260] on summary "********" at bounding box center [427, 258] width 326 height 24
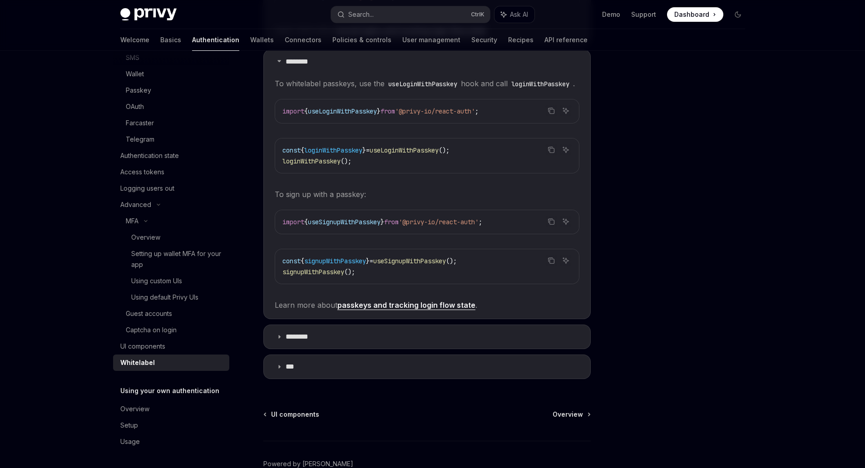
scroll to position [776, 0]
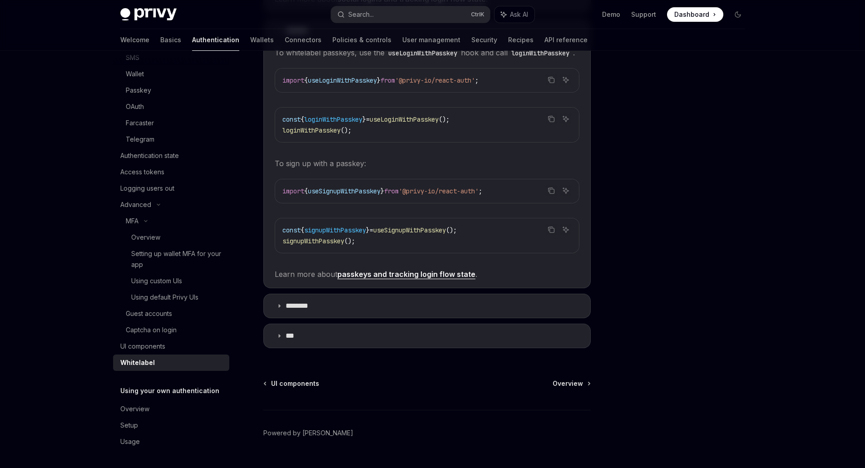
click at [280, 309] on icon at bounding box center [278, 305] width 5 height 5
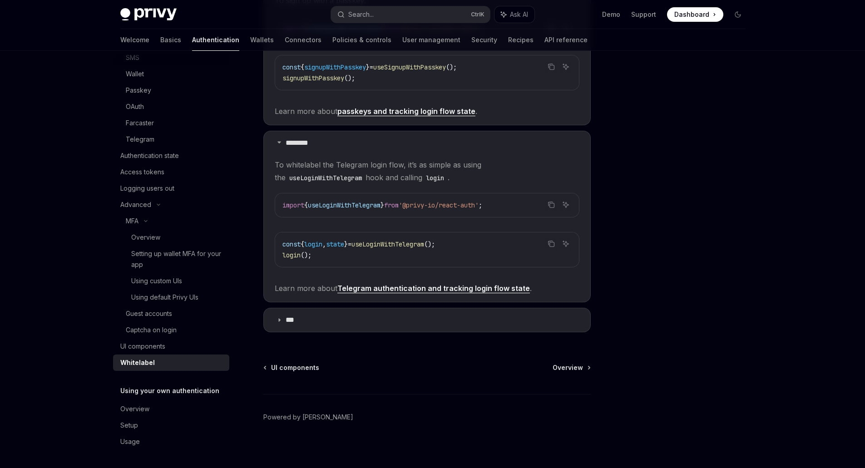
scroll to position [956, 0]
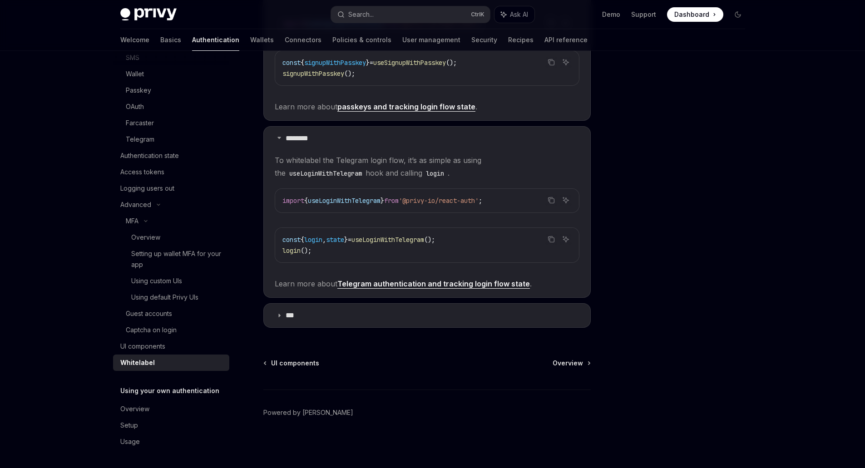
click at [280, 316] on icon at bounding box center [278, 315] width 5 height 5
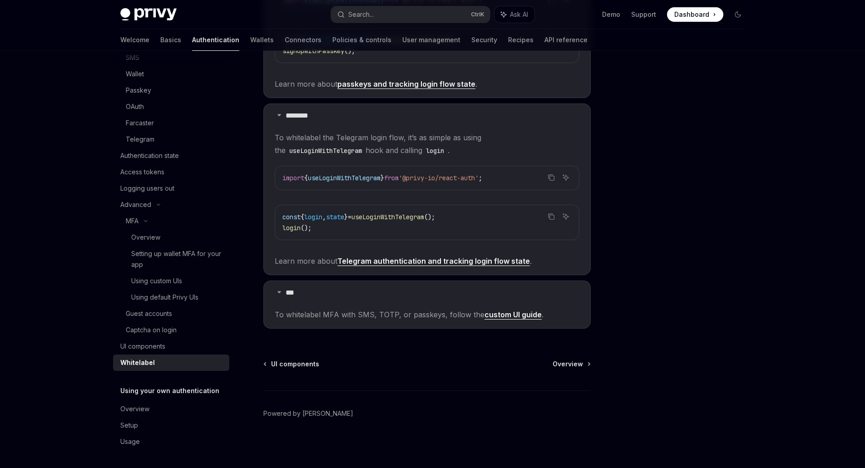
scroll to position [980, 0]
click at [133, 408] on div "Overview" at bounding box center [134, 409] width 29 height 11
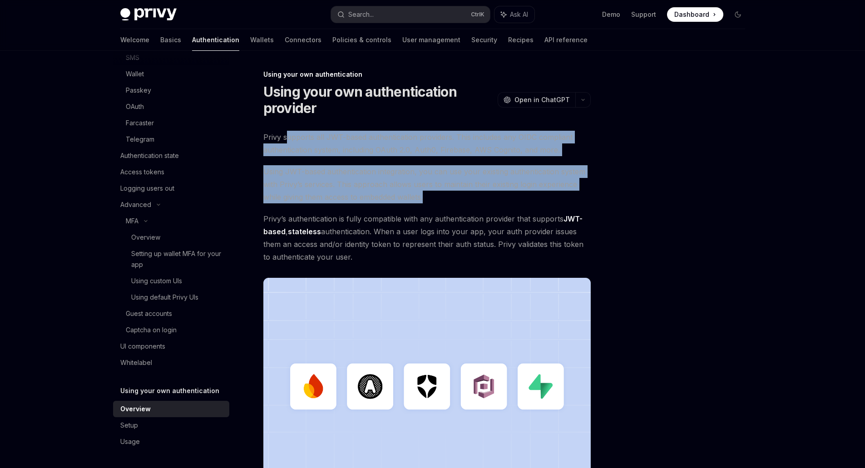
drag, startPoint x: 288, startPoint y: 139, endPoint x: 444, endPoint y: 192, distance: 164.5
click at [444, 192] on div "Privy supports all JWT-based authentication providers. This includes any OIDC c…" at bounding box center [426, 321] width 327 height 381
click at [444, 192] on span "Using JWT-based authentication integration, you can use your existing authentic…" at bounding box center [426, 184] width 327 height 38
drag, startPoint x: 444, startPoint y: 192, endPoint x: 263, endPoint y: 139, distance: 188.3
click at [263, 139] on div "Privy supports all JWT-based authentication providers. This includes any OIDC c…" at bounding box center [426, 321] width 327 height 381
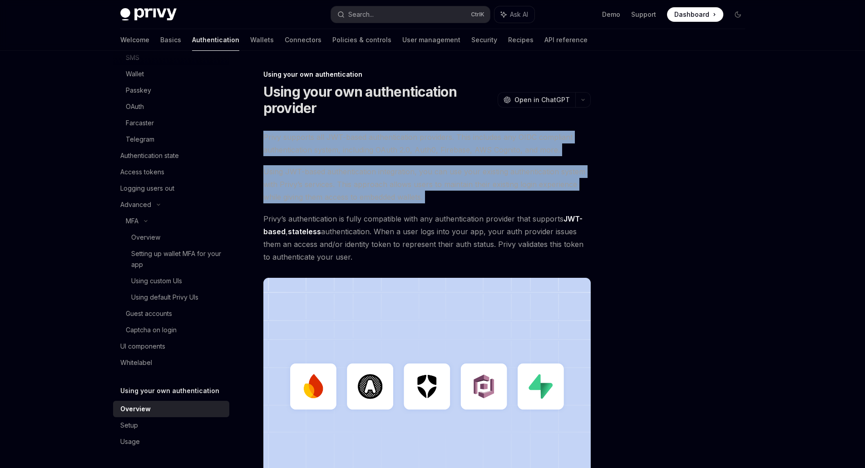
click at [263, 139] on span "Privy supports all JWT-based authentication providers. This includes any OIDC c…" at bounding box center [426, 143] width 327 height 25
drag, startPoint x: 263, startPoint y: 139, endPoint x: 444, endPoint y: 201, distance: 191.8
click at [444, 201] on div "Privy supports all JWT-based authentication providers. This includes any OIDC c…" at bounding box center [426, 321] width 327 height 381
click at [444, 201] on span "Using JWT-based authentication integration, you can use your existing authentic…" at bounding box center [426, 184] width 327 height 38
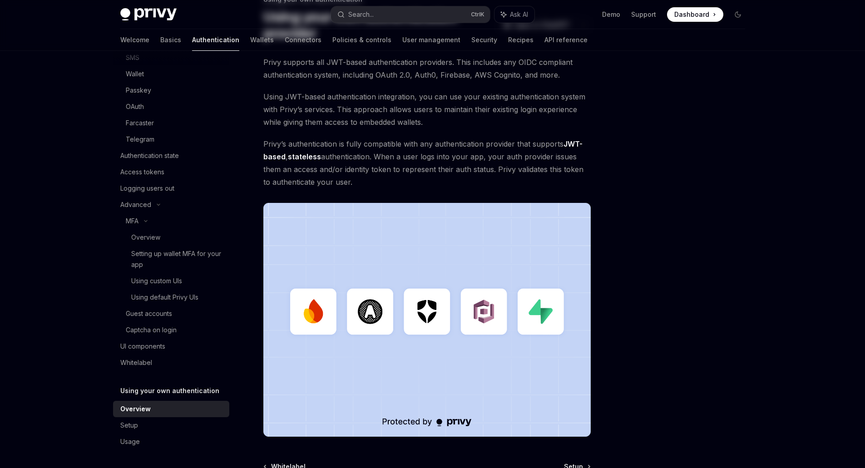
scroll to position [76, 0]
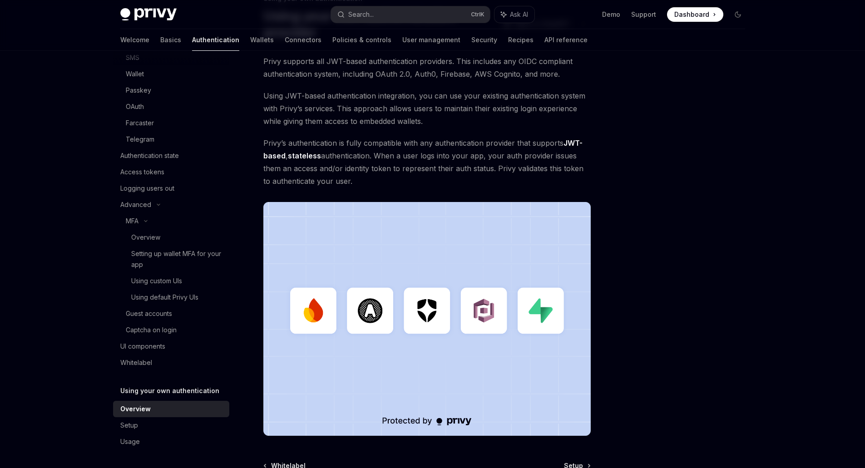
drag, startPoint x: 270, startPoint y: 140, endPoint x: 409, endPoint y: 187, distance: 147.0
click at [409, 187] on span "Privy’s authentication is fully compatible with any authentication provider tha…" at bounding box center [426, 162] width 327 height 51
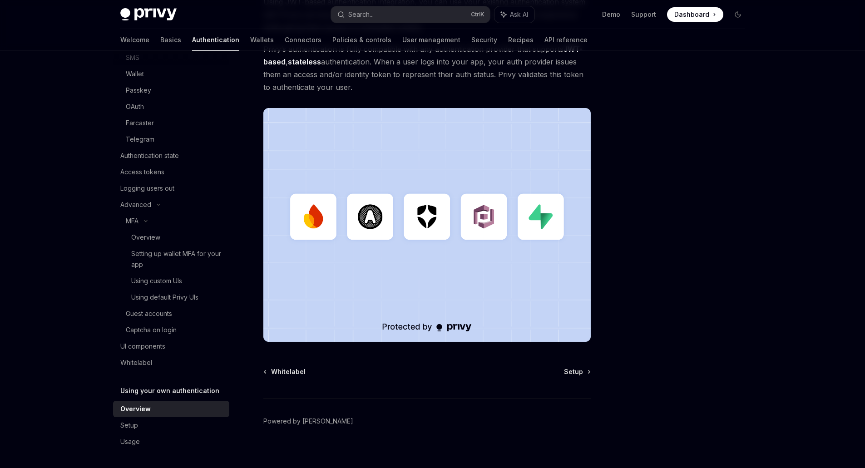
scroll to position [178, 0]
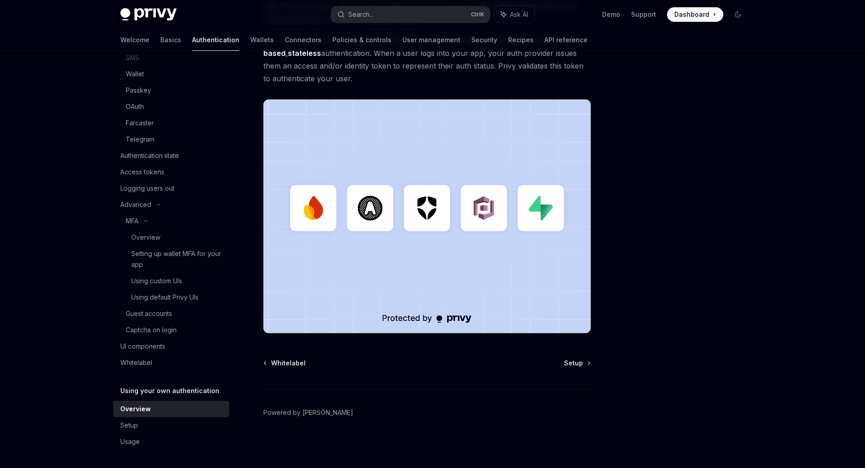
click at [572, 360] on span "Setup" at bounding box center [573, 363] width 19 height 9
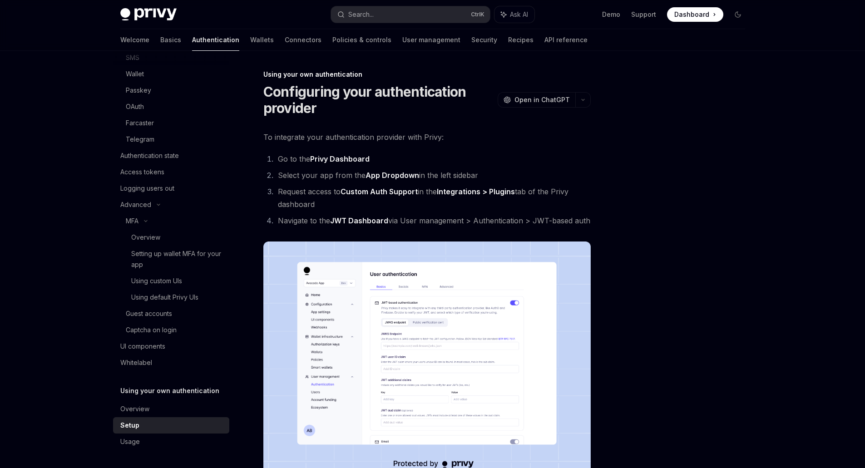
drag, startPoint x: 264, startPoint y: 136, endPoint x: 443, endPoint y: 206, distance: 191.9
click at [443, 206] on div "**********" at bounding box center [426, 423] width 327 height 584
click at [443, 206] on li "Request access to Custom Auth Support in the Integrations > Plugins tab of the …" at bounding box center [432, 197] width 315 height 25
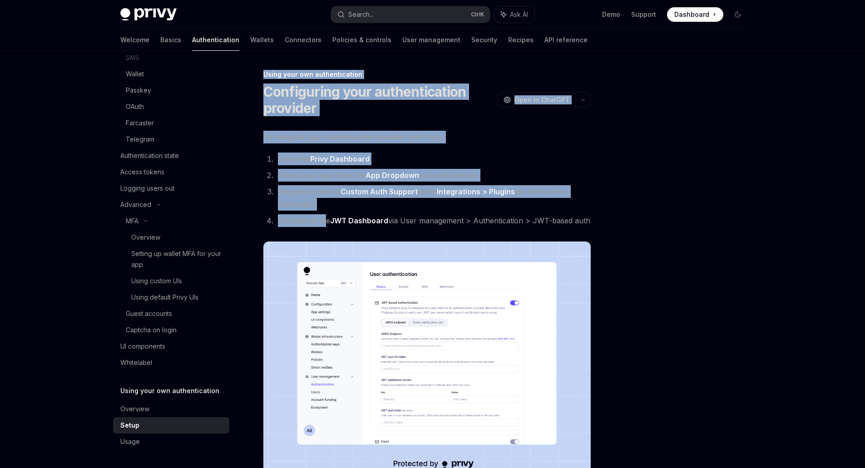
drag, startPoint x: 324, startPoint y: 213, endPoint x: 604, endPoint y: 227, distance: 280.0
click at [604, 227] on div "**********" at bounding box center [432, 450] width 639 height 799
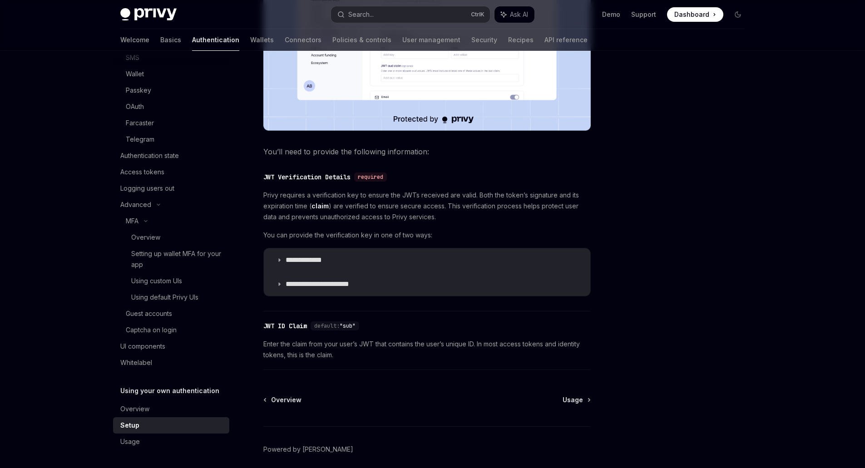
scroll to position [378, 0]
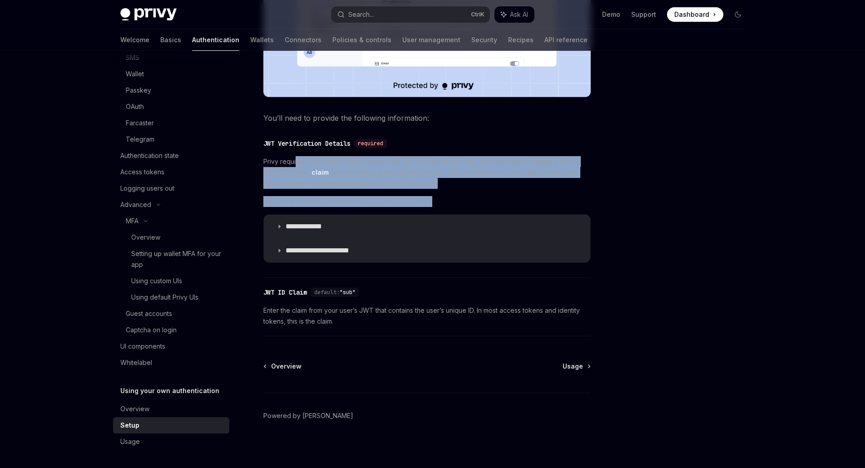
drag, startPoint x: 296, startPoint y: 163, endPoint x: 469, endPoint y: 207, distance: 178.6
click at [469, 207] on div "**********" at bounding box center [426, 209] width 327 height 107
click at [469, 207] on span "You can provide the verification key in one of two ways:" at bounding box center [426, 201] width 327 height 11
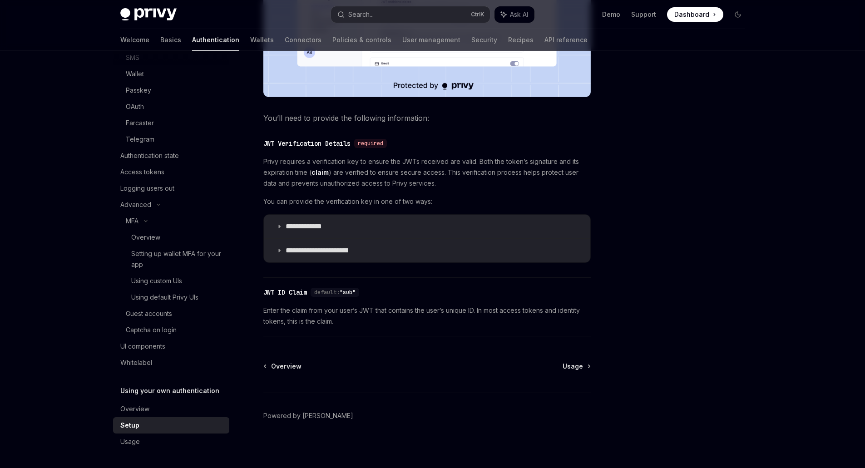
click at [283, 227] on summary "**********" at bounding box center [427, 227] width 326 height 24
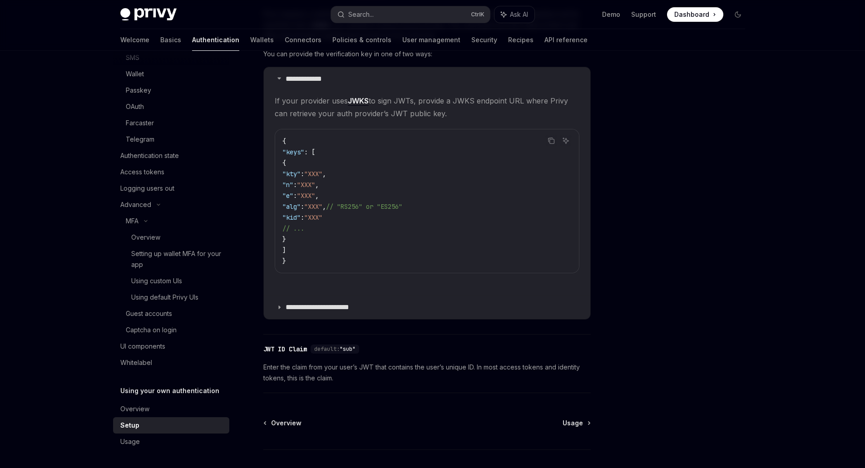
scroll to position [530, 0]
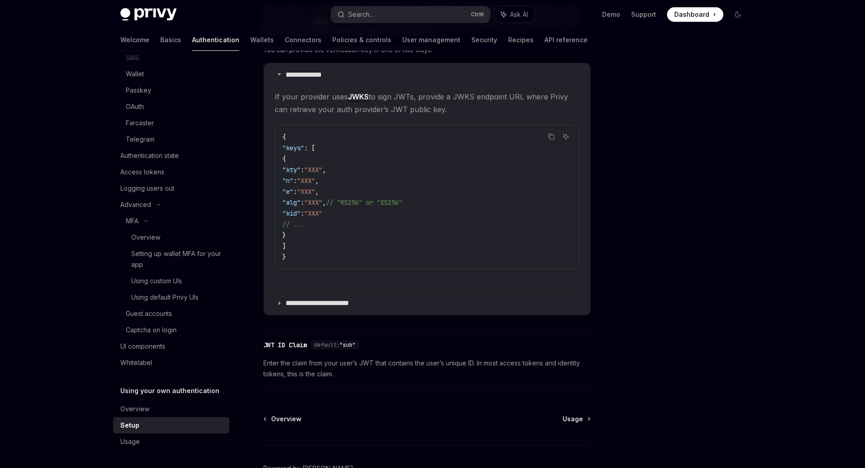
click at [282, 303] on summary "**********" at bounding box center [427, 303] width 326 height 24
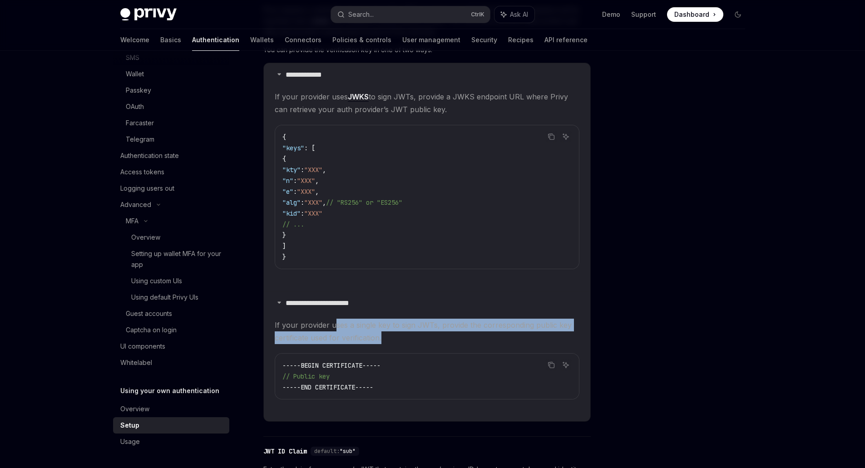
drag, startPoint x: 335, startPoint y: 323, endPoint x: 413, endPoint y: 337, distance: 79.9
click at [413, 337] on span "If your provider uses a single key to sign JWTs, provide the corresponding publ…" at bounding box center [427, 331] width 305 height 25
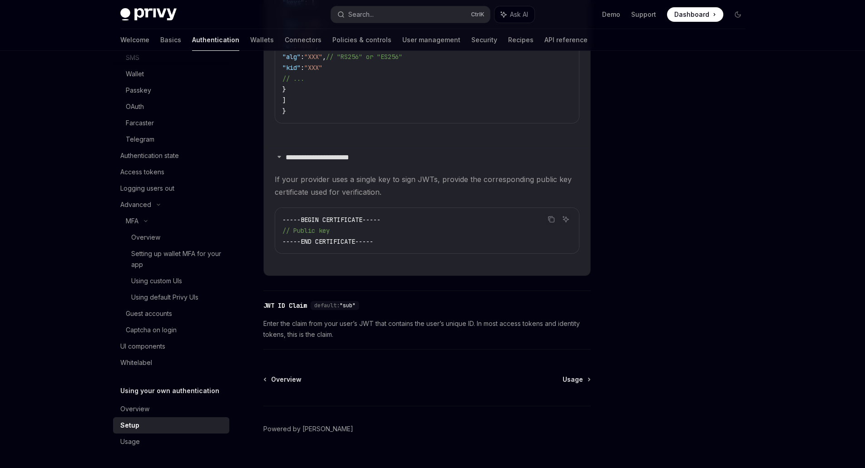
scroll to position [692, 0]
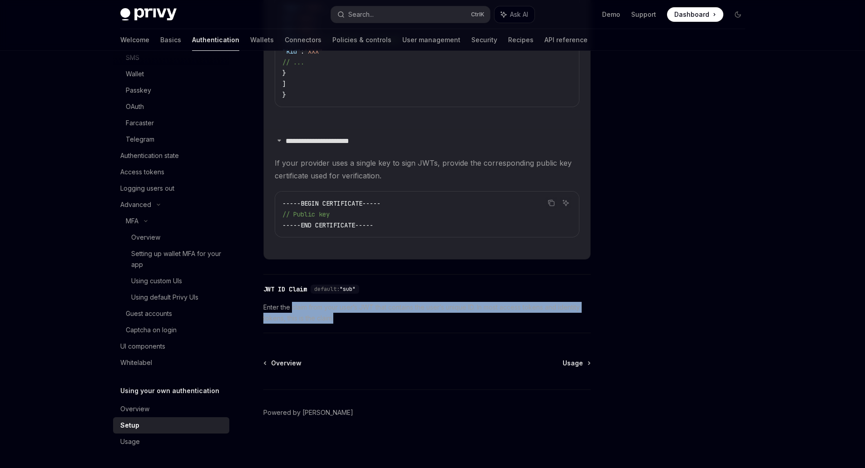
drag, startPoint x: 292, startPoint y: 307, endPoint x: 368, endPoint y: 316, distance: 76.3
click at [368, 316] on span "Enter the claim from your user’s JWT that contains the user’s unique ID. In mos…" at bounding box center [426, 313] width 327 height 22
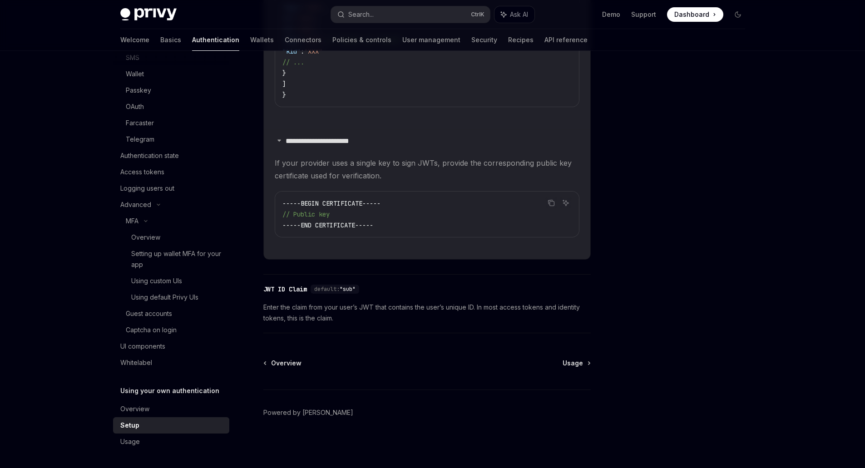
click at [570, 367] on span "Usage" at bounding box center [572, 363] width 20 height 9
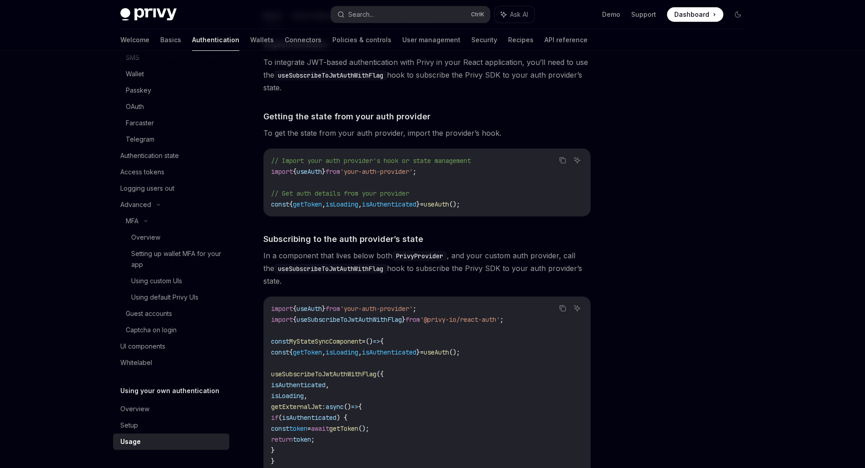
scroll to position [151, 0]
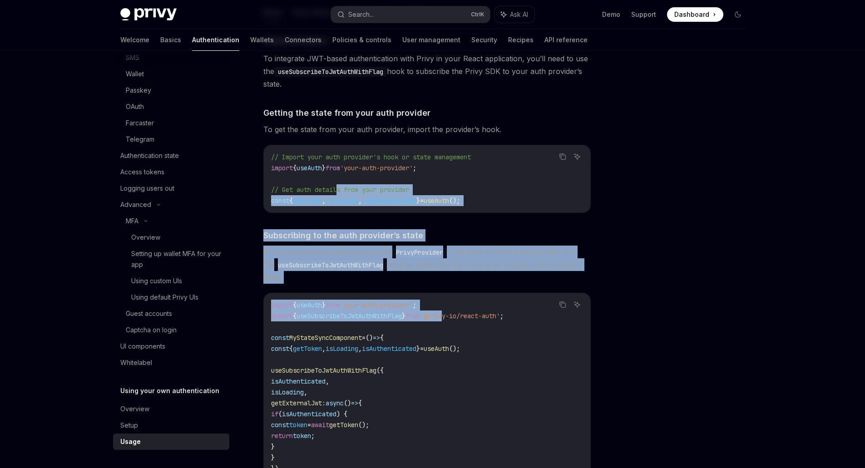
drag, startPoint x: 341, startPoint y: 187, endPoint x: 466, endPoint y: 316, distance: 179.1
click at [466, 316] on span "'@privy-io/react-auth'" at bounding box center [460, 316] width 80 height 8
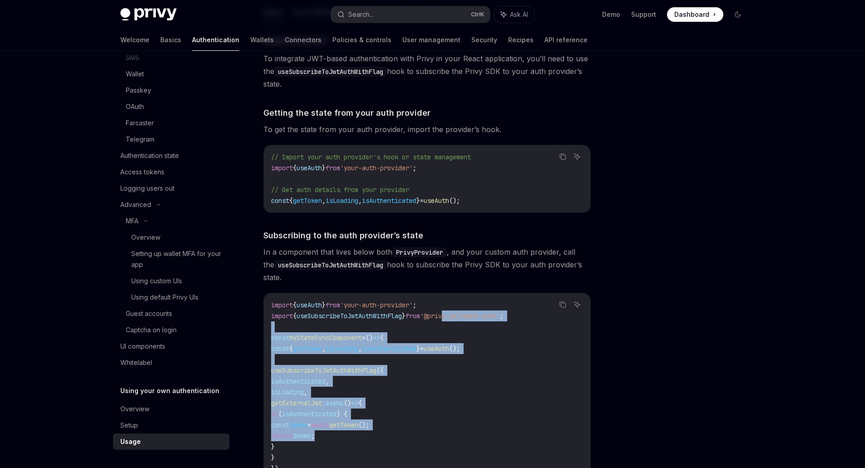
drag, startPoint x: 466, startPoint y: 316, endPoint x: 464, endPoint y: 439, distance: 123.0
click at [464, 439] on code "import { useAuth } from 'your-auth-provider' ; import { useSubscribeToJwtAuthWi…" at bounding box center [427, 403] width 312 height 207
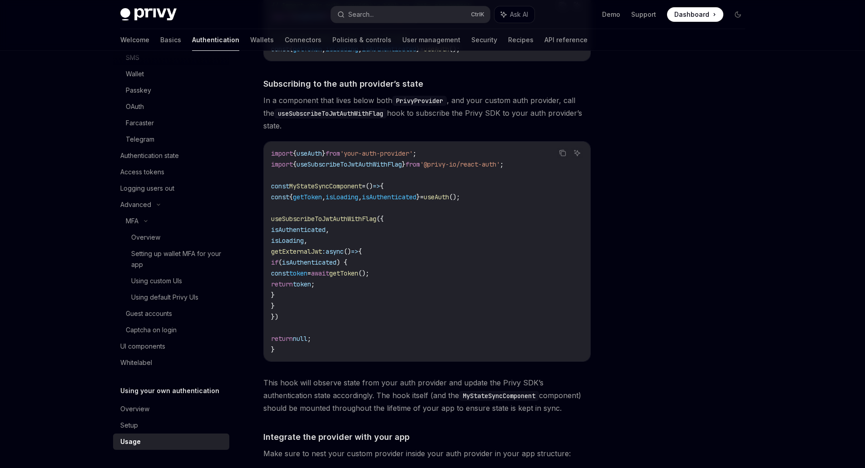
scroll to position [378, 0]
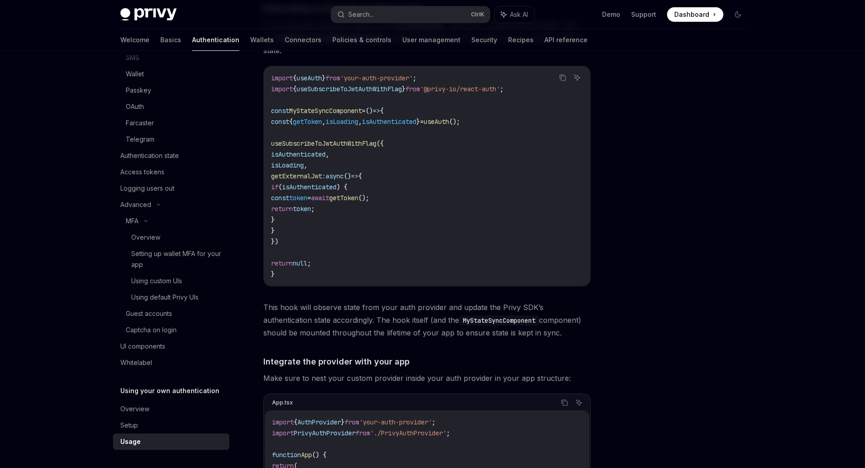
click at [390, 217] on code "import { useAuth } from 'your-auth-provider' ; import { useSubscribeToJwtAuthWi…" at bounding box center [427, 176] width 312 height 207
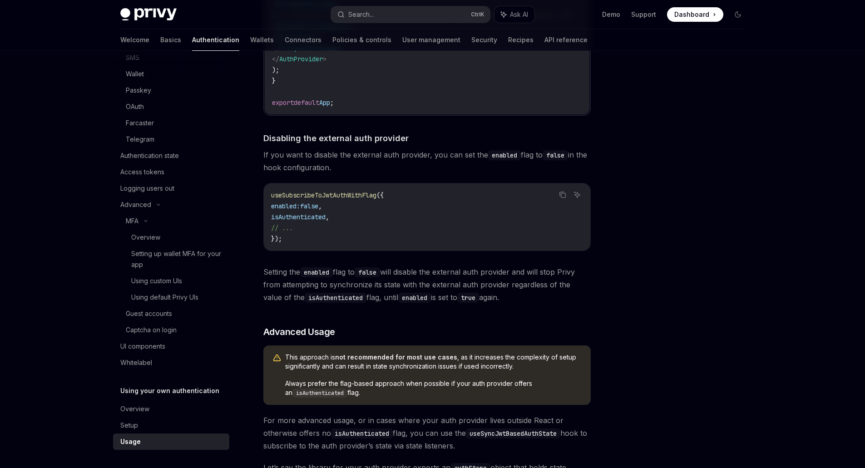
scroll to position [908, 0]
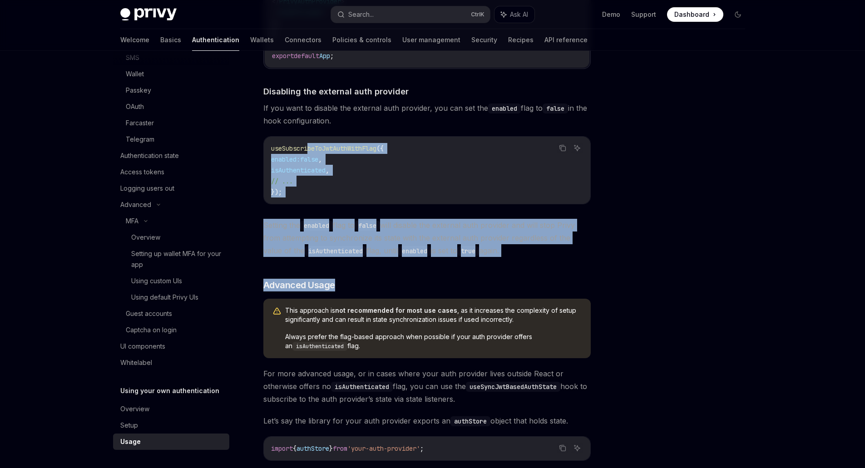
drag, startPoint x: 308, startPoint y: 147, endPoint x: 409, endPoint y: 269, distance: 158.9
click at [409, 269] on div "​ Implementation To integrate JWT-based authentication with Privy in your React…" at bounding box center [426, 272] width 327 height 1991
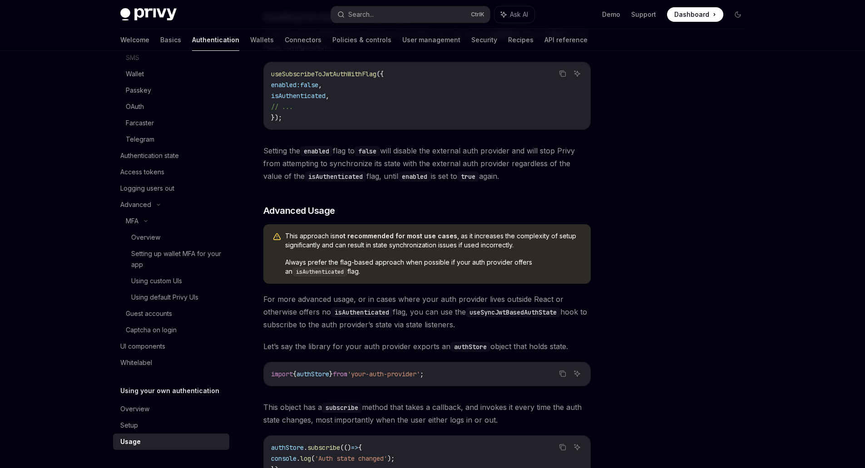
scroll to position [984, 0]
drag, startPoint x: 339, startPoint y: 262, endPoint x: 423, endPoint y: 270, distance: 83.8
click at [423, 270] on span "Always prefer the flag-based approach when possible if your auth provider offer…" at bounding box center [433, 265] width 296 height 19
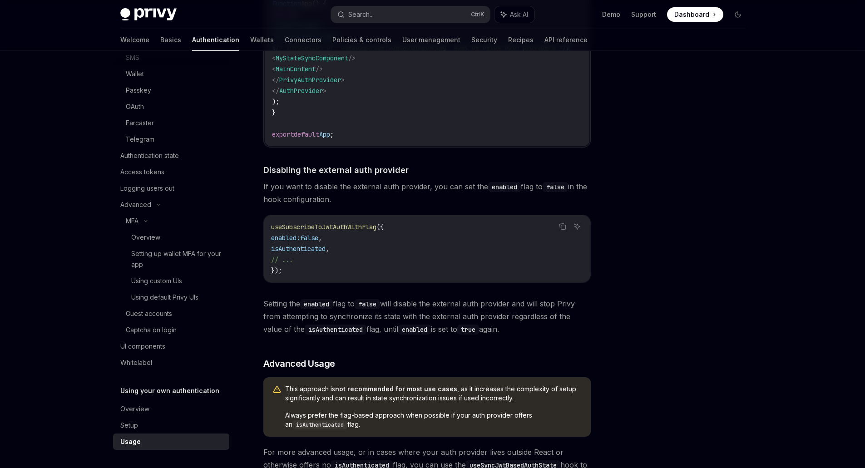
scroll to position [832, 0]
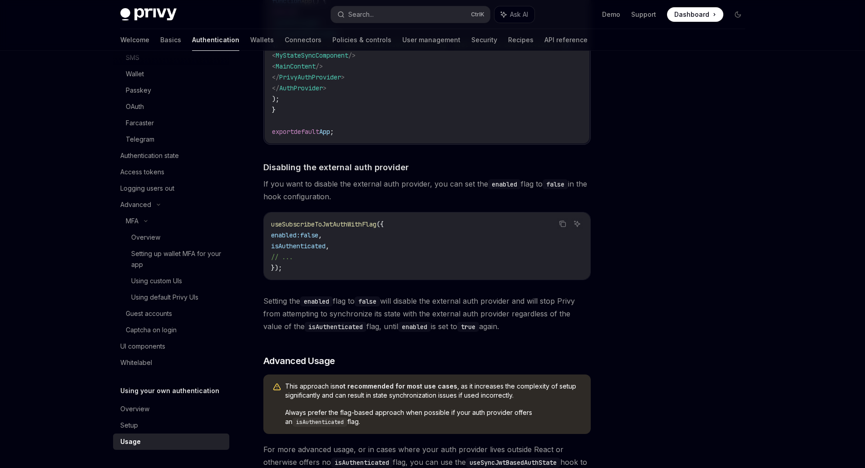
drag, startPoint x: 294, startPoint y: 229, endPoint x: 364, endPoint y: 265, distance: 78.0
click at [364, 265] on code "useSubscribeToJwtAuthWithFlag ({ enabled: false , isAuthenticated , // ... });" at bounding box center [427, 246] width 312 height 54
drag, startPoint x: 364, startPoint y: 265, endPoint x: 270, endPoint y: 231, distance: 99.5
click at [270, 231] on div "useSubscribeToJwtAuthWithFlag ({ enabled: false , isAuthenticated , // ... });" at bounding box center [427, 245] width 326 height 67
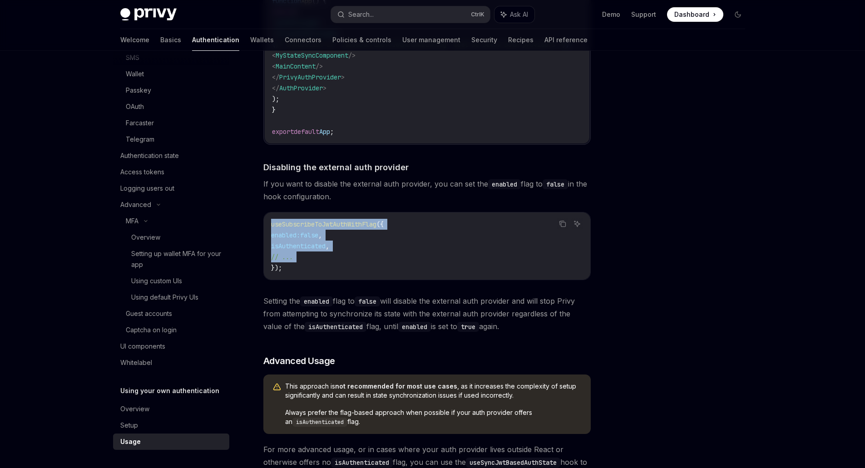
click at [270, 231] on div "useSubscribeToJwtAuthWithFlag ({ enabled: false , isAuthenticated , // ... });" at bounding box center [427, 245] width 326 height 67
drag, startPoint x: 270, startPoint y: 231, endPoint x: 352, endPoint y: 280, distance: 95.9
click at [352, 280] on div "useSubscribeToJwtAuthWithFlag ({ enabled: false , isAuthenticated , // ... });" at bounding box center [427, 245] width 326 height 67
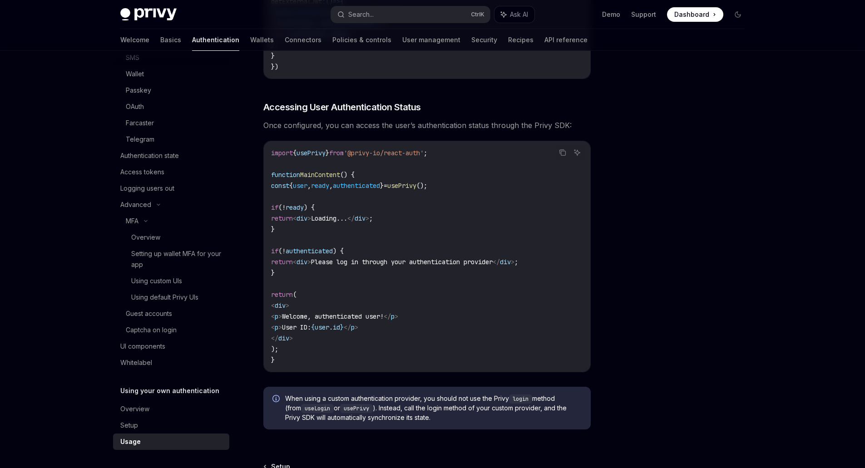
scroll to position [1740, 0]
drag, startPoint x: 335, startPoint y: 129, endPoint x: 439, endPoint y: 130, distance: 104.9
click at [439, 130] on span "Once configured, you can access the user’s authentication status through the Pr…" at bounding box center [426, 124] width 327 height 13
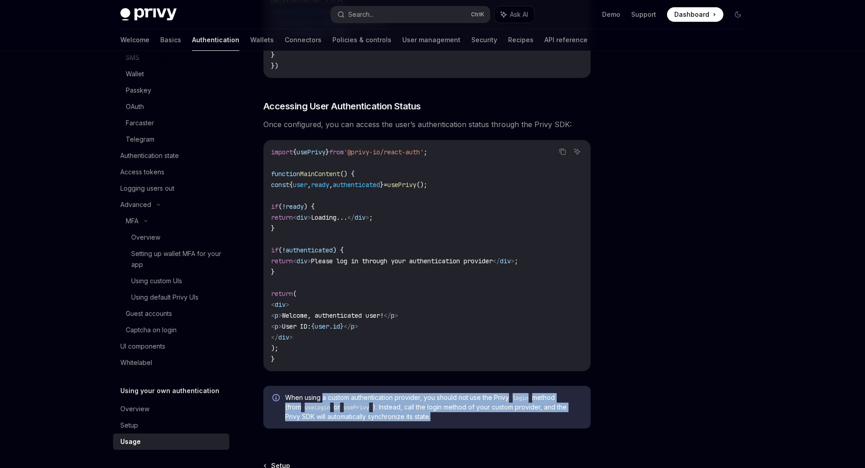
drag, startPoint x: 323, startPoint y: 401, endPoint x: 437, endPoint y: 419, distance: 115.0
click at [437, 419] on span "When using a custom authentication provider, you should not use the Privy login…" at bounding box center [433, 407] width 296 height 28
drag, startPoint x: 376, startPoint y: 399, endPoint x: 444, endPoint y: 422, distance: 71.2
click at [444, 421] on span "When using a custom authentication provider, you should not use the Privy login…" at bounding box center [433, 407] width 296 height 28
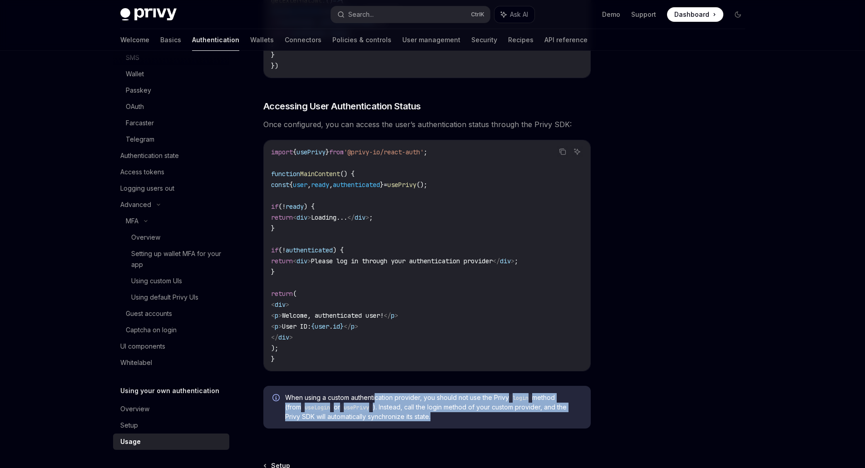
click at [444, 421] on span "When using a custom authentication provider, you should not use the Privy login…" at bounding box center [433, 407] width 296 height 28
drag, startPoint x: 444, startPoint y: 422, endPoint x: 380, endPoint y: 399, distance: 67.3
click at [380, 399] on span "When using a custom authentication provider, you should not use the Privy login…" at bounding box center [433, 407] width 296 height 28
drag, startPoint x: 380, startPoint y: 399, endPoint x: 435, endPoint y: 420, distance: 58.6
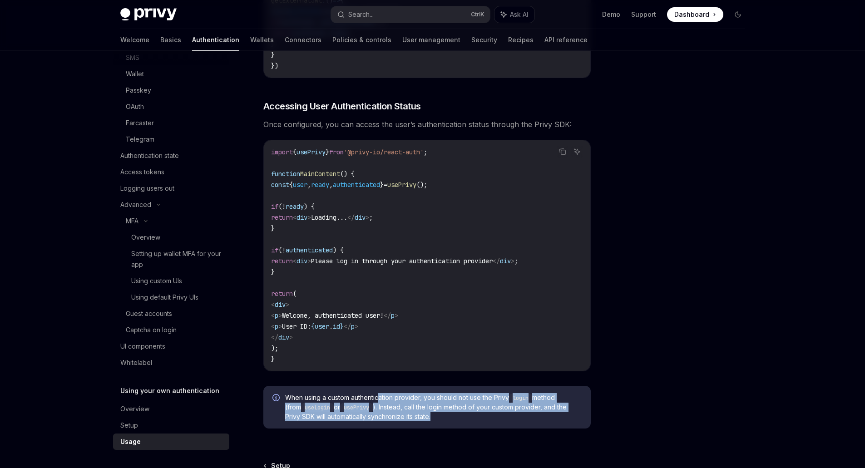
click at [435, 420] on span "When using a custom authentication provider, you should not use the Privy login…" at bounding box center [433, 407] width 296 height 28
drag, startPoint x: 435, startPoint y: 420, endPoint x: 287, endPoint y: 402, distance: 149.0
click at [287, 402] on span "When using a custom authentication provider, you should not use the Privy login…" at bounding box center [433, 407] width 296 height 28
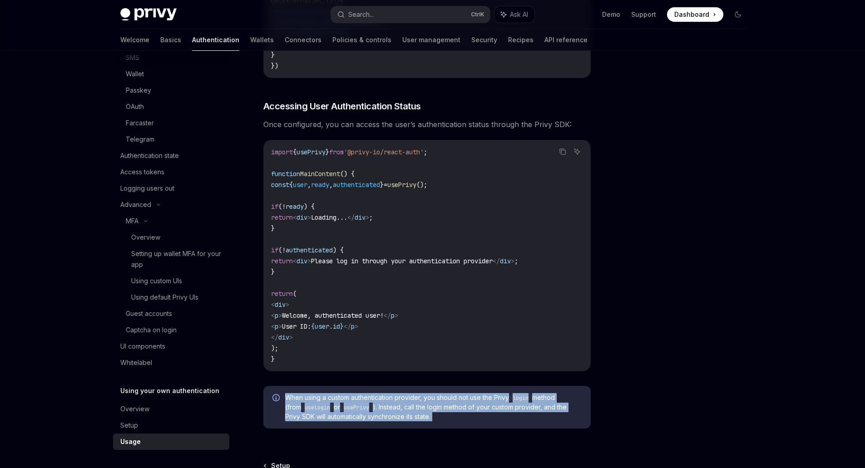
drag, startPoint x: 287, startPoint y: 402, endPoint x: 439, endPoint y: 423, distance: 153.0
click at [439, 421] on span "When using a custom authentication provider, you should not use the Privy login…" at bounding box center [433, 407] width 296 height 28
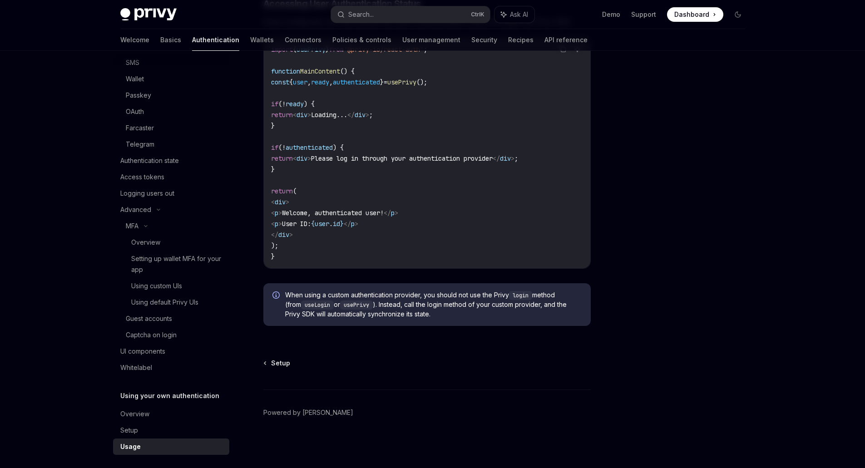
scroll to position [111, 0]
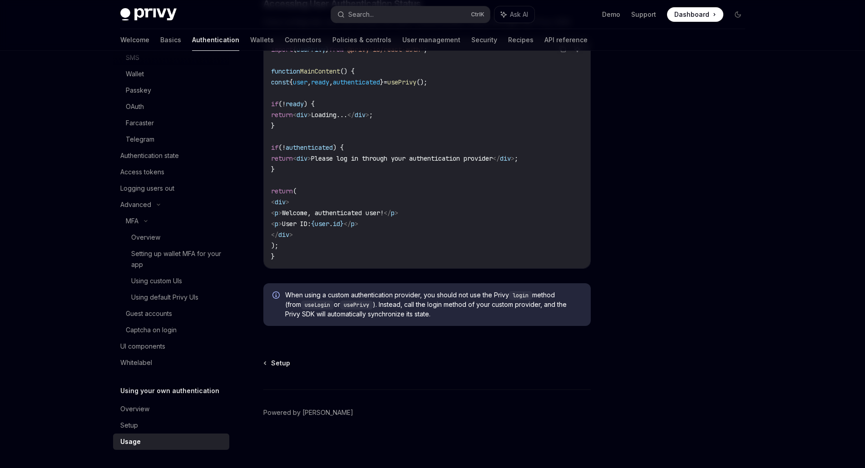
click at [135, 408] on div "Overview" at bounding box center [134, 409] width 29 height 11
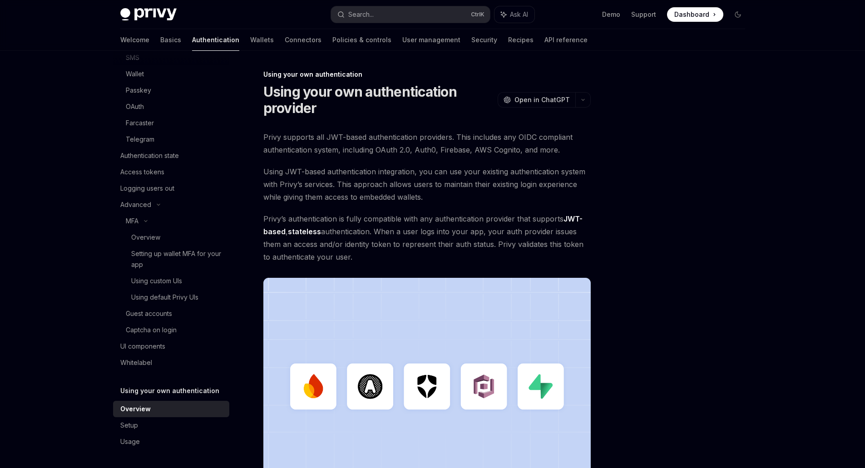
click at [132, 424] on div "Setup" at bounding box center [129, 425] width 18 height 11
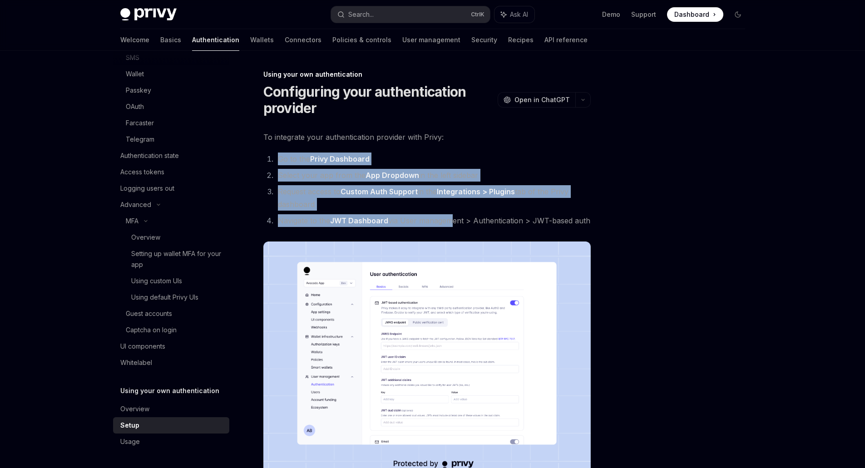
drag, startPoint x: 278, startPoint y: 157, endPoint x: 447, endPoint y: 223, distance: 181.2
click at [447, 223] on ol "Go to the Privy Dashboard Select your app from the App Dropdown in the left sid…" at bounding box center [426, 190] width 327 height 74
click at [447, 223] on li "Navigate to the JWT Dashboard via User management > Authentication > JWT-based …" at bounding box center [432, 220] width 315 height 13
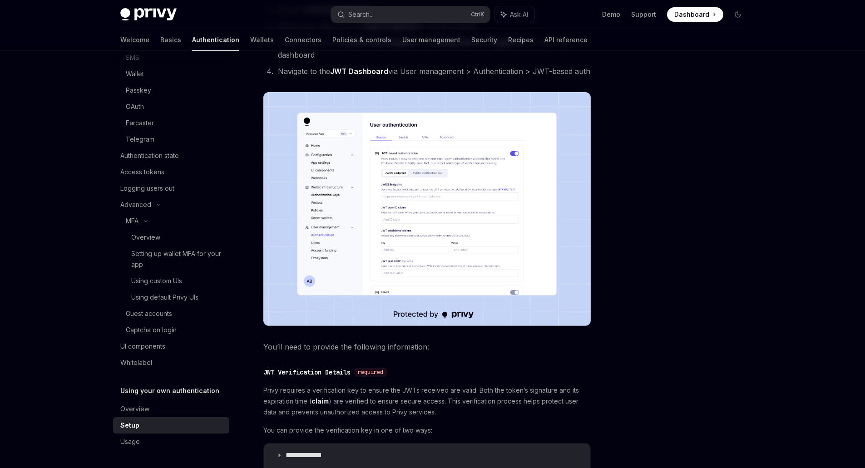
scroll to position [151, 0]
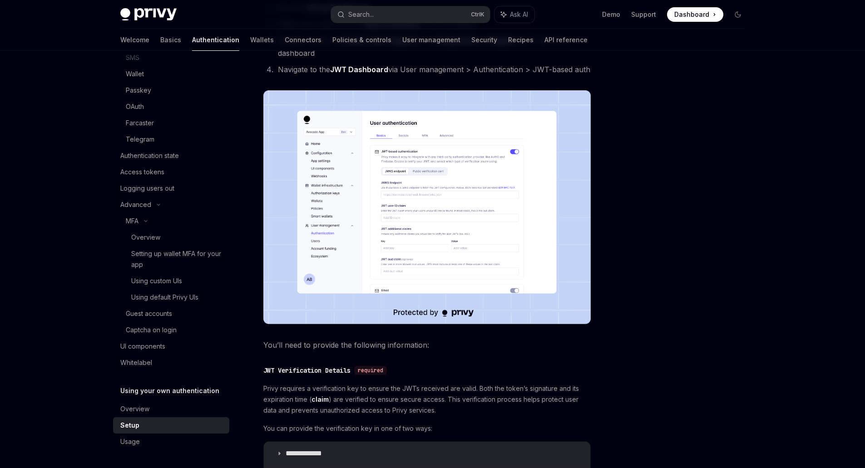
type textarea "*"
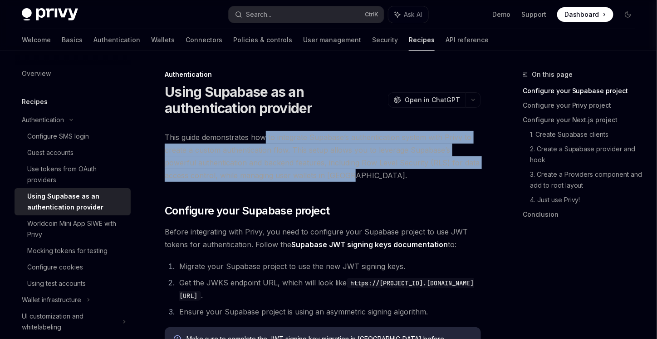
drag, startPoint x: 266, startPoint y: 133, endPoint x: 359, endPoint y: 176, distance: 102.0
click at [359, 176] on span "This guide demonstrates how to integrate Supabase’s authentication system with …" at bounding box center [323, 156] width 316 height 51
drag, startPoint x: 359, startPoint y: 176, endPoint x: 247, endPoint y: 141, distance: 116.7
click at [247, 141] on span "This guide demonstrates how to integrate Supabase’s authentication system with …" at bounding box center [323, 156] width 316 height 51
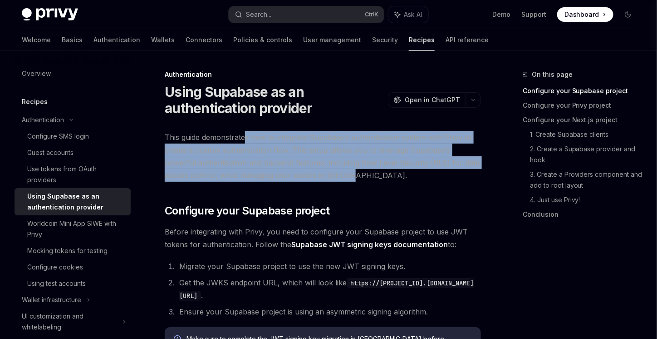
click at [247, 141] on span "This guide demonstrates how to integrate Supabase’s authentication system with …" at bounding box center [323, 156] width 316 height 51
drag, startPoint x: 247, startPoint y: 141, endPoint x: 360, endPoint y: 176, distance: 118.0
click at [360, 176] on span "This guide demonstrates how to integrate Supabase’s authentication system with …" at bounding box center [323, 156] width 316 height 51
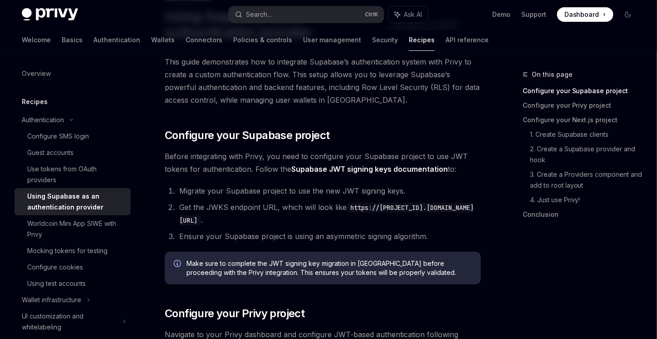
scroll to position [151, 0]
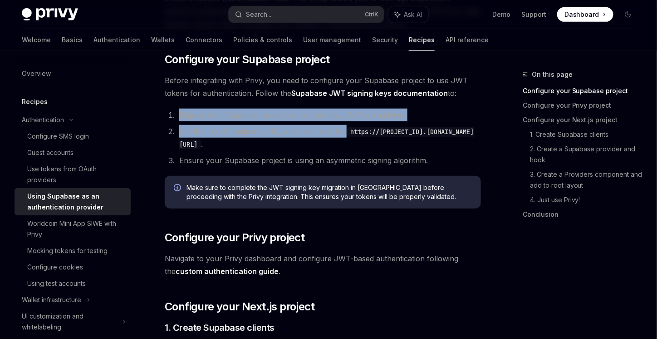
drag, startPoint x: 181, startPoint y: 118, endPoint x: 375, endPoint y: 131, distance: 194.7
click at [375, 131] on ol "Migrate your Supabase project to use the new JWT signing keys. Get the JWKS end…" at bounding box center [323, 137] width 316 height 58
click at [375, 131] on li "Get the JWKS endpoint URL, which will look like https://[PROJECT_ID].supabase.c…" at bounding box center [329, 137] width 305 height 25
drag, startPoint x: 375, startPoint y: 131, endPoint x: 186, endPoint y: 111, distance: 190.3
click at [186, 111] on ol "Migrate your Supabase project to use the new JWT signing keys. Get the JWKS end…" at bounding box center [323, 137] width 316 height 58
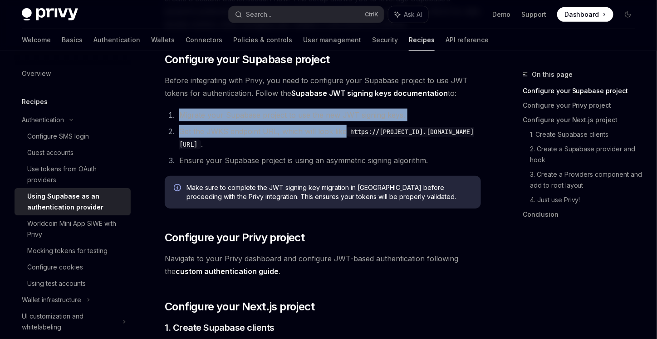
click at [186, 111] on li "Migrate your Supabase project to use the new JWT signing keys." at bounding box center [329, 114] width 305 height 13
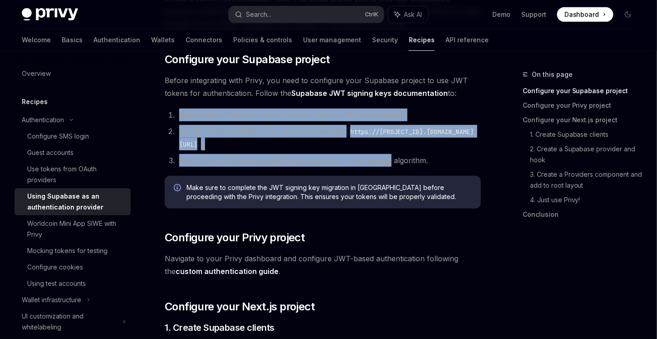
drag, startPoint x: 186, startPoint y: 111, endPoint x: 375, endPoint y: 157, distance: 193.8
click at [375, 157] on ol "Migrate your Supabase project to use the new JWT signing keys. Get the JWKS end…" at bounding box center [323, 137] width 316 height 58
click at [375, 157] on li "Ensure your Supabase project is using an asymmetric signing algorithm." at bounding box center [329, 160] width 305 height 13
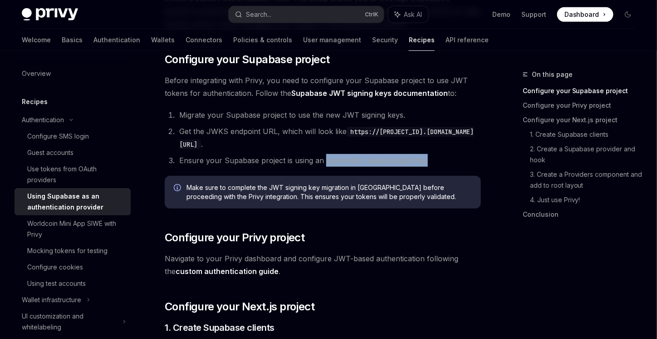
drag, startPoint x: 322, startPoint y: 164, endPoint x: 442, endPoint y: 163, distance: 119.8
click at [442, 163] on li "Ensure your Supabase project is using an asymmetric signing algorithm." at bounding box center [329, 160] width 305 height 13
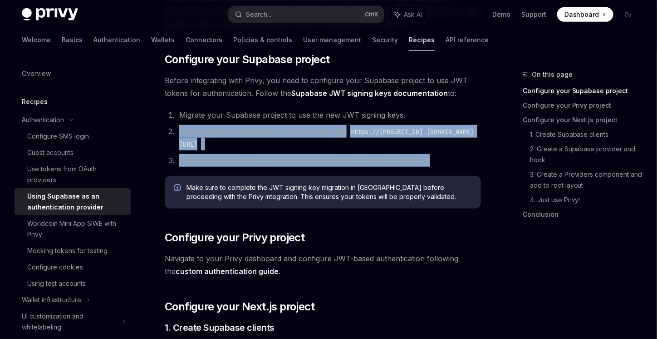
drag, startPoint x: 442, startPoint y: 163, endPoint x: 178, endPoint y: 134, distance: 265.8
click at [178, 134] on ol "Migrate your Supabase project to use the new JWT signing keys. Get the JWKS end…" at bounding box center [323, 137] width 316 height 58
click at [178, 134] on li "Get the JWKS endpoint URL, which will look like https://[PROJECT_ID].supabase.c…" at bounding box center [329, 137] width 305 height 25
drag, startPoint x: 178, startPoint y: 134, endPoint x: 422, endPoint y: 162, distance: 245.4
click at [422, 162] on ol "Migrate your Supabase project to use the new JWT signing keys. Get the JWKS end…" at bounding box center [323, 137] width 316 height 58
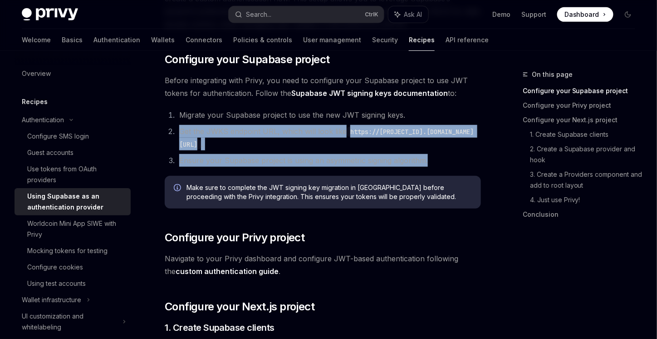
click at [422, 162] on li "Ensure your Supabase project is using an asymmetric signing algorithm." at bounding box center [329, 160] width 305 height 13
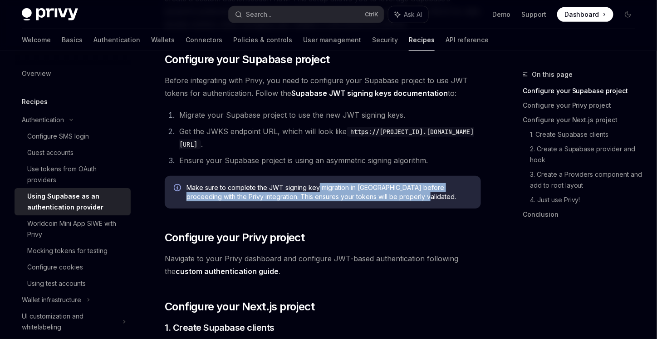
drag, startPoint x: 319, startPoint y: 190, endPoint x: 419, endPoint y: 196, distance: 100.5
click at [419, 196] on span "Make sure to complete the JWT signing key migration in Supabase before proceedi…" at bounding box center [330, 192] width 286 height 18
drag, startPoint x: 419, startPoint y: 196, endPoint x: 226, endPoint y: 184, distance: 193.3
click at [226, 184] on span "Make sure to complete the JWT signing key migration in Supabase before proceedi…" at bounding box center [330, 192] width 286 height 18
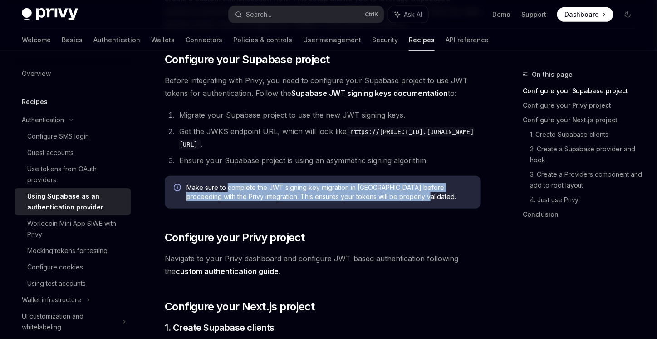
click at [226, 184] on span "Make sure to complete the JWT signing key migration in Supabase before proceedi…" at bounding box center [330, 192] width 286 height 18
drag, startPoint x: 226, startPoint y: 184, endPoint x: 406, endPoint y: 198, distance: 180.8
click at [406, 198] on span "Make sure to complete the JWT signing key migration in Supabase before proceedi…" at bounding box center [330, 192] width 286 height 18
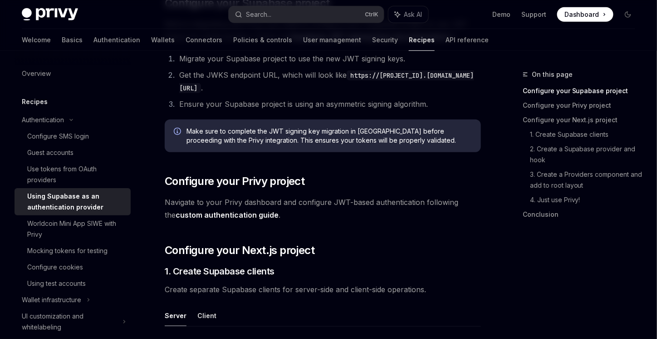
scroll to position [302, 0]
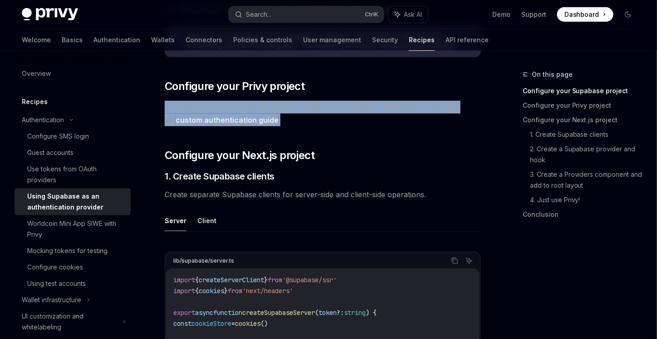
drag, startPoint x: 165, startPoint y: 106, endPoint x: 315, endPoint y: 125, distance: 150.6
click at [315, 125] on span "Navigate to your Privy dashboard and configure JWT-based authentication followi…" at bounding box center [323, 113] width 316 height 25
drag, startPoint x: 315, startPoint y: 125, endPoint x: 156, endPoint y: 104, distance: 159.9
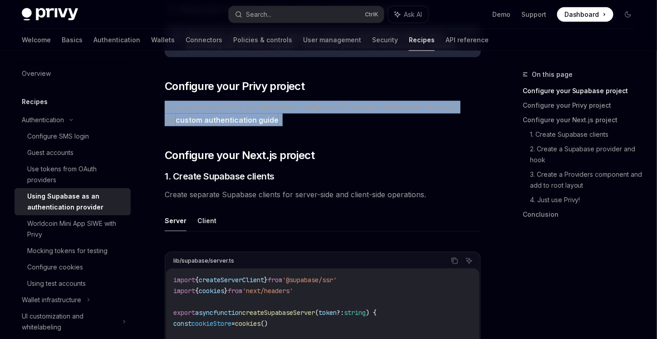
drag, startPoint x: 156, startPoint y: 104, endPoint x: 318, endPoint y: 120, distance: 162.8
click at [318, 120] on span "Navigate to your Privy dashboard and configure JWT-based authentication followi…" at bounding box center [323, 113] width 316 height 25
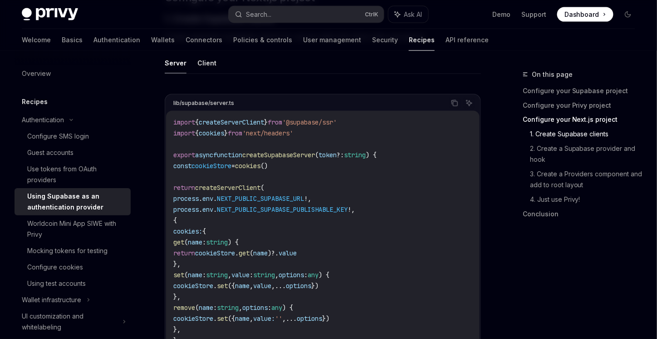
scroll to position [529, 0]
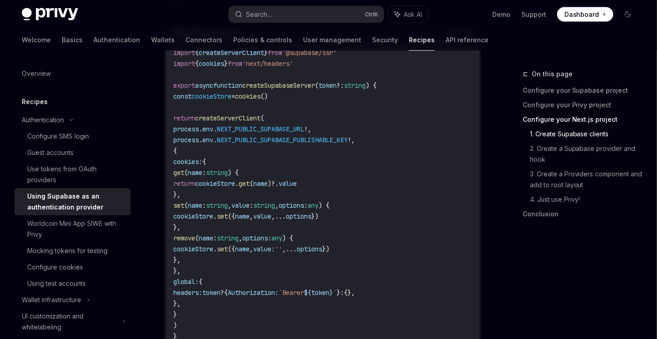
click at [228, 192] on code "import { createServerClient } from '@supabase/ssr' import { cookies } from 'nex…" at bounding box center [322, 195] width 299 height 294
drag, startPoint x: 228, startPoint y: 192, endPoint x: 249, endPoint y: 265, distance: 76.4
click at [249, 265] on code "import { createServerClient } from '@supabase/ssr' import { cookies } from 'nex…" at bounding box center [322, 195] width 299 height 294
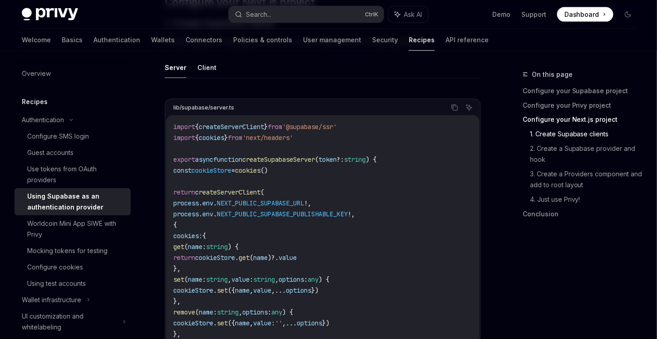
scroll to position [454, 0]
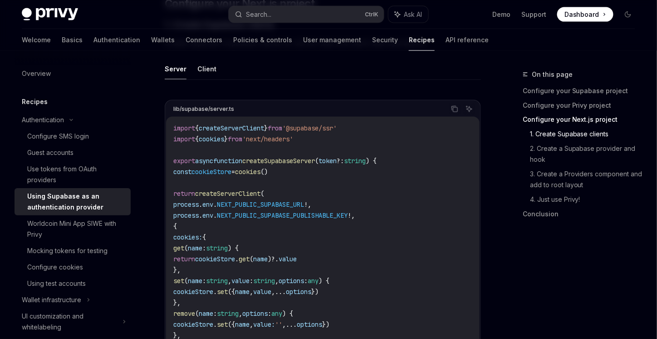
click at [210, 69] on button "Client" at bounding box center [206, 68] width 19 height 21
type textarea "*"
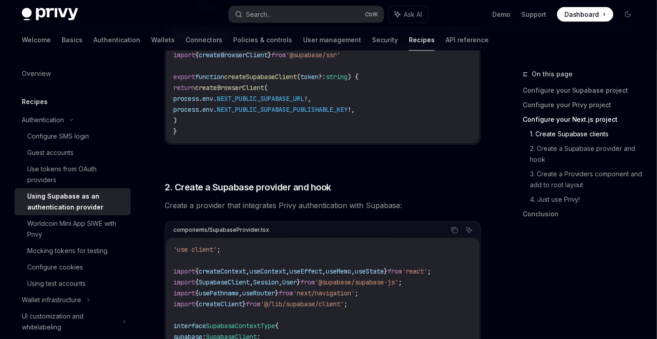
scroll to position [605, 0]
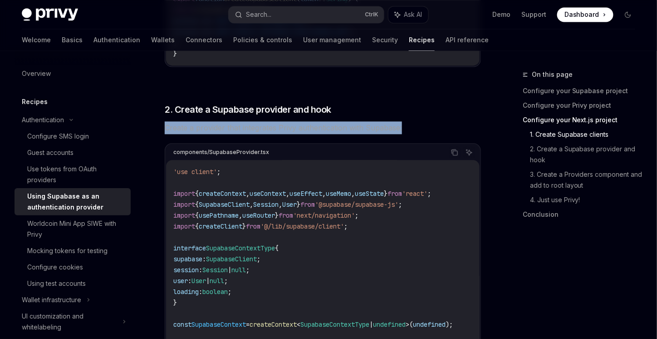
drag, startPoint x: 166, startPoint y: 124, endPoint x: 409, endPoint y: 127, distance: 243.3
click at [409, 127] on span "Create a provider that integrates Privy authentication with Supabase:" at bounding box center [323, 127] width 316 height 13
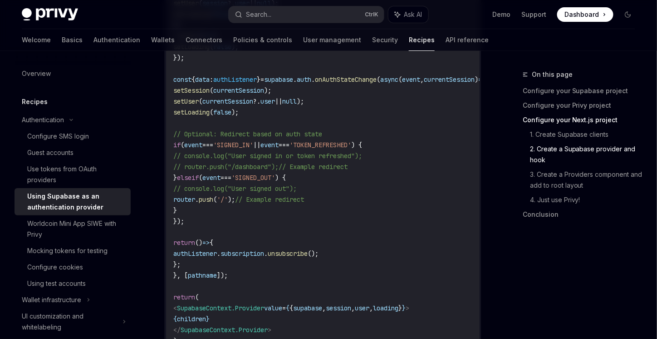
scroll to position [1135, 0]
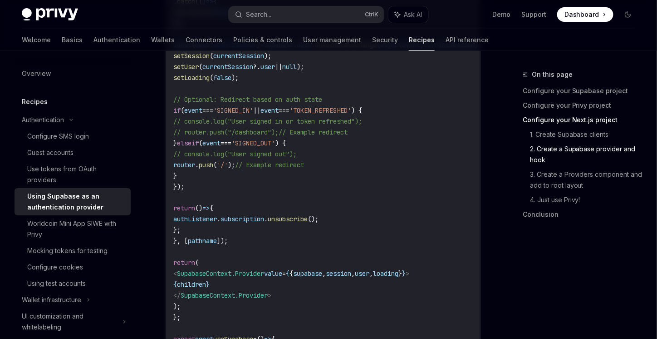
drag, startPoint x: 197, startPoint y: 96, endPoint x: 267, endPoint y: 181, distance: 110.3
click at [267, 181] on code "'use client' ; import { createContext , useContext , useEffect , useMemo , useS…" at bounding box center [342, 23] width 338 height 774
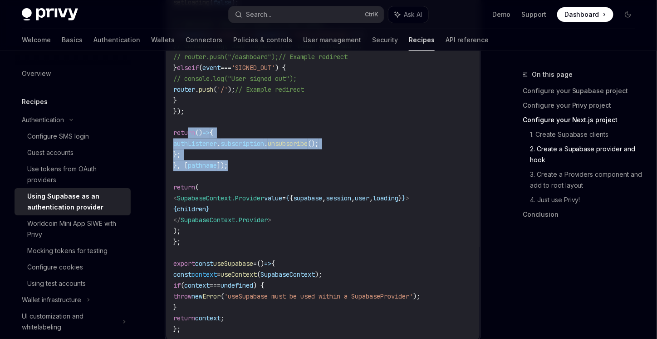
drag, startPoint x: 188, startPoint y: 133, endPoint x: 285, endPoint y: 165, distance: 102.5
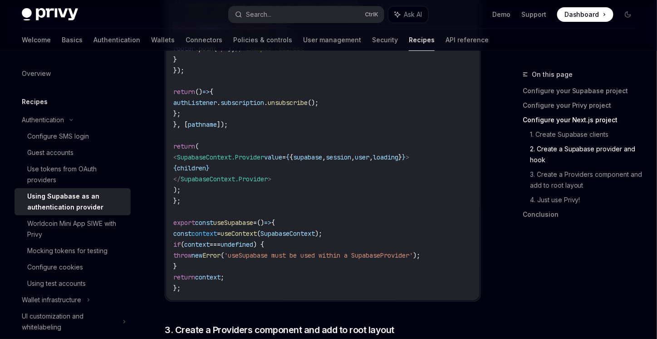
scroll to position [1286, 0]
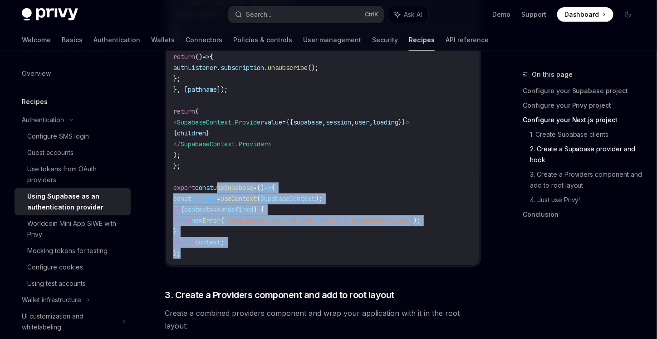
drag, startPoint x: 224, startPoint y: 188, endPoint x: 256, endPoint y: 256, distance: 74.5
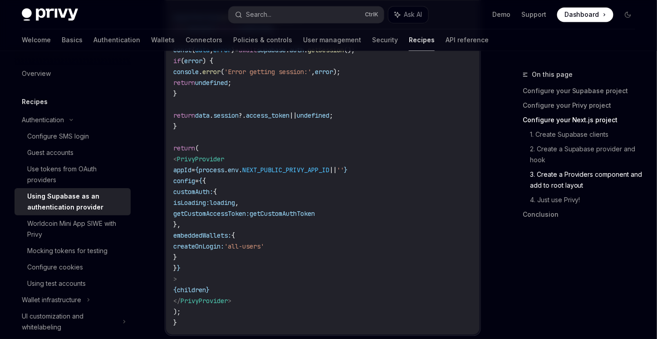
scroll to position [1964, 0]
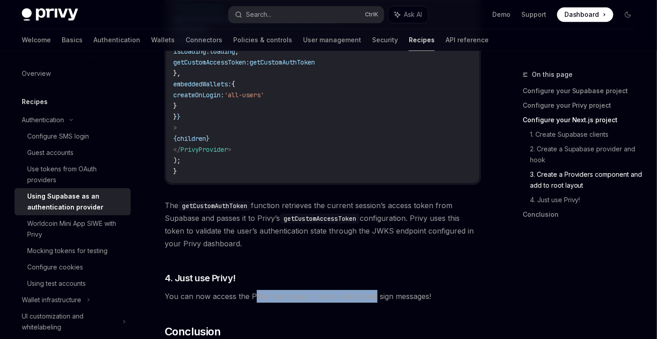
drag, startPoint x: 255, startPoint y: 289, endPoint x: 376, endPoint y: 291, distance: 121.2
click at [376, 291] on span "You can now access the Privy user object, create wallets and sign messages!" at bounding box center [323, 296] width 316 height 13
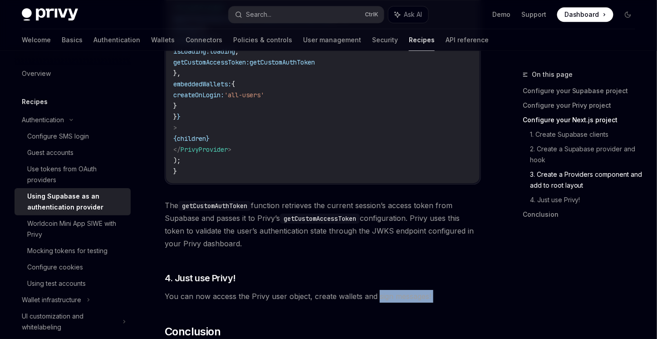
drag, startPoint x: 376, startPoint y: 291, endPoint x: 452, endPoint y: 293, distance: 75.8
click at [452, 293] on span "You can now access the Privy user object, create wallets and sign messages!" at bounding box center [323, 296] width 316 height 13
click at [332, 290] on span "You can now access the Privy user object, create wallets and sign messages!" at bounding box center [323, 296] width 316 height 13
drag, startPoint x: 332, startPoint y: 290, endPoint x: 436, endPoint y: 294, distance: 103.6
click at [436, 294] on span "You can now access the Privy user object, create wallets and sign messages!" at bounding box center [323, 296] width 316 height 13
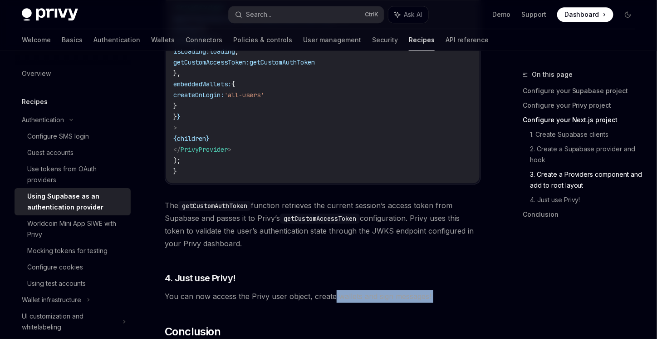
click at [436, 294] on span "You can now access the Privy user object, create wallets and sign messages!" at bounding box center [323, 296] width 316 height 13
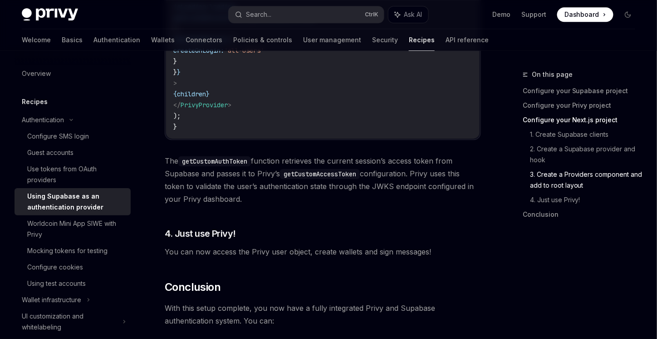
scroll to position [2040, 0]
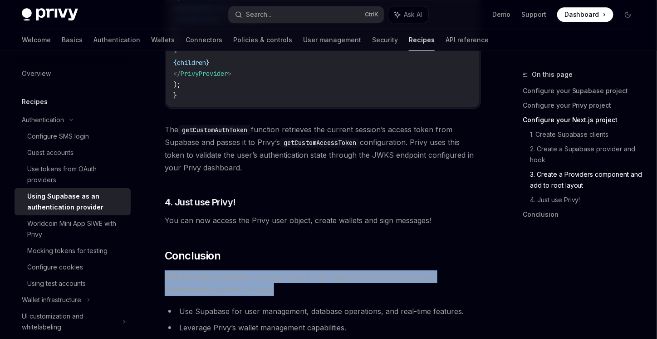
drag, startPoint x: 166, startPoint y: 271, endPoint x: 311, endPoint y: 287, distance: 146.2
click at [311, 287] on span "With this setup complete, you now have a fully integrated Privy and Supabase au…" at bounding box center [323, 282] width 316 height 25
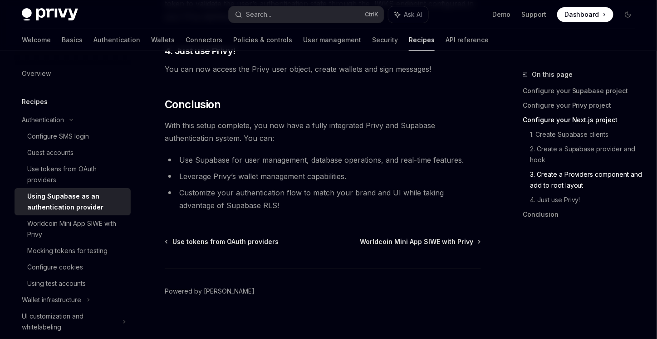
scroll to position [2191, 0]
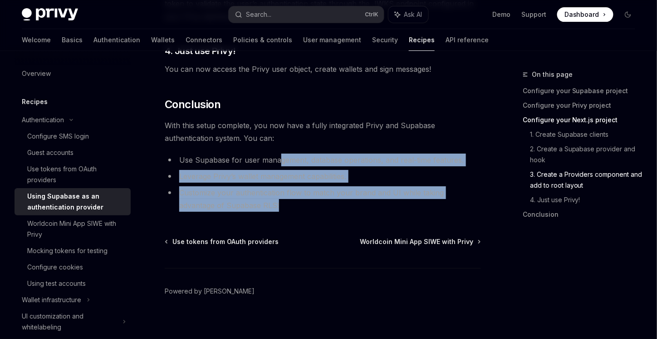
drag, startPoint x: 278, startPoint y: 151, endPoint x: 291, endPoint y: 197, distance: 48.5
click at [291, 197] on ul "Use Supabase for user management, database operations, and real-time features. …" at bounding box center [323, 182] width 316 height 58
click at [291, 197] on li "Customize your authentication flow to match your brand and UI while taking adva…" at bounding box center [323, 198] width 316 height 25
drag, startPoint x: 291, startPoint y: 197, endPoint x: 222, endPoint y: 150, distance: 83.5
click at [222, 153] on ul "Use Supabase for user management, database operations, and real-time features. …" at bounding box center [323, 182] width 316 height 58
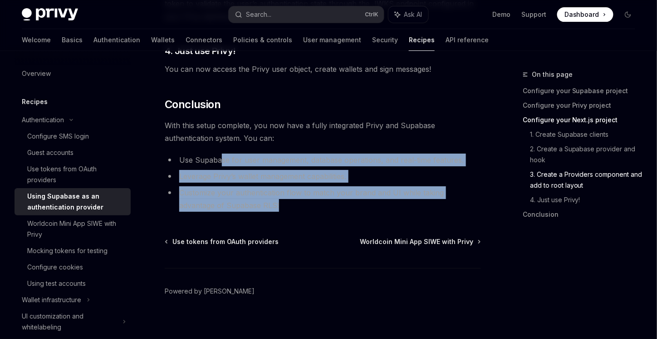
click at [222, 153] on li "Use Supabase for user management, database operations, and real-time features." at bounding box center [323, 159] width 316 height 13
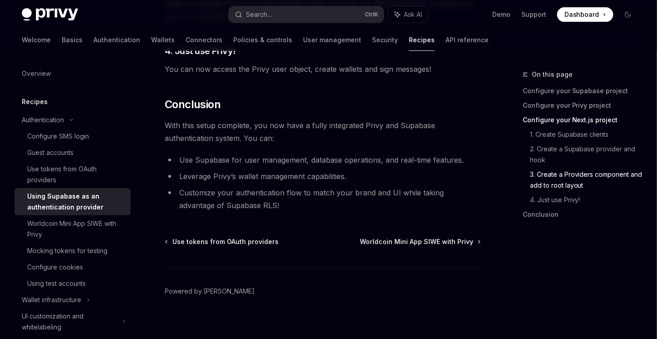
click at [243, 171] on li "Leverage Privy’s wallet management capabilities." at bounding box center [323, 176] width 316 height 13
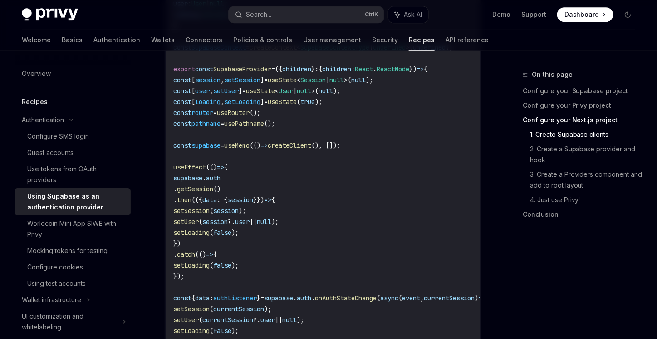
scroll to position [754, 0]
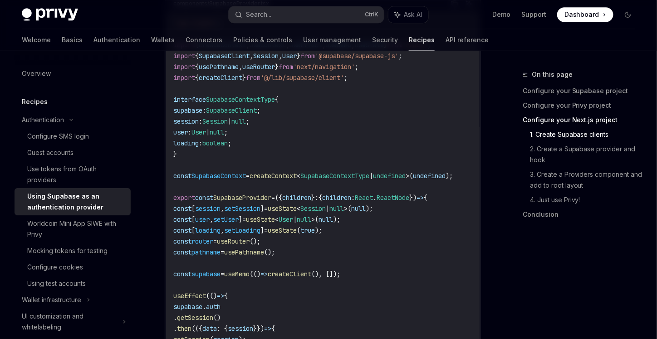
click at [274, 98] on span "SupabaseContextType" at bounding box center [240, 99] width 69 height 8
click at [210, 128] on span "|" at bounding box center [208, 132] width 4 height 8
